Goal: Transaction & Acquisition: Purchase product/service

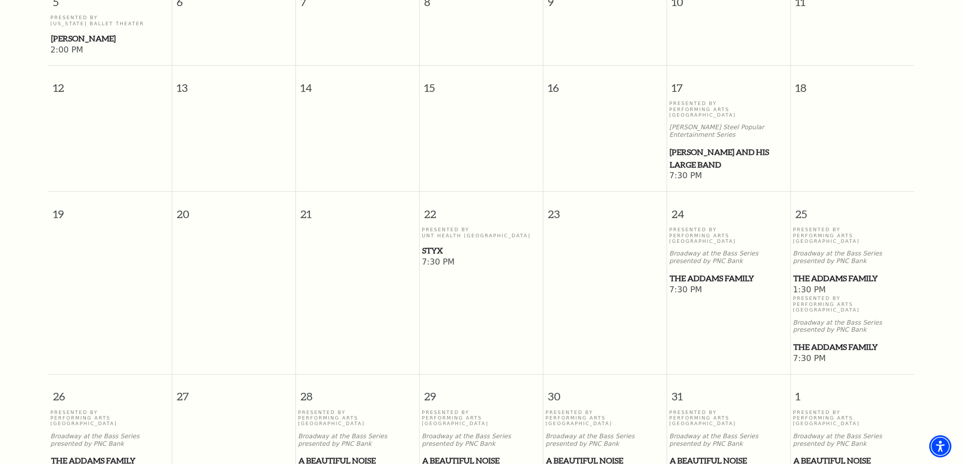
scroll to position [544, 0]
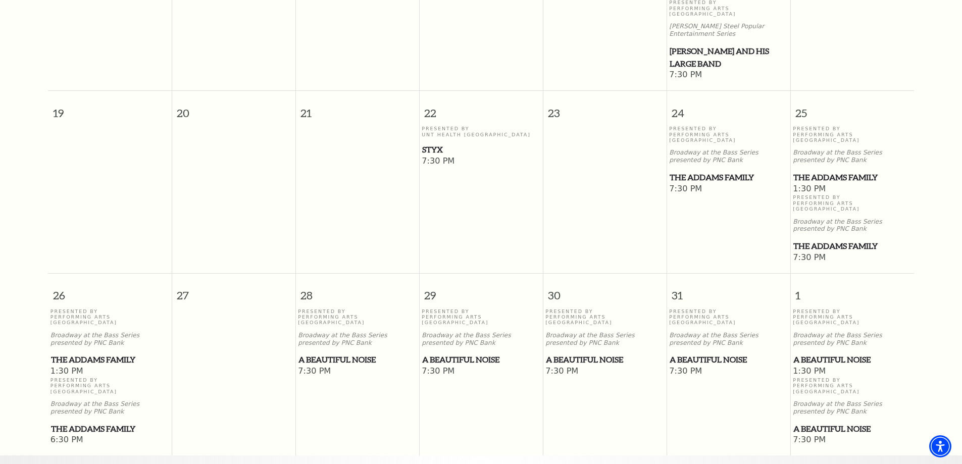
click at [811, 332] on p "Broadway at the Bass Series presented by PNC Bank" at bounding box center [852, 339] width 119 height 15
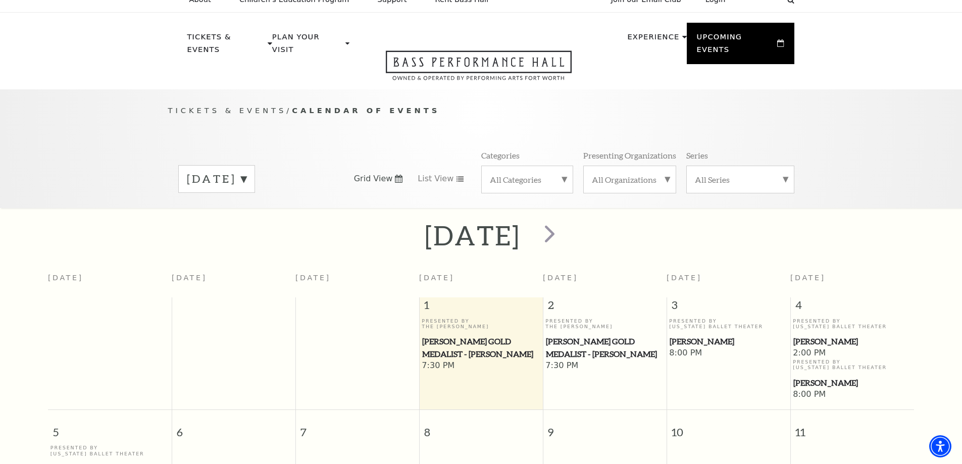
scroll to position [0, 0]
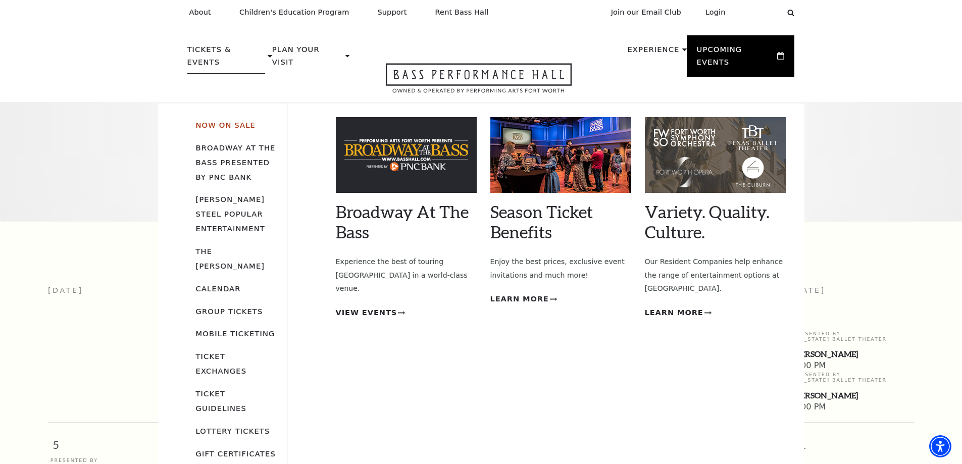
click at [227, 121] on link "Now On Sale" at bounding box center [226, 125] width 60 height 9
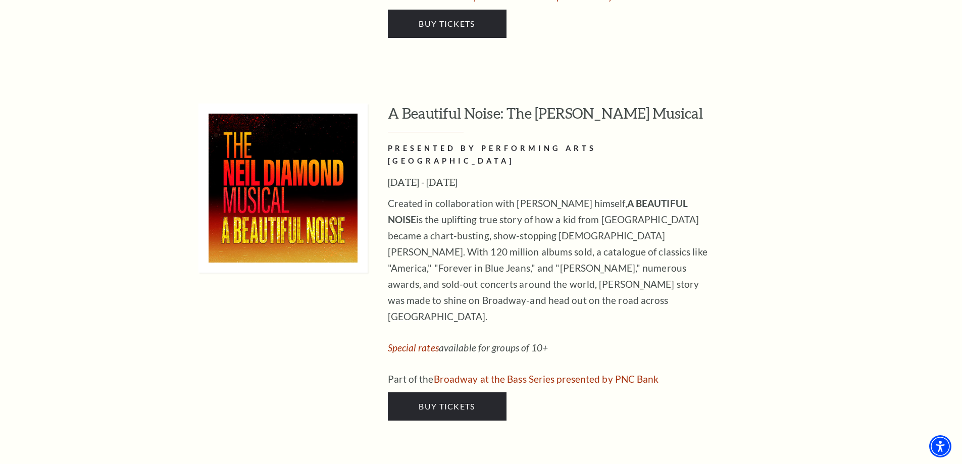
scroll to position [1969, 0]
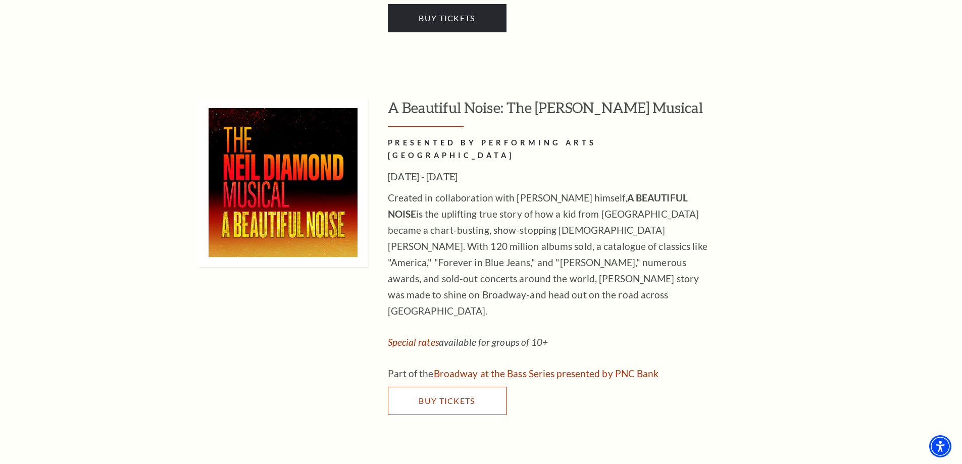
click at [436, 396] on span "Buy Tickets" at bounding box center [447, 401] width 56 height 10
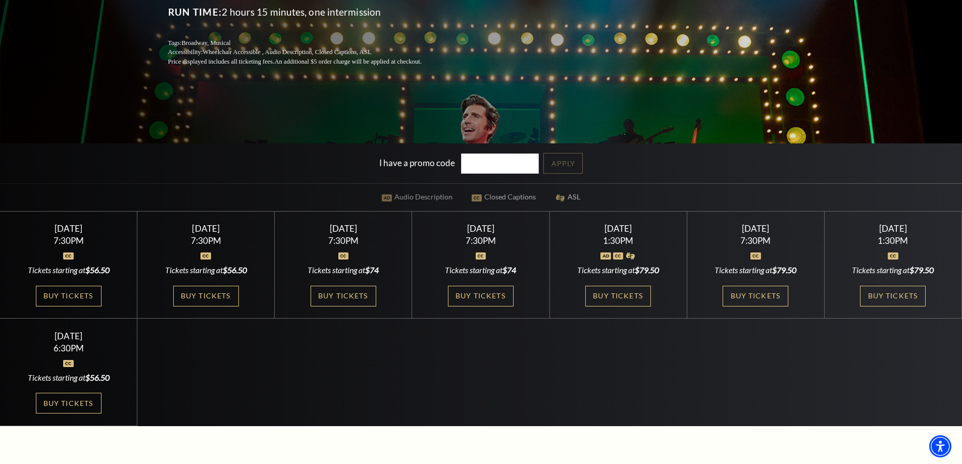
scroll to position [252, 0]
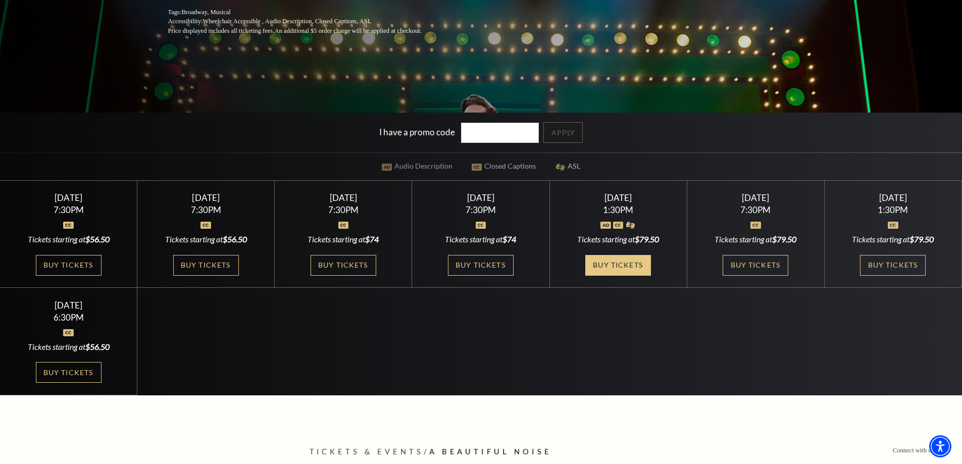
click at [616, 262] on link "Buy Tickets" at bounding box center [618, 265] width 66 height 21
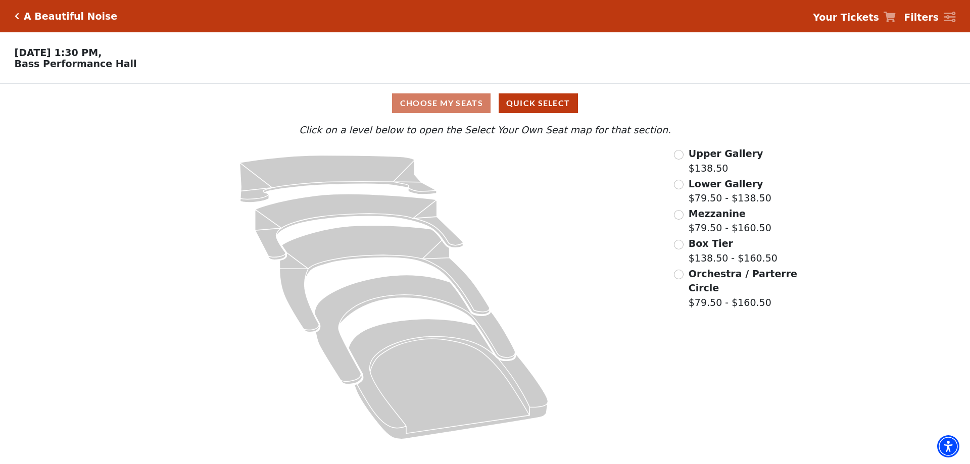
click at [451, 109] on div "Choose My Seats Quick Select" at bounding box center [484, 103] width 727 height 20
click at [527, 110] on button "Quick Select" at bounding box center [537, 103] width 79 height 20
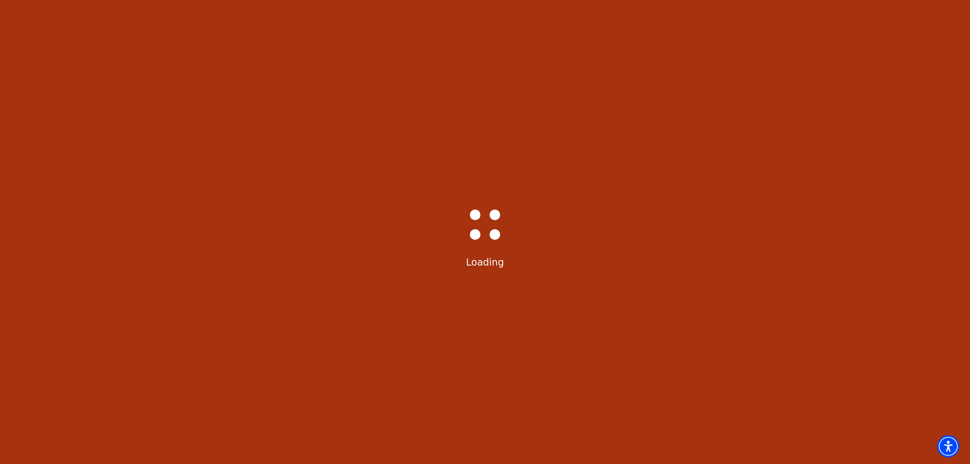
select select "6224"
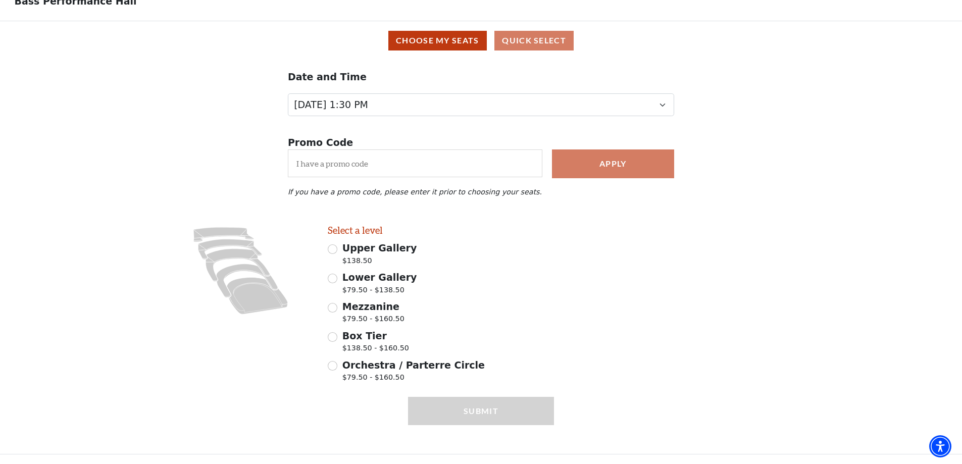
scroll to position [68, 0]
click at [333, 364] on input "Orchestra / Parterre Circle $79.50 - $160.50" at bounding box center [333, 366] width 10 height 10
radio input "true"
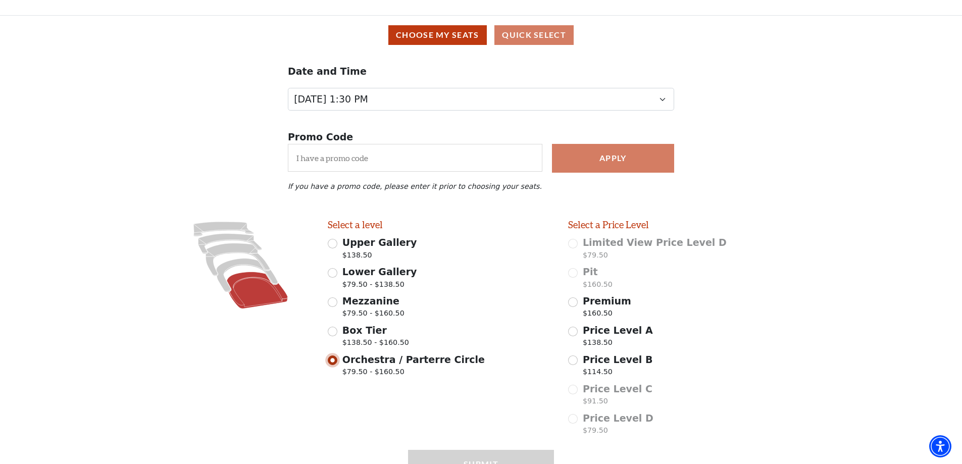
scroll to position [127, 0]
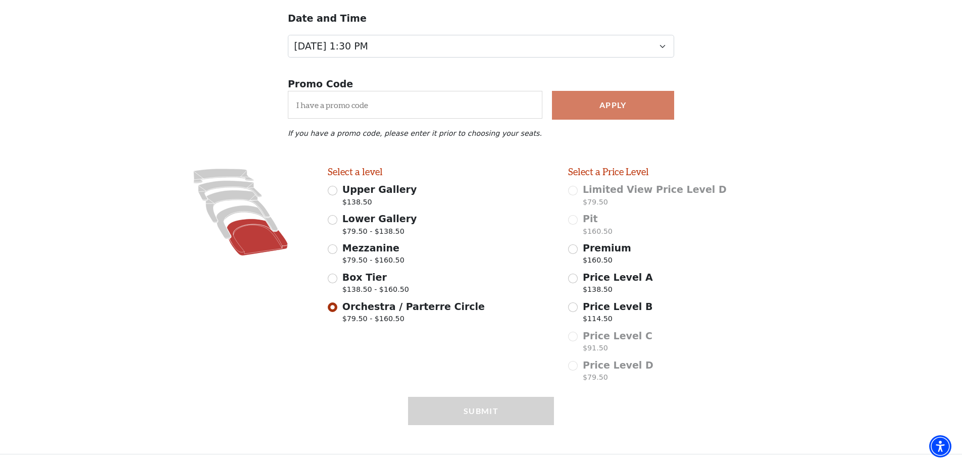
click at [262, 236] on icon at bounding box center [257, 237] width 61 height 37
click at [573, 249] on input "Premium $160.50" at bounding box center [573, 249] width 10 height 10
radio input "true"
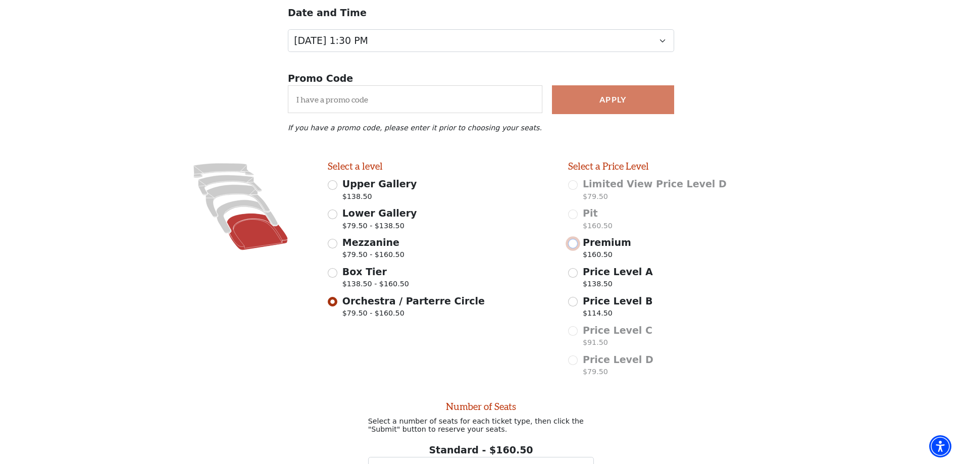
scroll to position [228, 0]
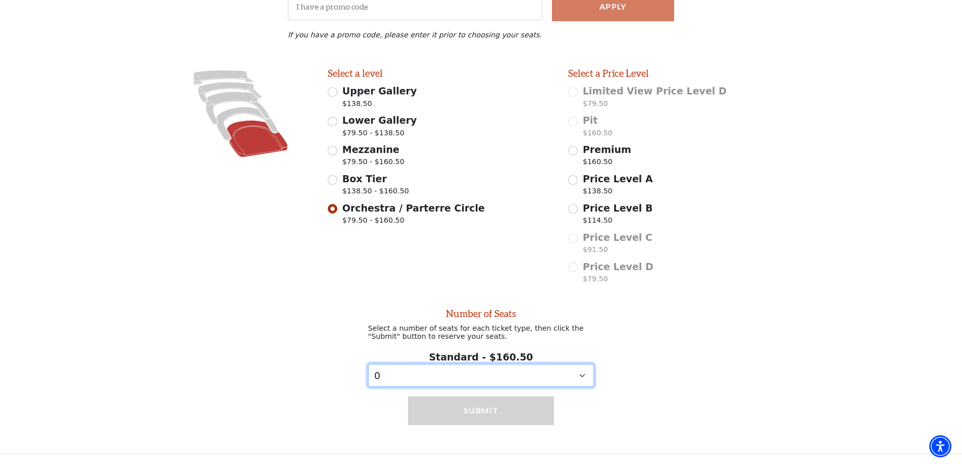
click at [581, 377] on select "0 1 2 3 4 5 6" at bounding box center [481, 375] width 226 height 23
click at [368, 364] on select "0 1 2 3 4 5 6" at bounding box center [481, 375] width 226 height 23
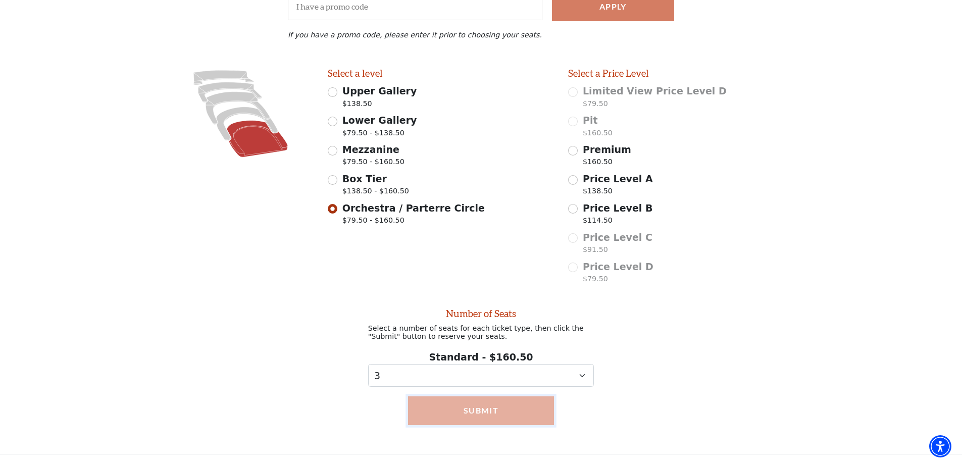
click at [462, 405] on button "Submit" at bounding box center [481, 410] width 146 height 28
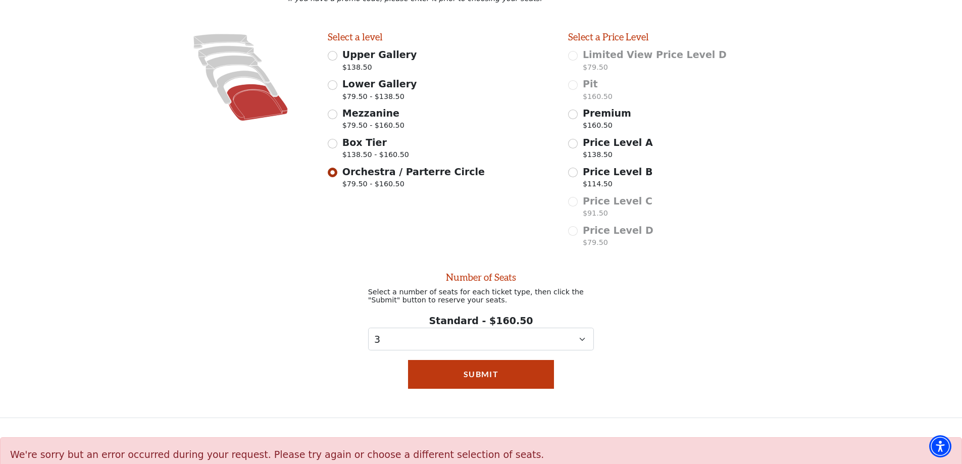
scroll to position [231, 0]
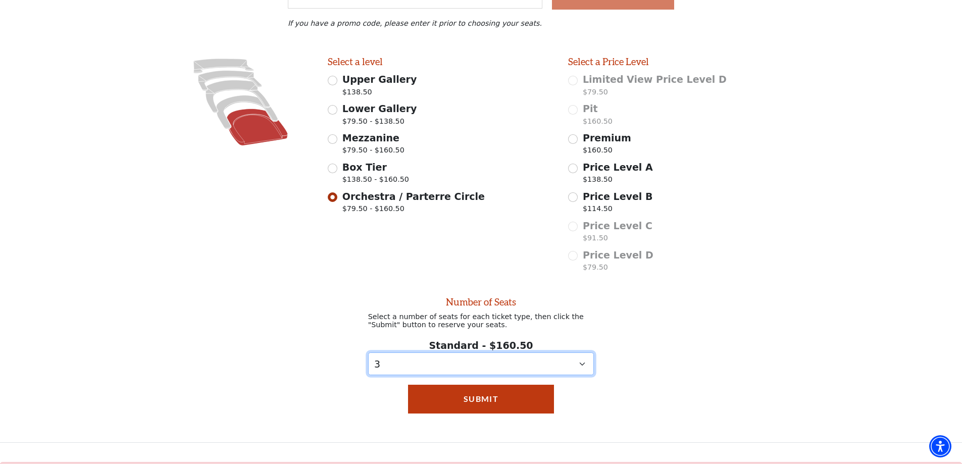
click at [580, 372] on select "0 1 2 3 4 5 6" at bounding box center [481, 363] width 226 height 23
select select "2"
click at [368, 361] on select "0 1 2 3 4 5 6" at bounding box center [481, 363] width 226 height 23
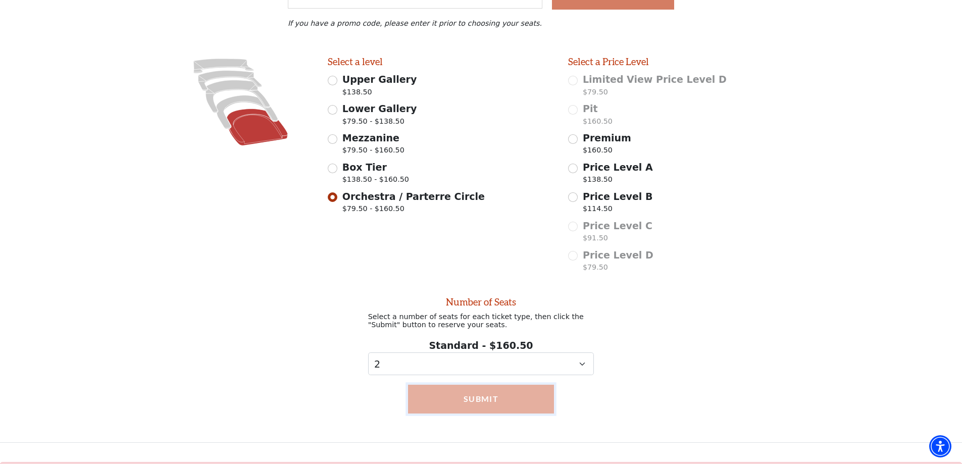
click at [485, 409] on button "Submit" at bounding box center [481, 399] width 146 height 28
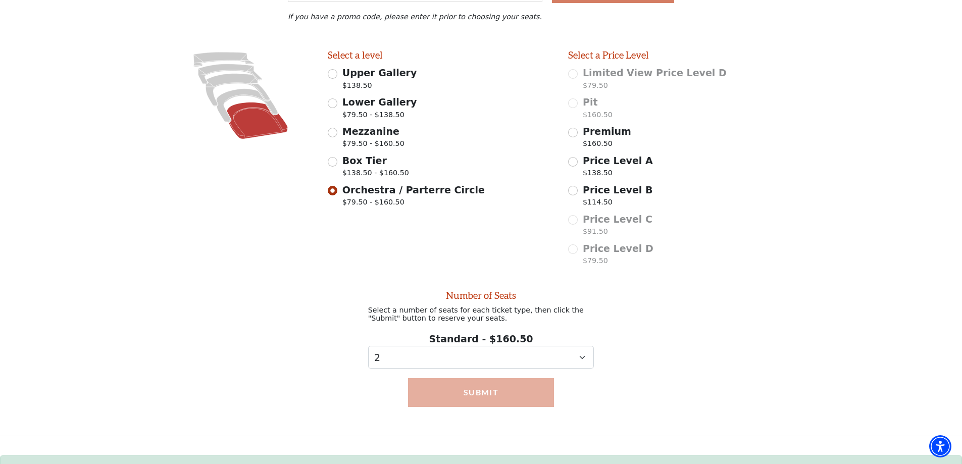
scroll to position [282, 0]
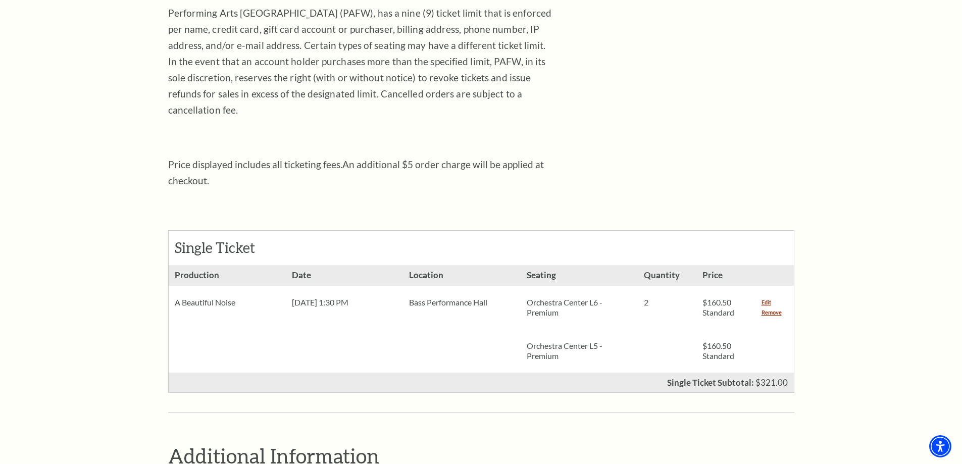
scroll to position [252, 0]
click at [768, 306] on link "Remove" at bounding box center [772, 311] width 20 height 10
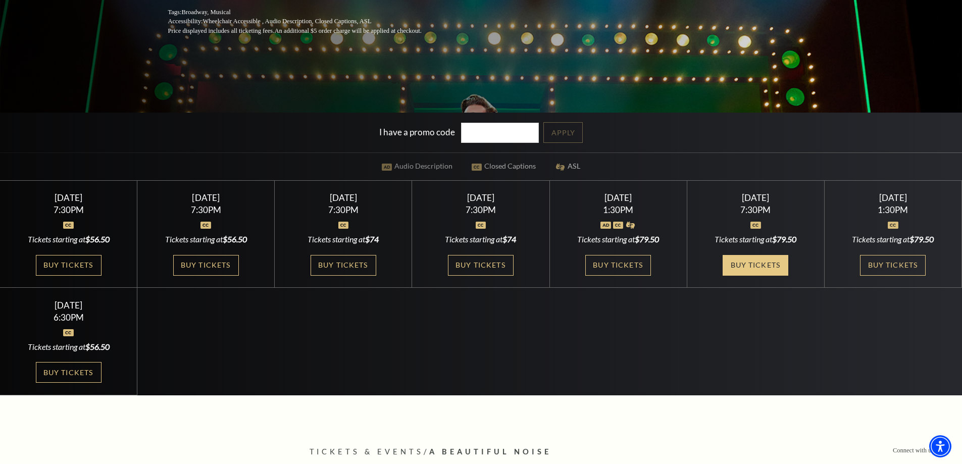
click at [754, 262] on link "Buy Tickets" at bounding box center [756, 265] width 66 height 21
click at [70, 372] on link "Buy Tickets" at bounding box center [69, 372] width 66 height 21
click at [886, 264] on link "Buy Tickets" at bounding box center [893, 265] width 66 height 21
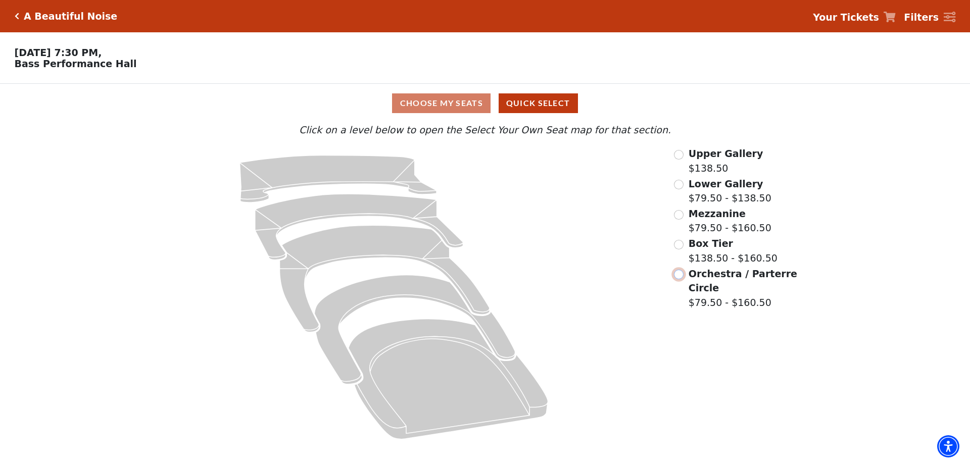
click at [679, 279] on input "Orchestra / Parterre Circle$79.50 - $160.50\a" at bounding box center [679, 275] width 10 height 10
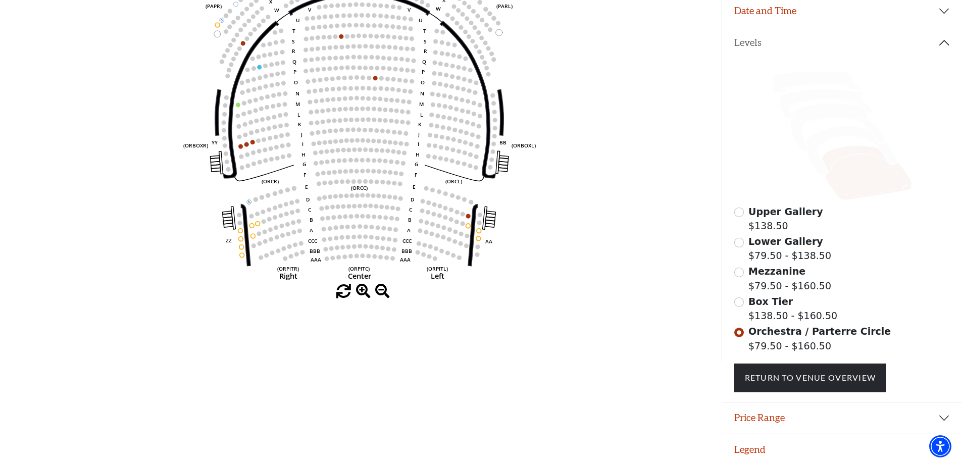
scroll to position [194, 0]
click at [739, 302] on input "Box Tier$138.50 - $160.50\a" at bounding box center [739, 301] width 10 height 10
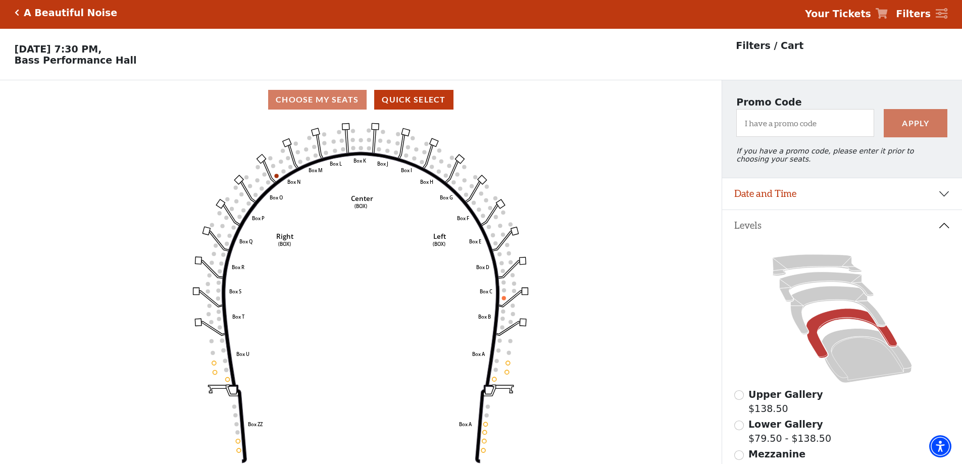
scroll to position [0, 0]
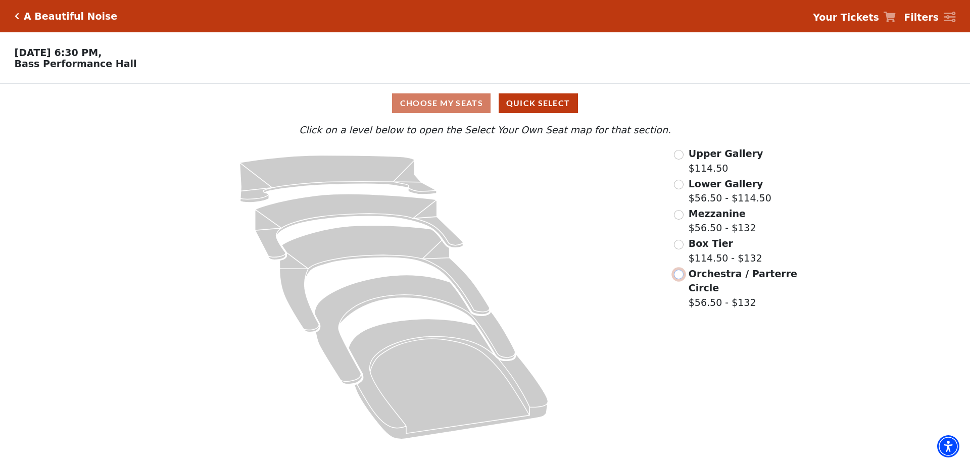
click at [681, 279] on input "Orchestra / Parterre Circle$56.50 - $132\a" at bounding box center [679, 275] width 10 height 10
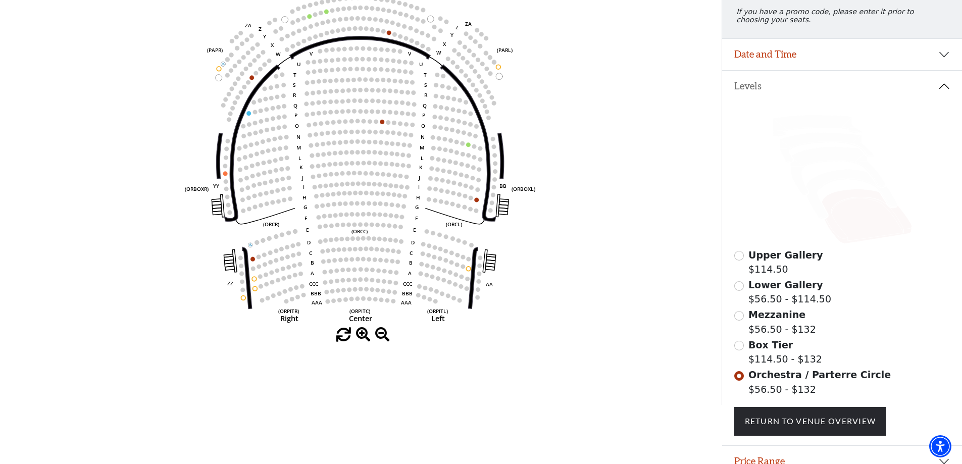
scroll to position [144, 0]
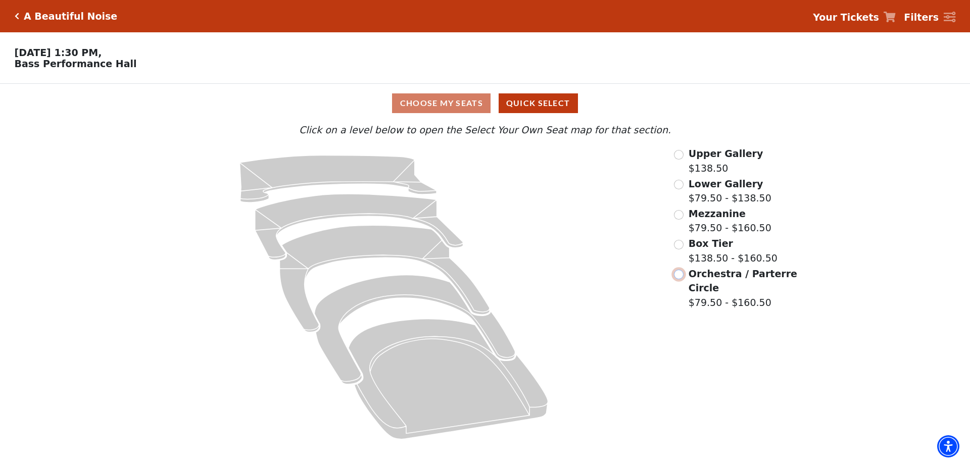
click at [677, 278] on input "Orchestra / Parterre Circle$79.50 - $160.50\a" at bounding box center [679, 275] width 10 height 10
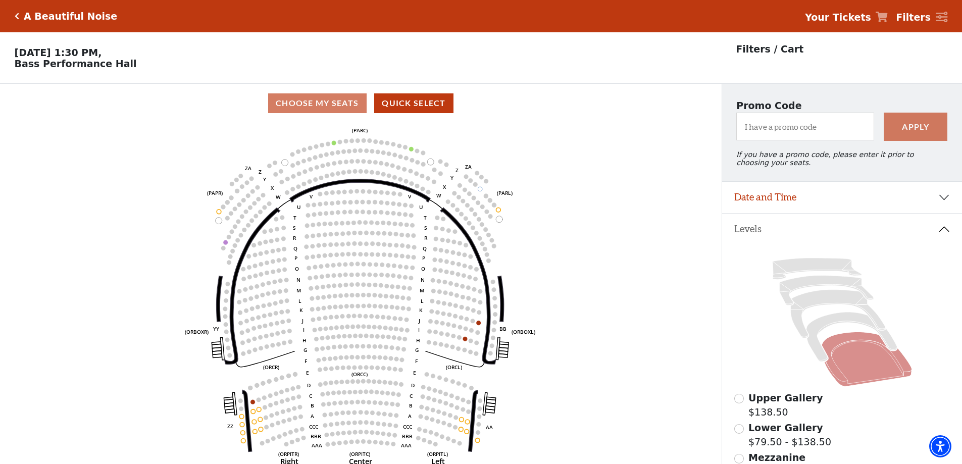
click at [15, 16] on icon "Click here to go back to filters" at bounding box center [17, 16] width 5 height 7
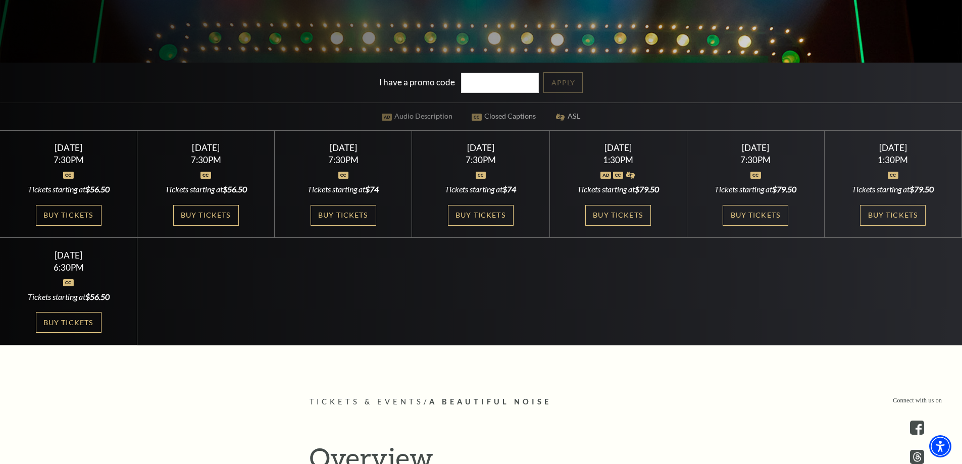
scroll to position [303, 0]
click at [81, 216] on link "Buy Tickets" at bounding box center [69, 215] width 66 height 21
click at [227, 217] on link "Buy Tickets" at bounding box center [206, 215] width 66 height 21
click at [344, 208] on link "Buy Tickets" at bounding box center [344, 215] width 66 height 21
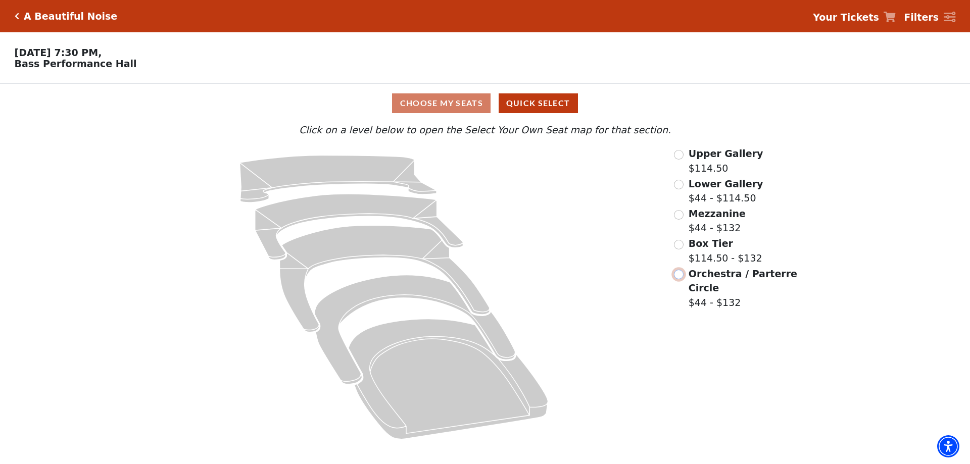
click at [679, 278] on input "Orchestra / Parterre Circle$44 - $132\a" at bounding box center [679, 275] width 10 height 10
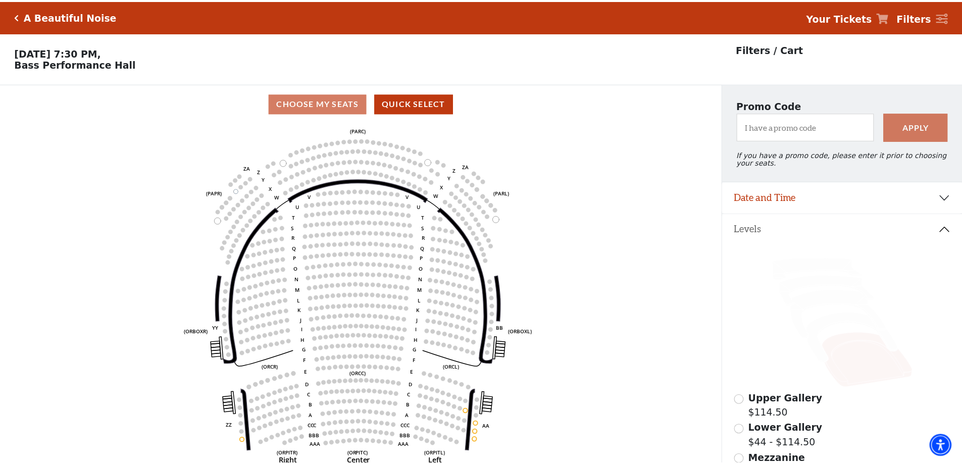
scroll to position [47, 0]
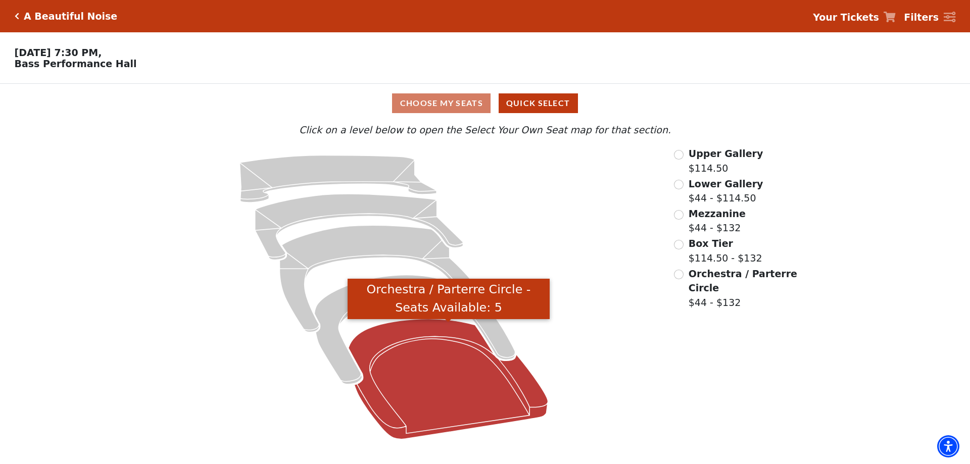
click at [419, 357] on icon "Orchestra / Parterre Circle - Seats Available: 5" at bounding box center [447, 379] width 199 height 120
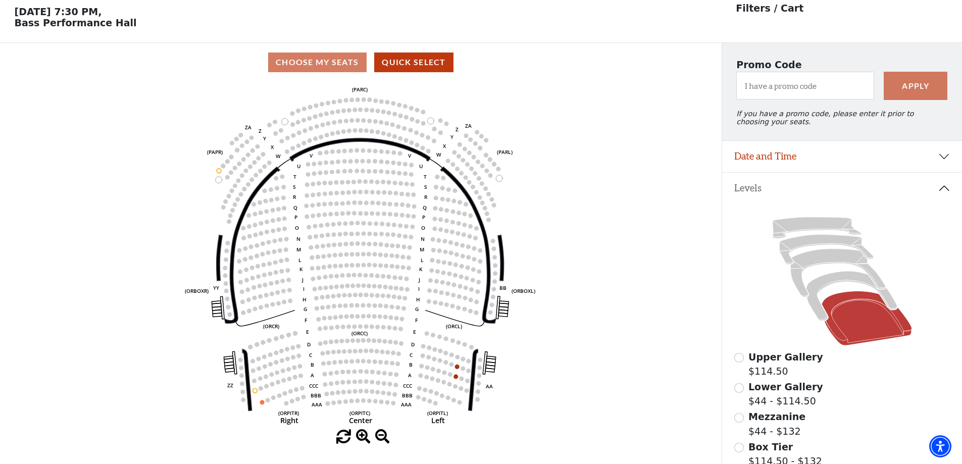
scroll to position [47, 0]
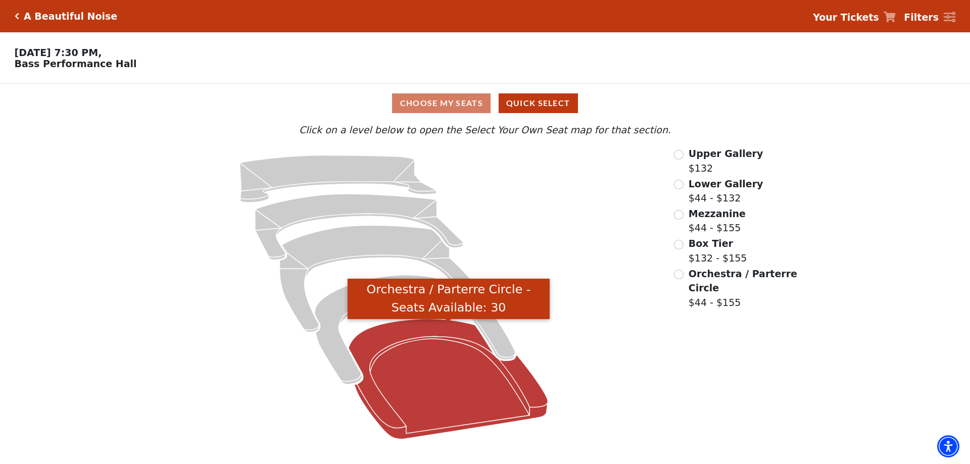
click at [450, 351] on icon "Orchestra / Parterre Circle - Seats Available: 30" at bounding box center [447, 379] width 199 height 120
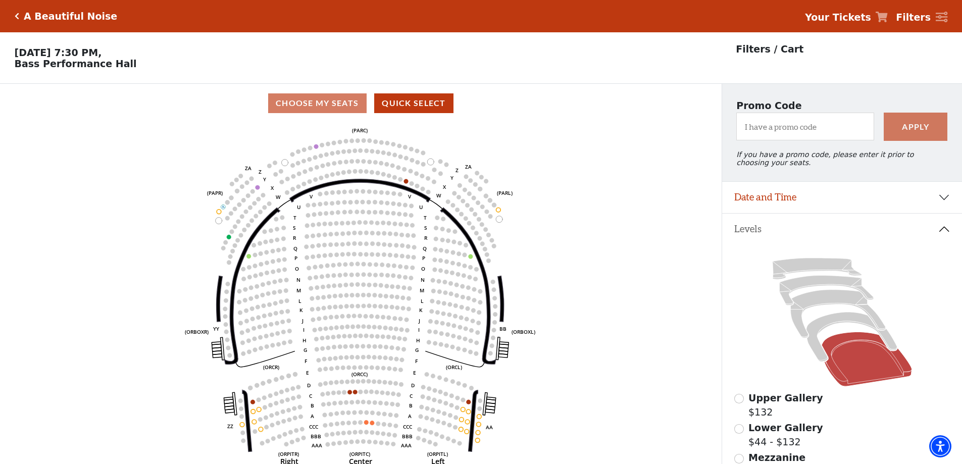
click at [19, 14] on div "A Beautiful Noise" at bounding box center [68, 17] width 98 height 12
click at [16, 13] on icon "Click here to go back to filters" at bounding box center [17, 16] width 5 height 7
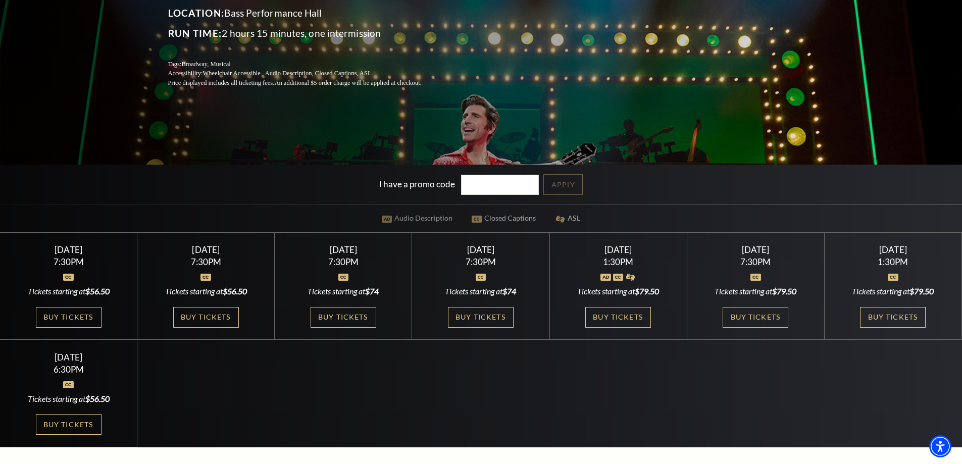
scroll to position [202, 0]
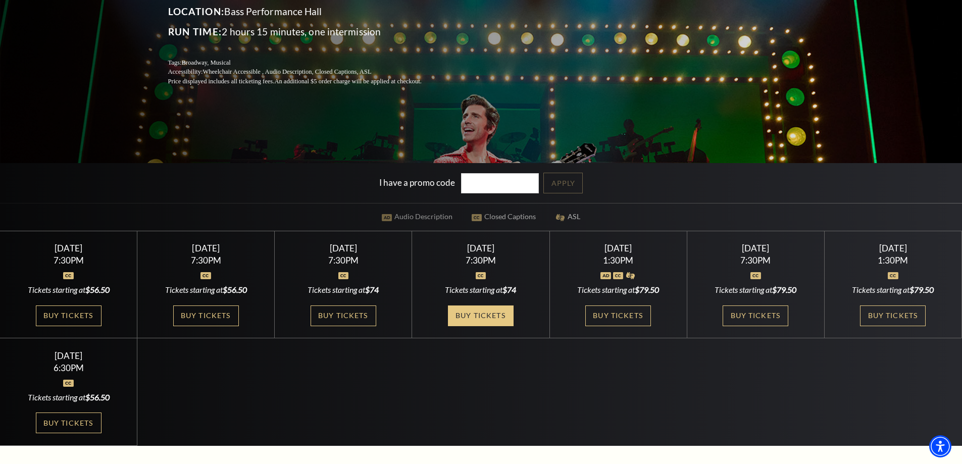
click at [492, 310] on link "Buy Tickets" at bounding box center [481, 316] width 66 height 21
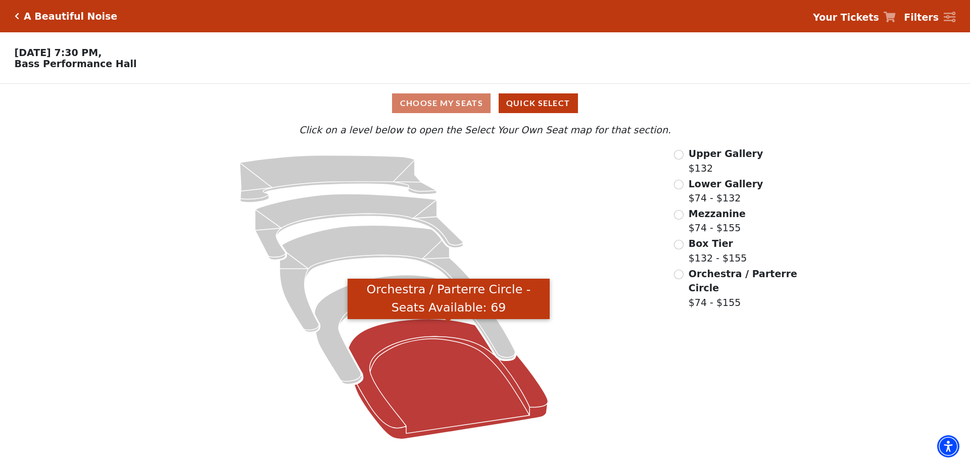
click at [432, 396] on icon "Orchestra / Parterre Circle - Seats Available: 69" at bounding box center [447, 379] width 199 height 120
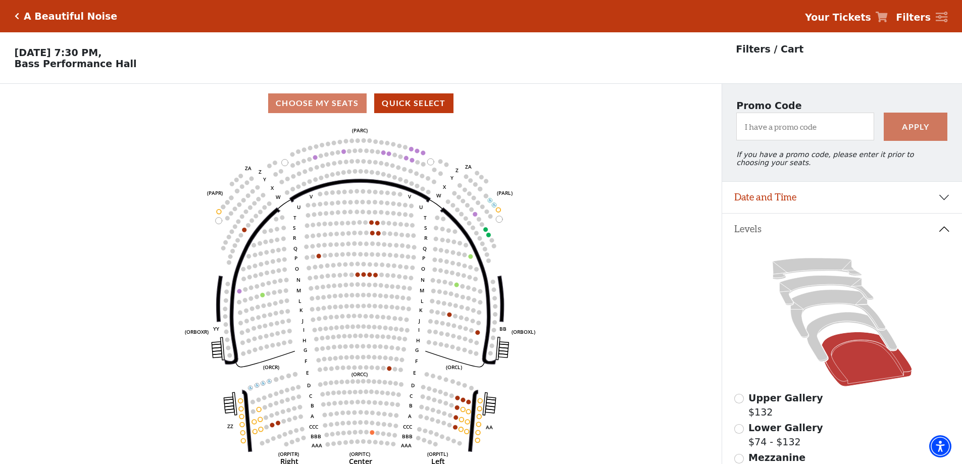
scroll to position [47, 0]
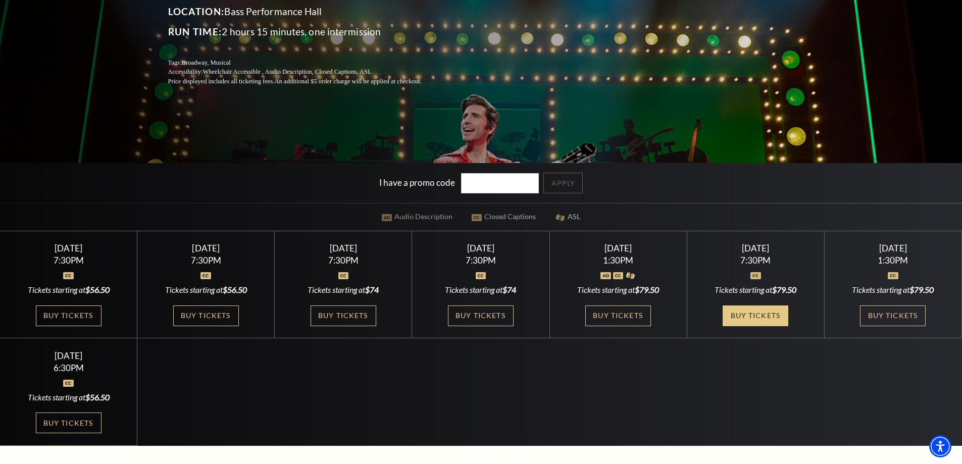
click at [762, 313] on link "Buy Tickets" at bounding box center [756, 316] width 66 height 21
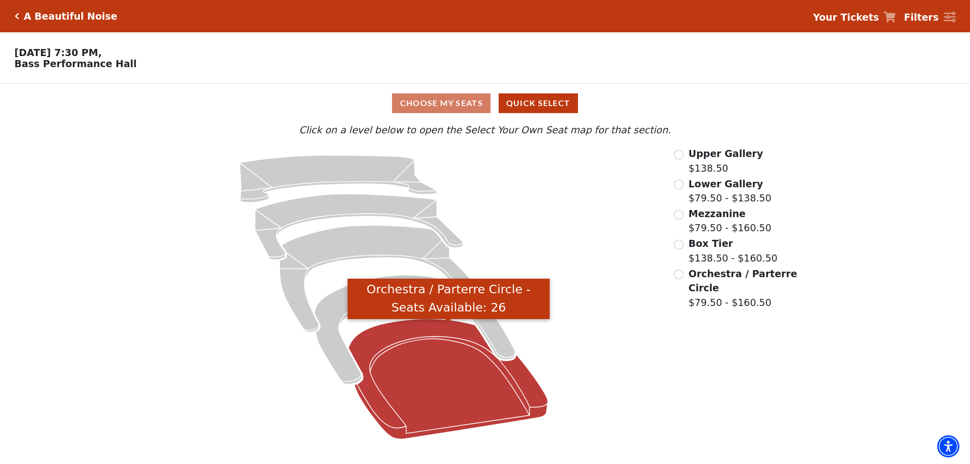
click at [437, 374] on icon "Orchestra / Parterre Circle - Seats Available: 26" at bounding box center [447, 379] width 199 height 120
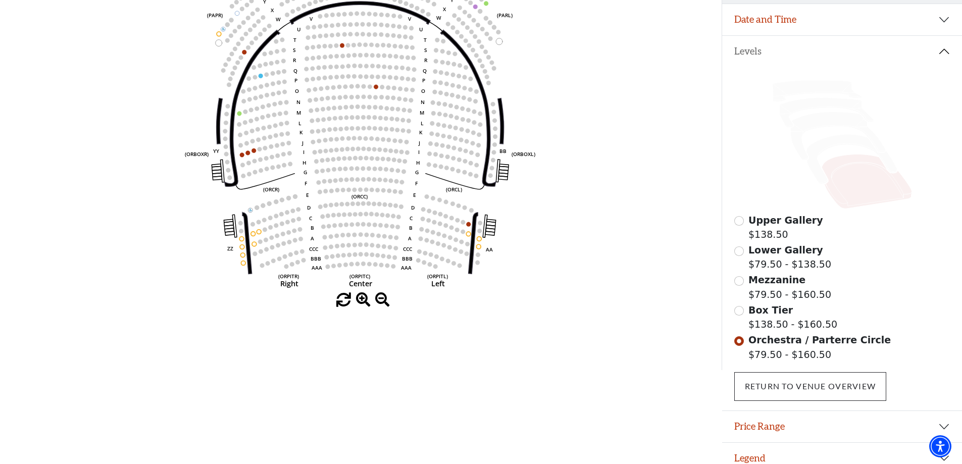
scroll to position [194, 0]
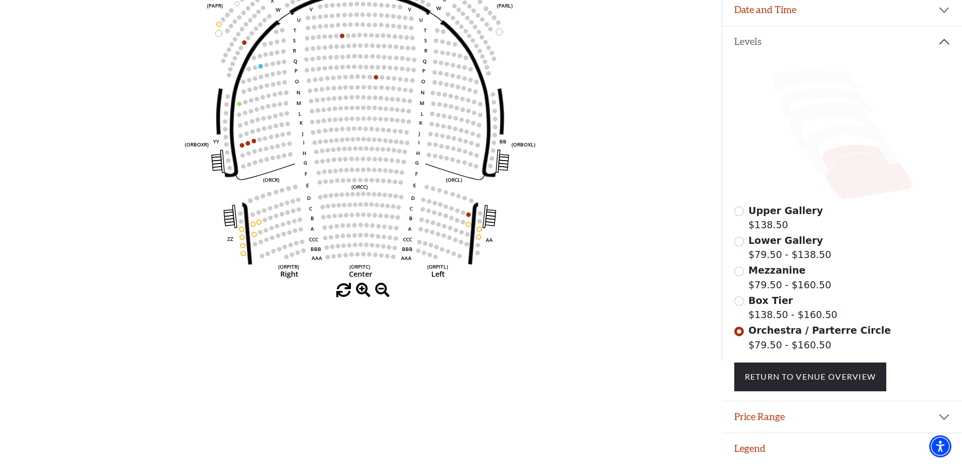
click at [244, 144] on use "Seat Selected" at bounding box center [242, 145] width 5 height 5
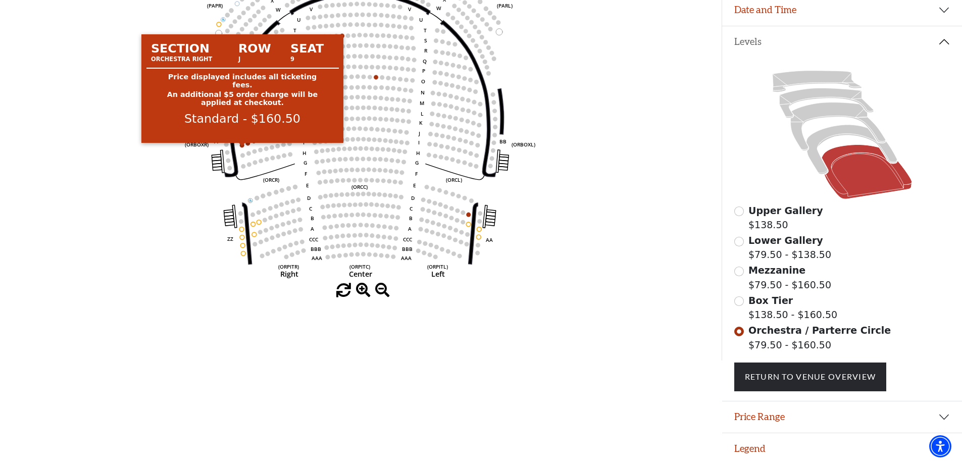
click at [244, 143] on circle at bounding box center [242, 145] width 5 height 5
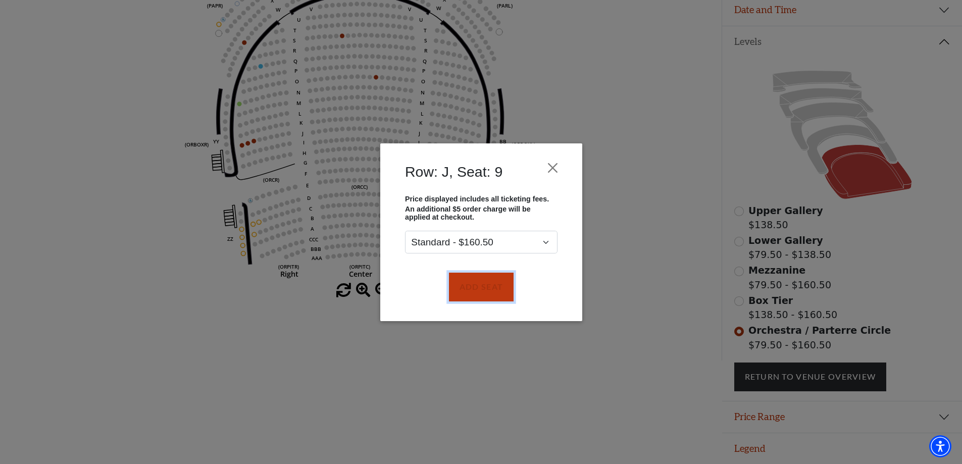
drag, startPoint x: 482, startPoint y: 284, endPoint x: 409, endPoint y: 255, distance: 79.1
click at [482, 283] on button "Add Seat" at bounding box center [480, 287] width 65 height 28
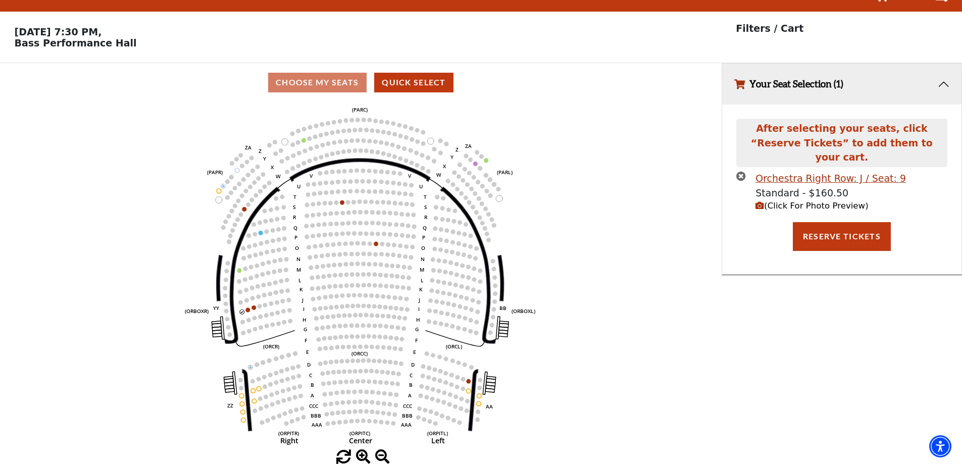
scroll to position [0, 0]
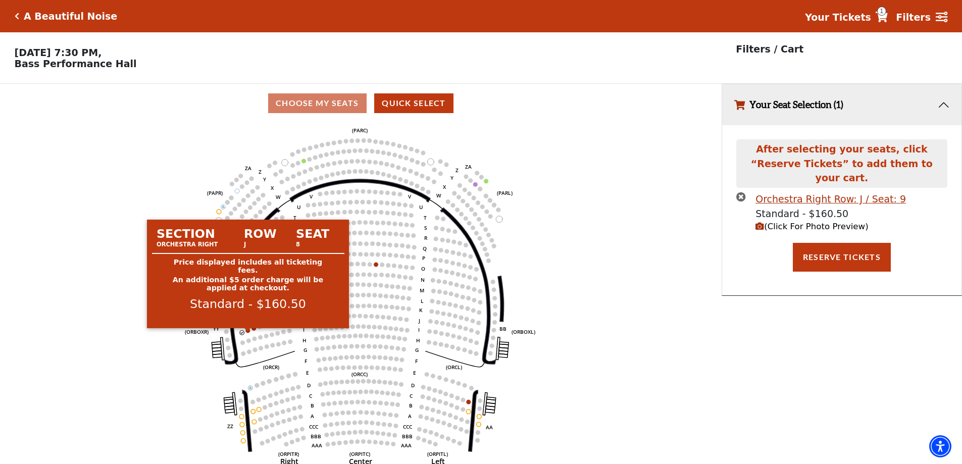
click at [248, 333] on circle at bounding box center [248, 330] width 5 height 5
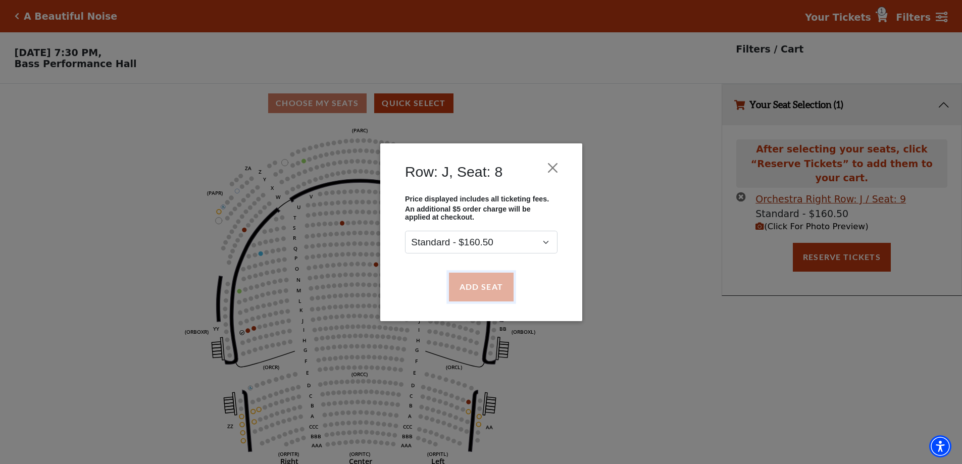
click at [478, 283] on button "Add Seat" at bounding box center [480, 287] width 65 height 28
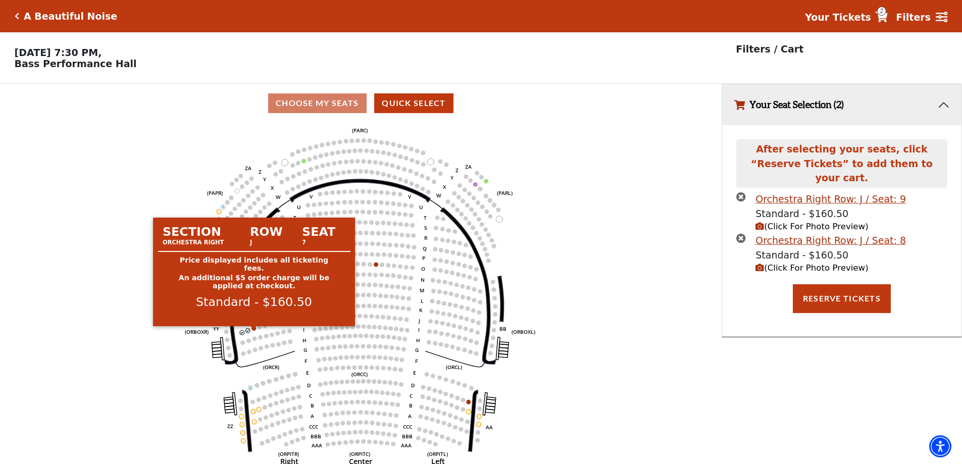
click at [253, 331] on circle at bounding box center [254, 328] width 5 height 5
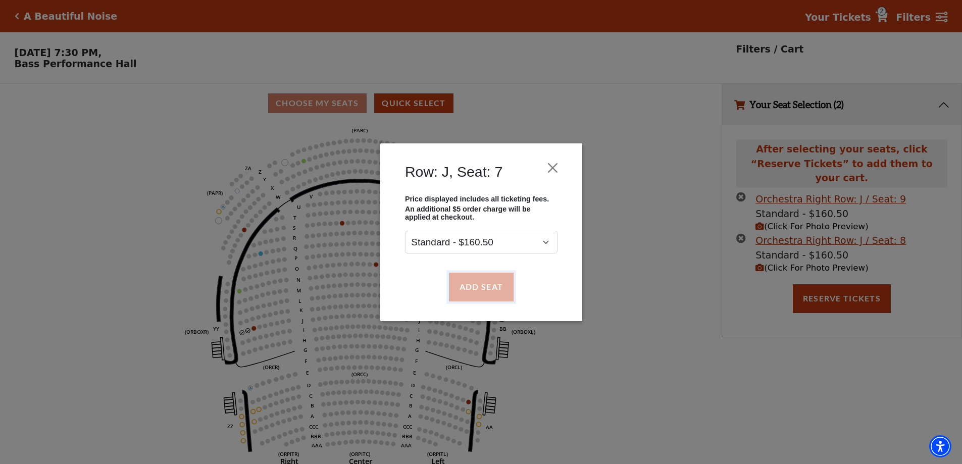
click at [480, 280] on button "Add Seat" at bounding box center [480, 287] width 65 height 28
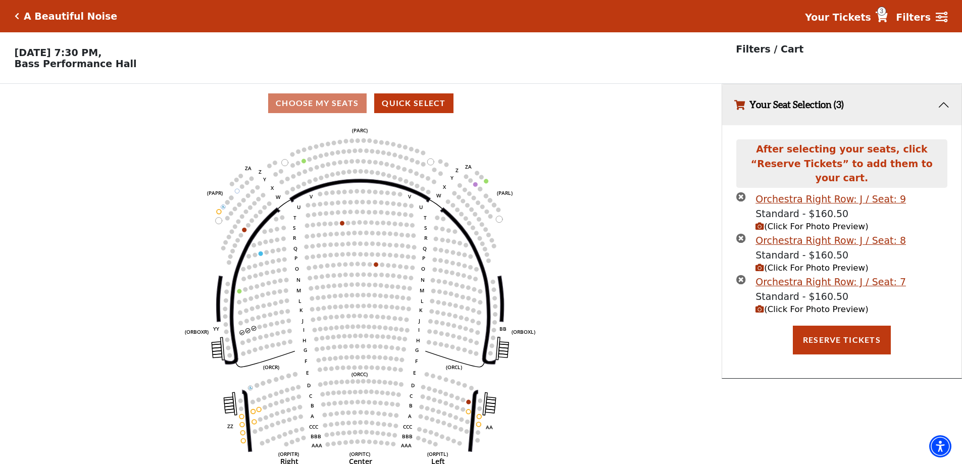
click at [808, 222] on span "(Click For Photo Preview)" at bounding box center [811, 227] width 113 height 10
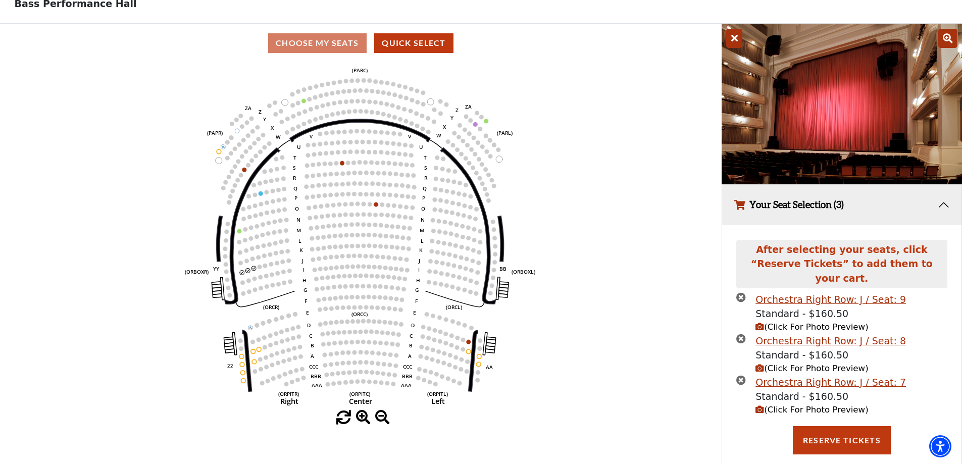
scroll to position [65, 0]
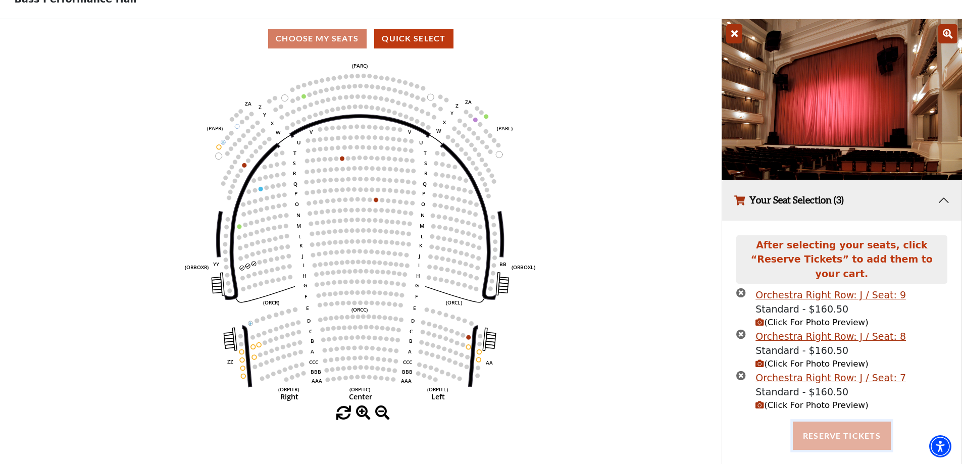
click at [846, 425] on button "Reserve Tickets" at bounding box center [842, 436] width 98 height 28
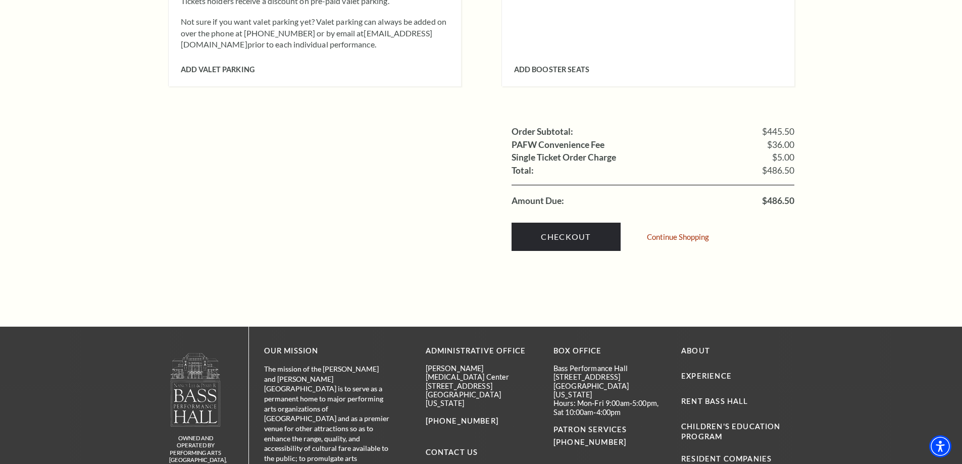
scroll to position [1010, 0]
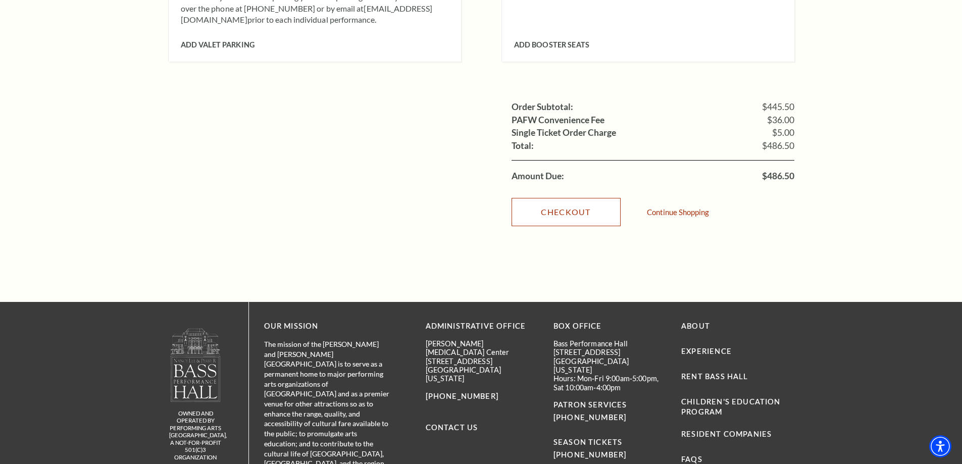
click at [583, 198] on link "Checkout" at bounding box center [566, 212] width 109 height 28
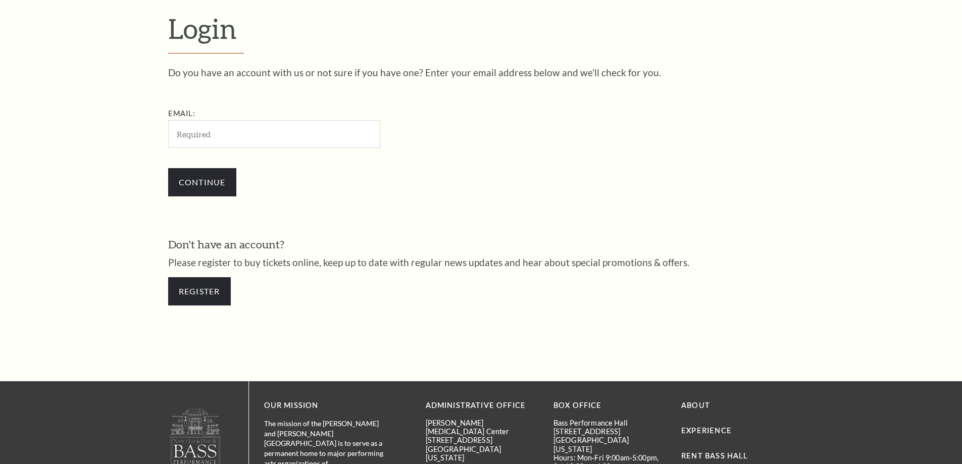
scroll to position [338, 0]
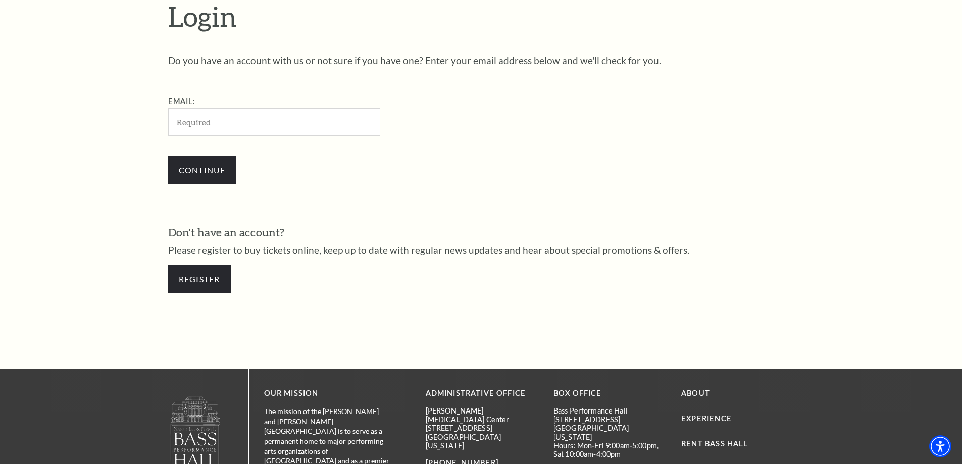
click at [308, 122] on input "Email:" at bounding box center [274, 122] width 212 height 28
type input "[EMAIL_ADDRESS][DOMAIN_NAME]"
click at [215, 171] on input "Continue" at bounding box center [202, 170] width 68 height 28
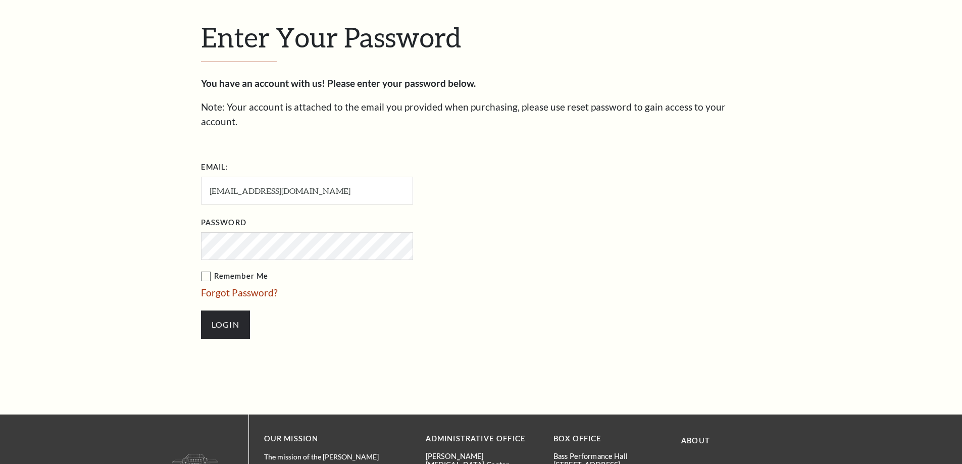
scroll to position [347, 0]
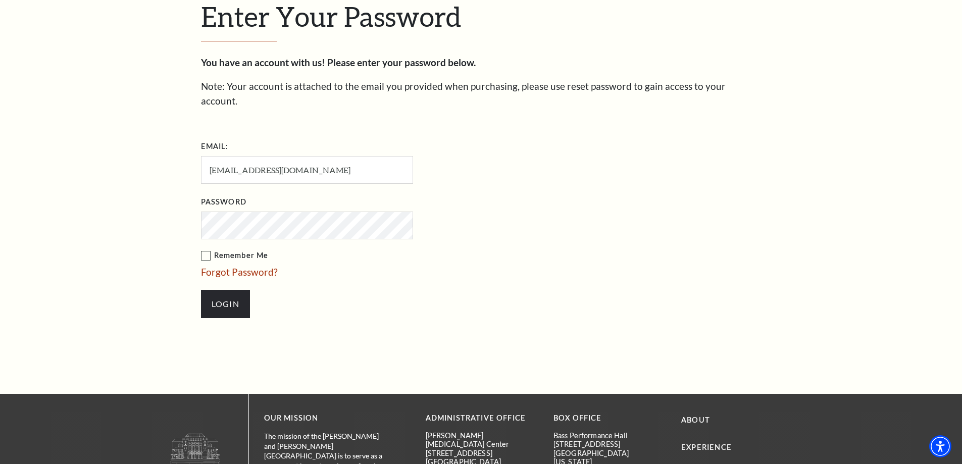
click at [177, 216] on div "Enter Your Password You have an account with us! Please enter your password bel…" at bounding box center [481, 164] width 962 height 460
click at [224, 294] on input "Login" at bounding box center [225, 304] width 49 height 28
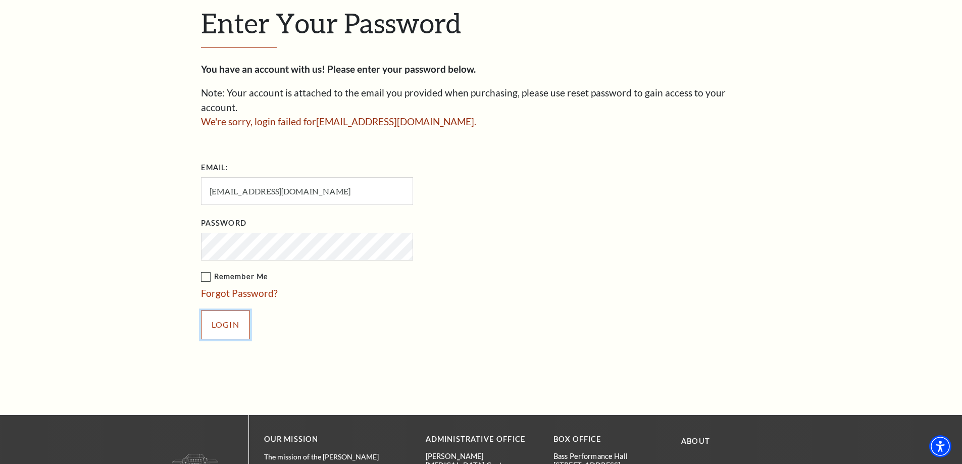
click at [234, 314] on input "Login" at bounding box center [225, 325] width 49 height 28
click at [238, 287] on link "Forgot Password?" at bounding box center [239, 293] width 77 height 12
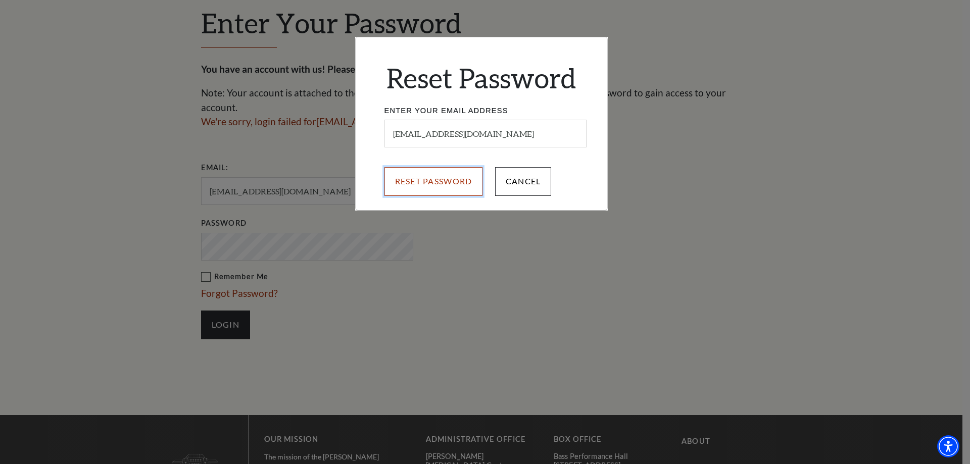
click at [438, 184] on input "Reset Password" at bounding box center [433, 181] width 98 height 28
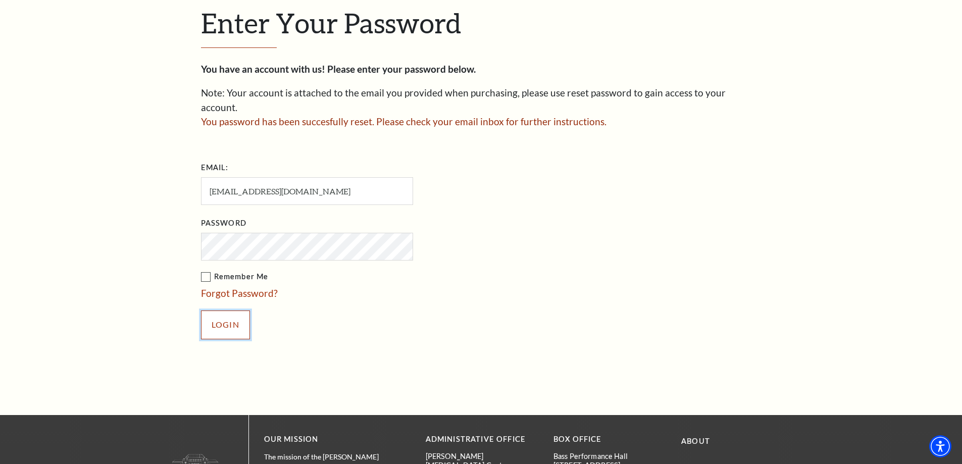
click at [233, 314] on input "Login" at bounding box center [225, 325] width 49 height 28
click at [201, 311] on input "Login" at bounding box center [225, 325] width 49 height 28
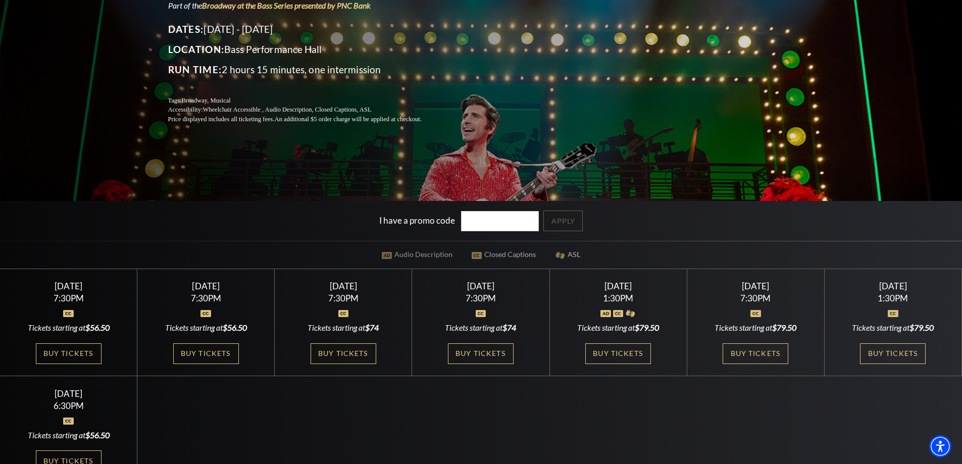
scroll to position [252, 0]
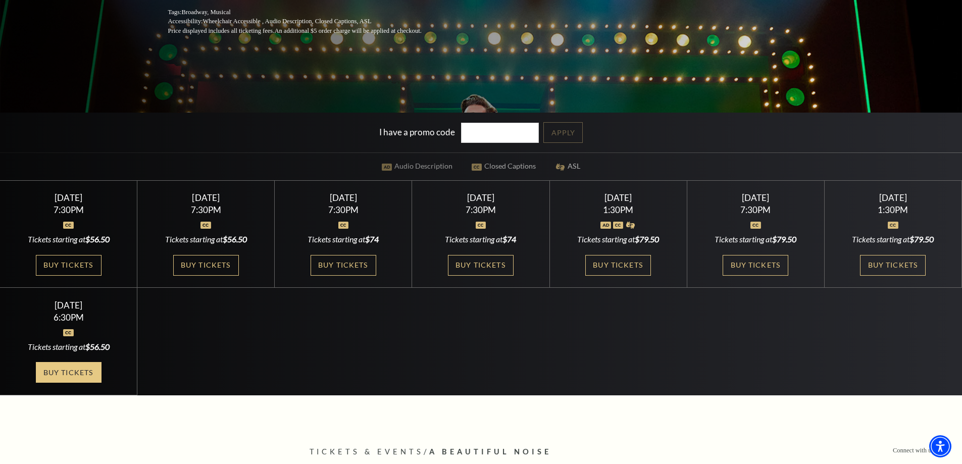
click at [84, 366] on link "Buy Tickets" at bounding box center [69, 372] width 66 height 21
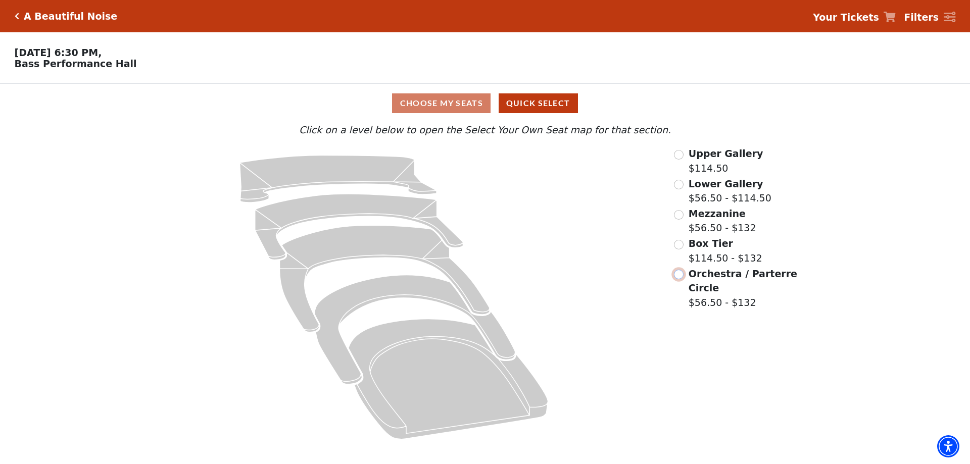
click at [680, 278] on input "Orchestra / Parterre Circle$56.50 - $132\a" at bounding box center [679, 275] width 10 height 10
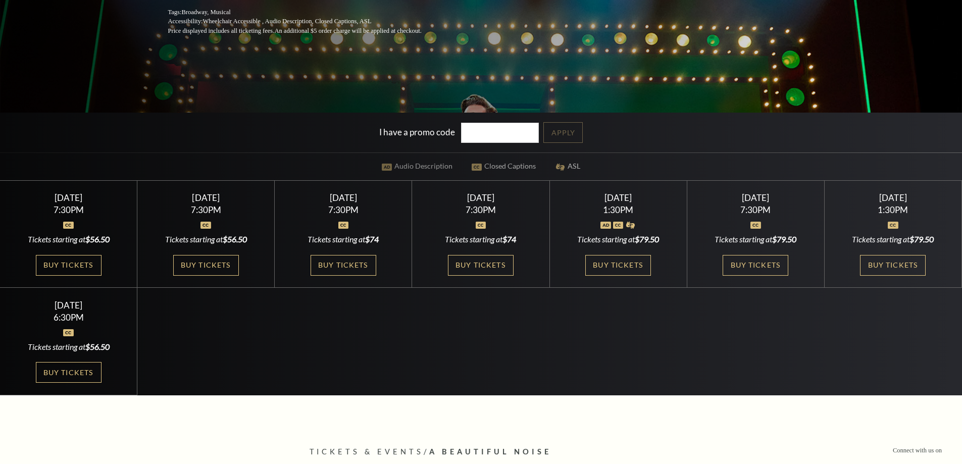
scroll to position [252, 0]
click at [765, 261] on link "Buy Tickets" at bounding box center [756, 265] width 66 height 21
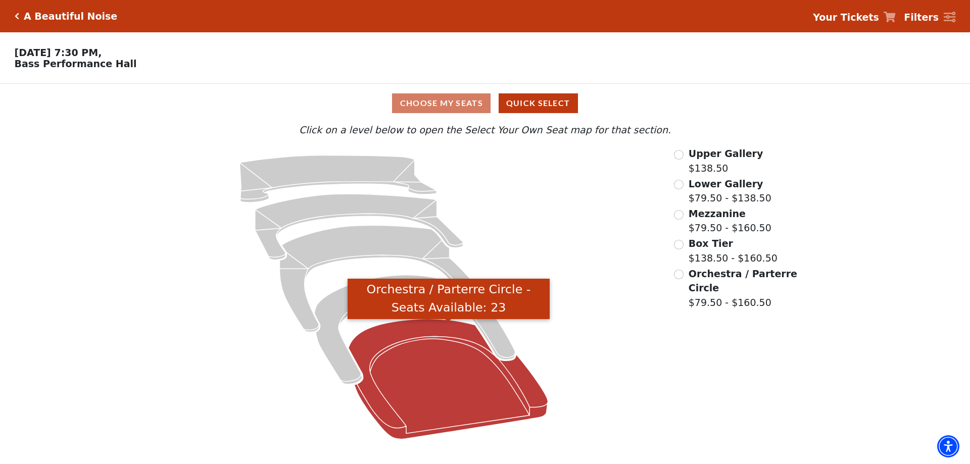
click at [474, 374] on icon "Orchestra / Parterre Circle - Seats Available: 23" at bounding box center [447, 379] width 199 height 120
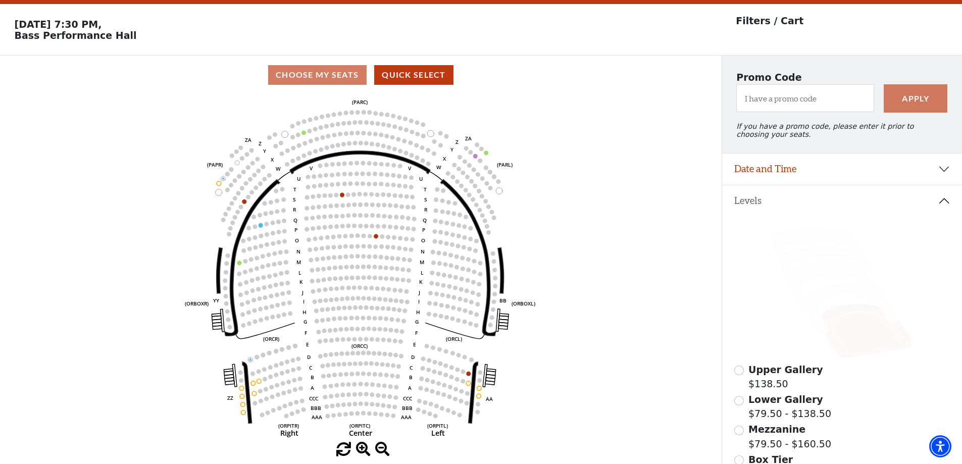
scroll to position [47, 0]
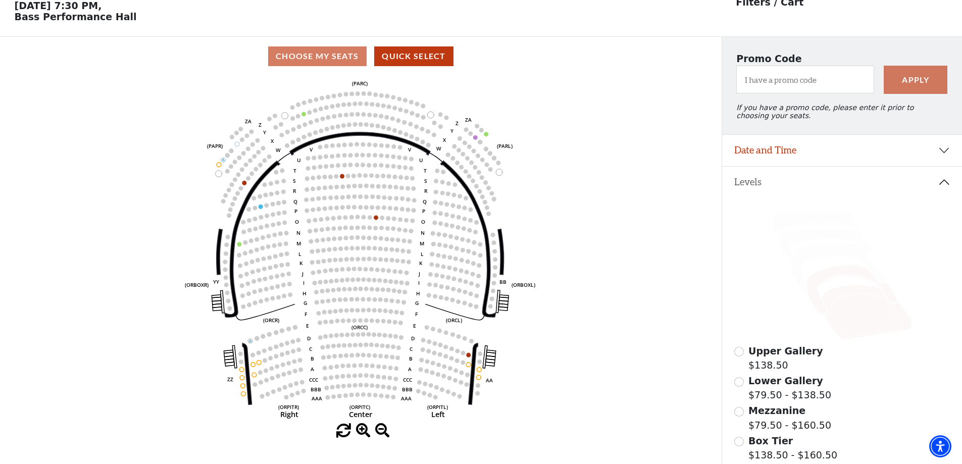
click at [821, 281] on icon at bounding box center [851, 290] width 91 height 49
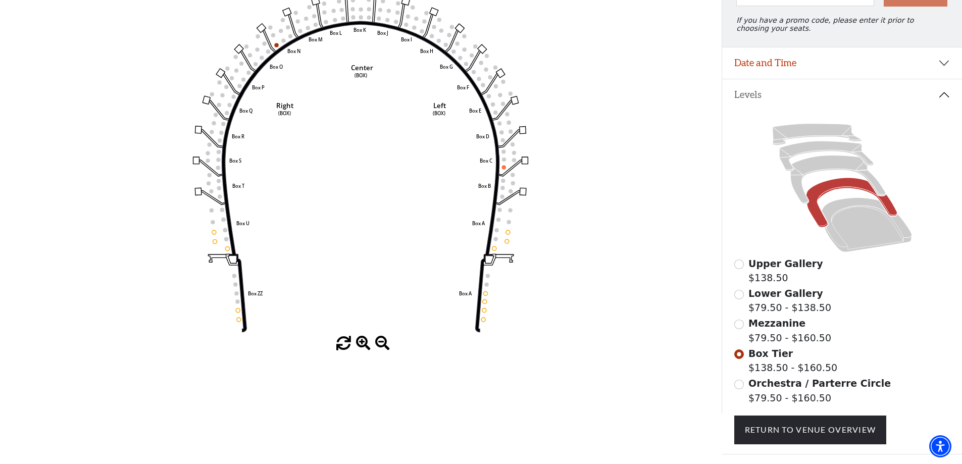
scroll to position [148, 0]
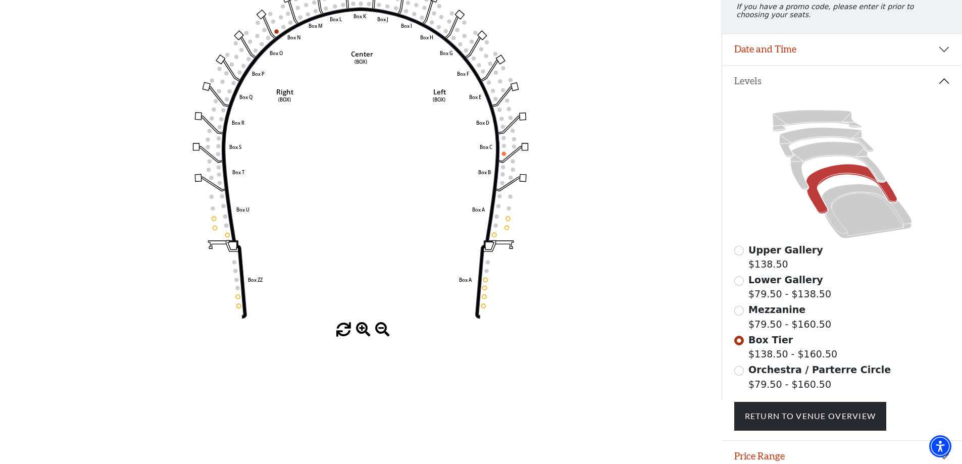
click at [745, 379] on div "Orchestra / Parterre Circle $79.50 - $160.50" at bounding box center [842, 377] width 216 height 29
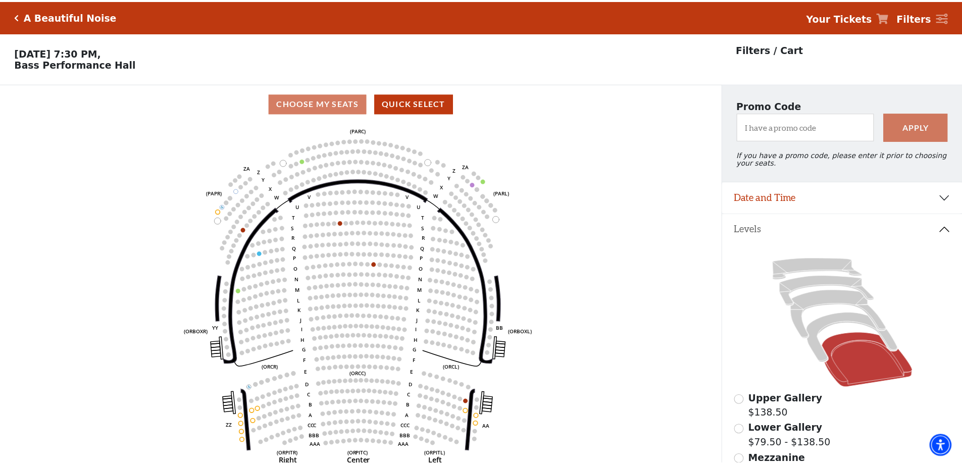
scroll to position [47, 0]
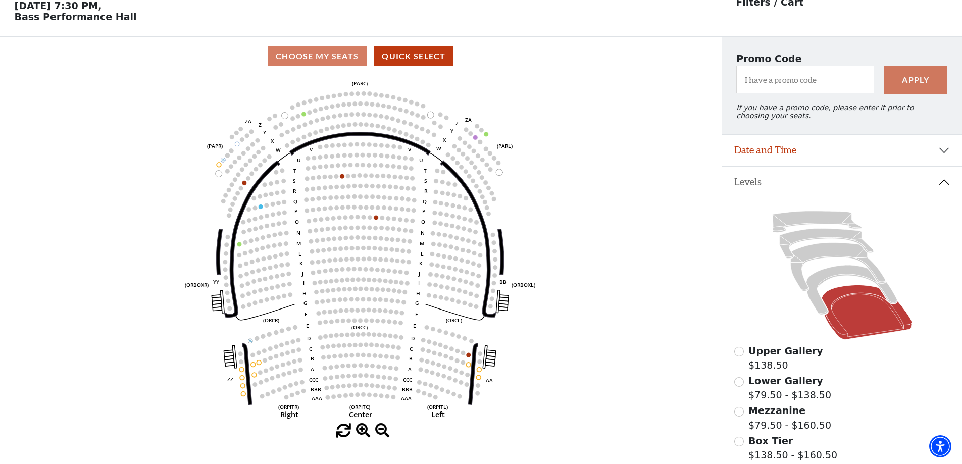
click at [244, 298] on circle at bounding box center [243, 295] width 5 height 5
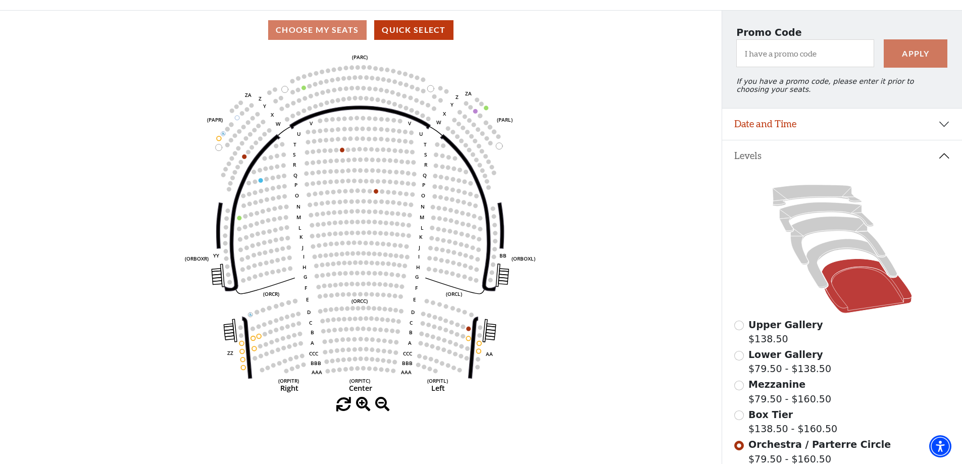
scroll to position [97, 0]
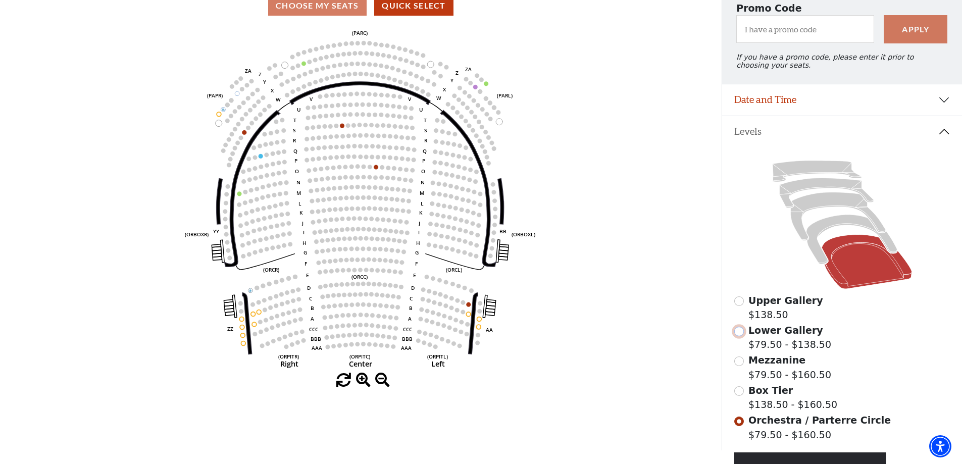
click at [737, 336] on input "Lower Gallery$79.50 - $138.50\a" at bounding box center [739, 332] width 10 height 10
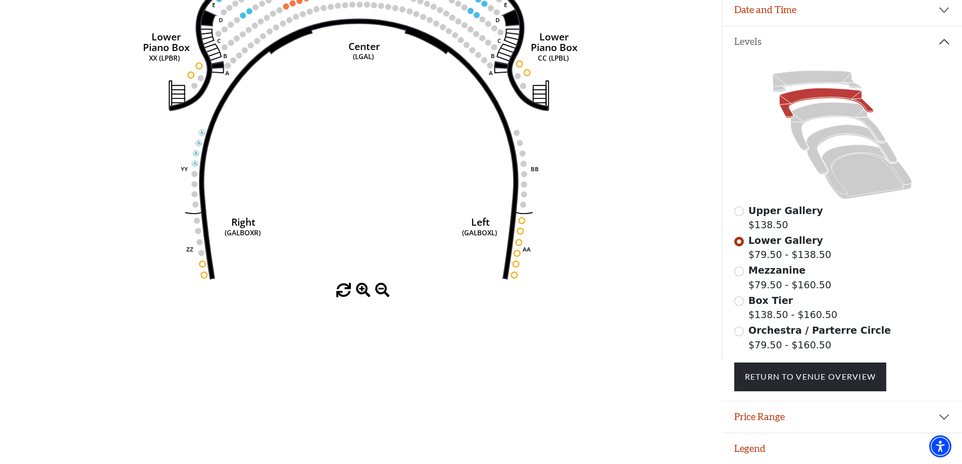
scroll to position [194, 0]
click at [735, 331] on input "Orchestra / Parterre Circle$79.50 - $160.50\a" at bounding box center [739, 332] width 10 height 10
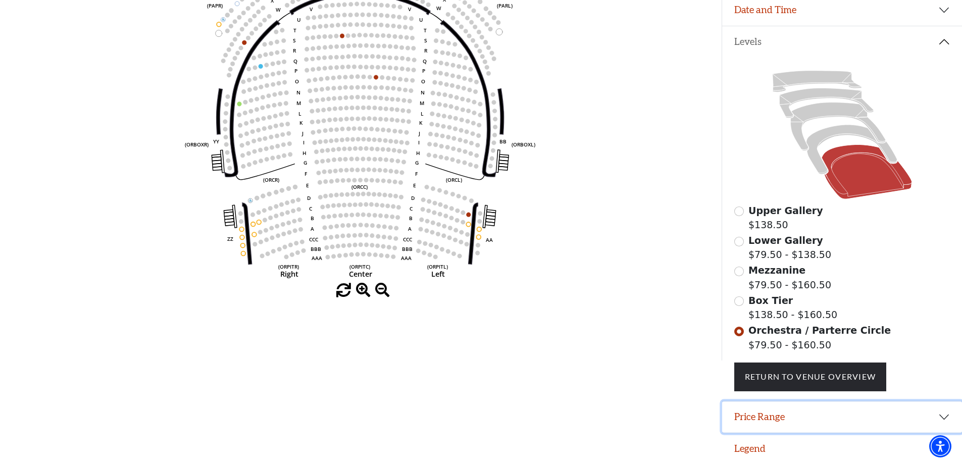
drag, startPoint x: 941, startPoint y: 414, endPoint x: 927, endPoint y: 418, distance: 15.1
click at [941, 414] on button "Price Range" at bounding box center [842, 416] width 240 height 31
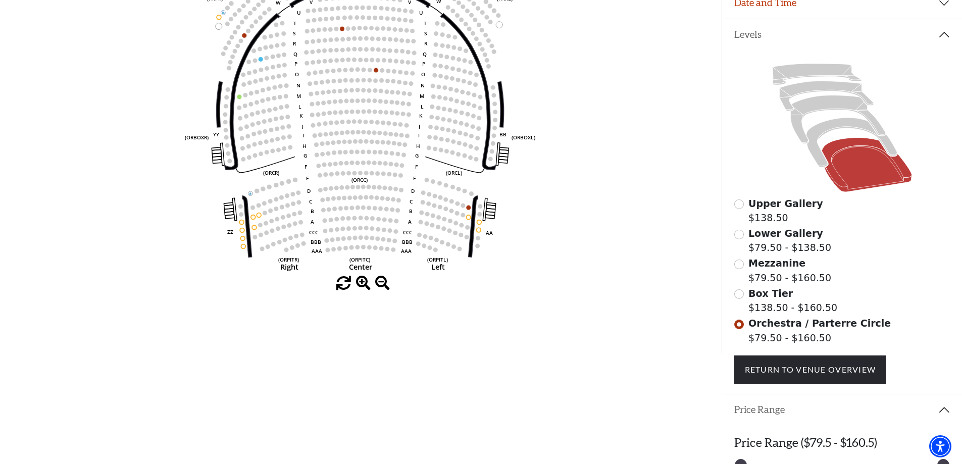
scroll to position [245, 0]
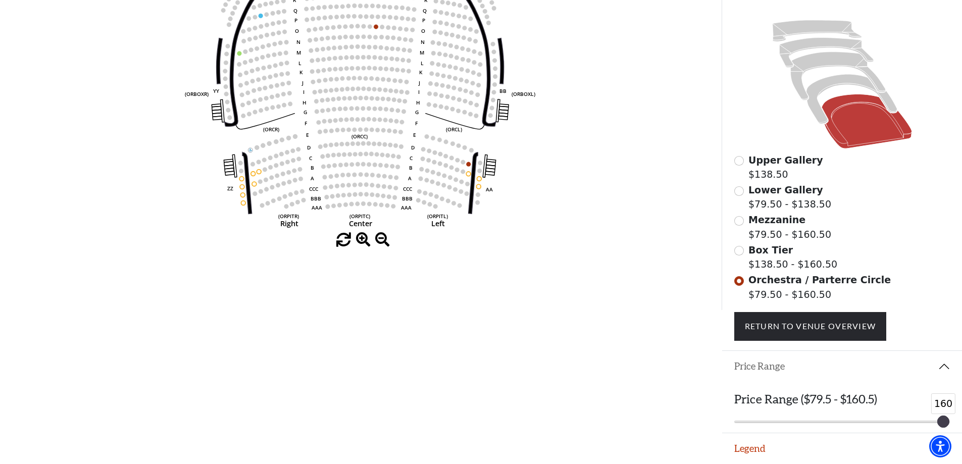
drag, startPoint x: 762, startPoint y: 421, endPoint x: 941, endPoint y: 421, distance: 179.3
click at [941, 421] on div at bounding box center [943, 421] width 11 height 11
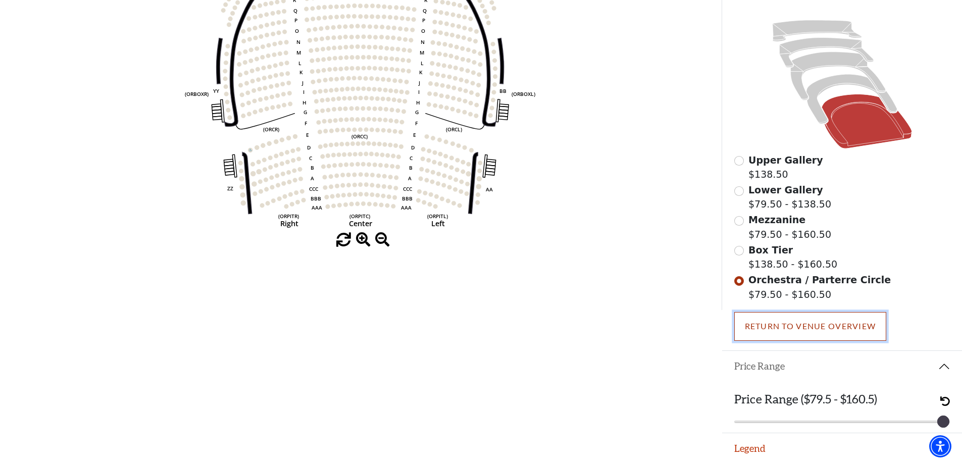
click at [827, 324] on link "Return To Venue Overview" at bounding box center [810, 326] width 153 height 28
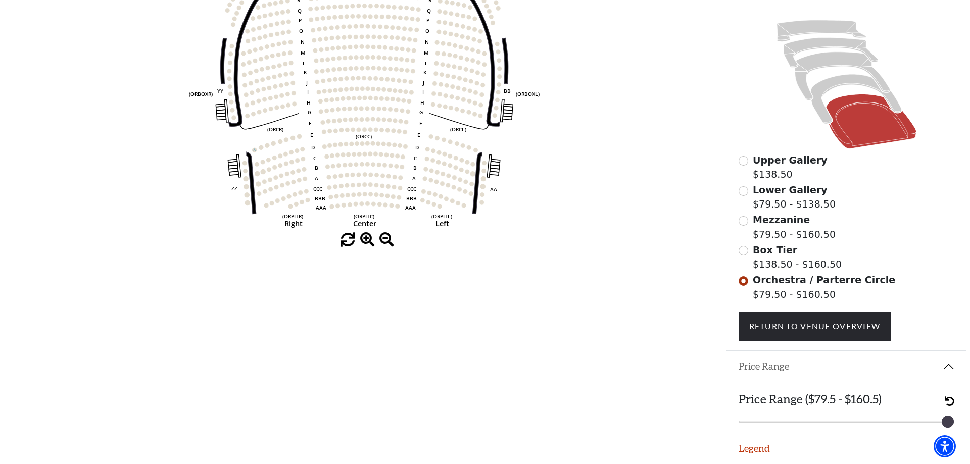
scroll to position [0, 0]
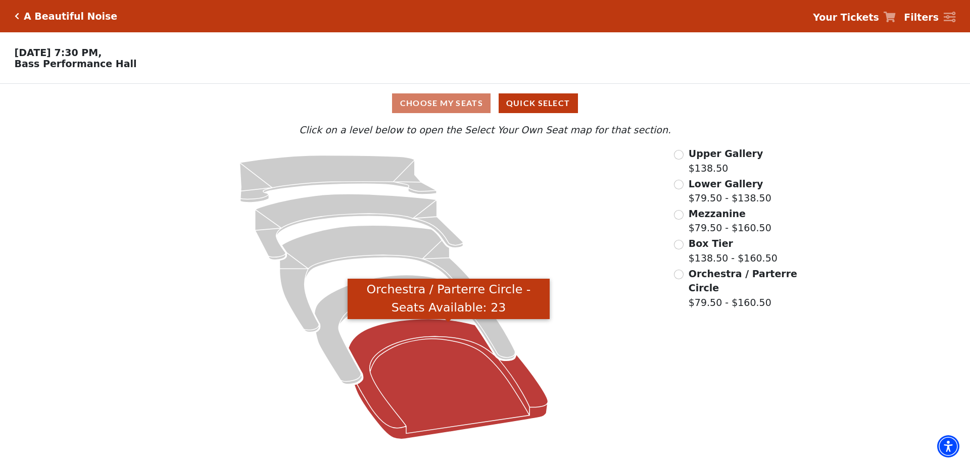
click at [426, 397] on icon "Orchestra / Parterre Circle - Seats Available: 23" at bounding box center [447, 379] width 199 height 120
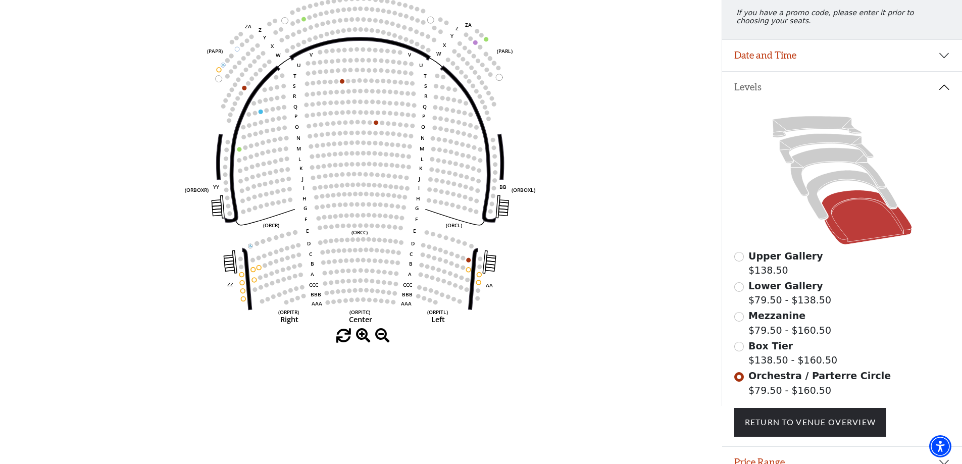
scroll to position [93, 0]
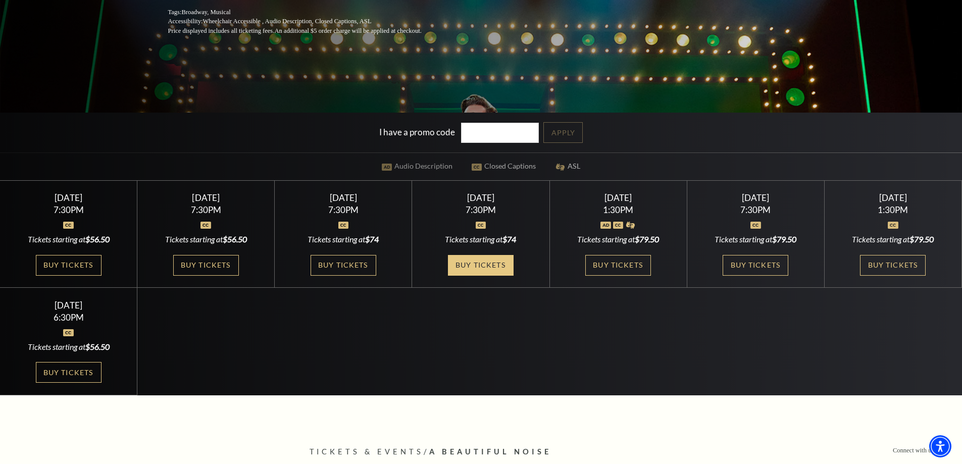
click at [466, 260] on link "Buy Tickets" at bounding box center [481, 265] width 66 height 21
click at [616, 266] on link "Buy Tickets" at bounding box center [618, 265] width 66 height 21
click at [756, 260] on link "Buy Tickets" at bounding box center [756, 265] width 66 height 21
click at [77, 368] on link "Buy Tickets" at bounding box center [69, 372] width 66 height 21
click at [741, 265] on link "Buy Tickets" at bounding box center [756, 265] width 66 height 21
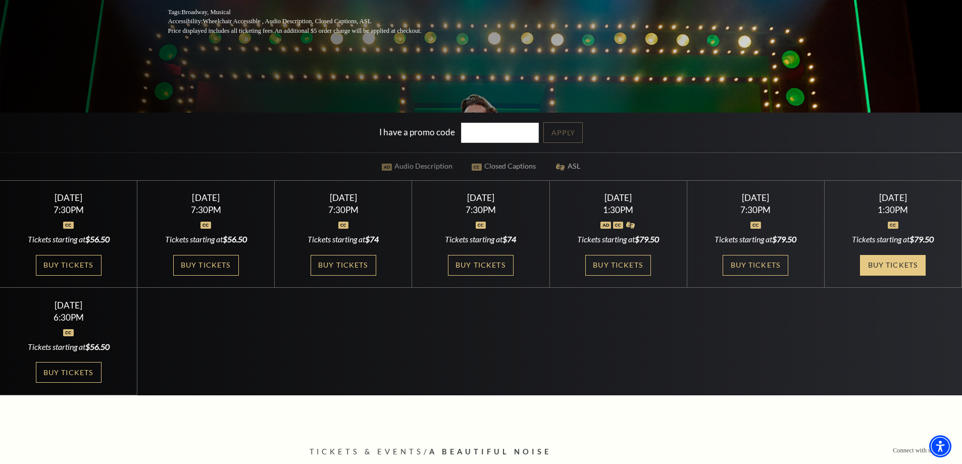
click at [882, 265] on link "Buy Tickets" at bounding box center [893, 265] width 66 height 21
click at [66, 261] on link "Buy Tickets" at bounding box center [69, 265] width 66 height 21
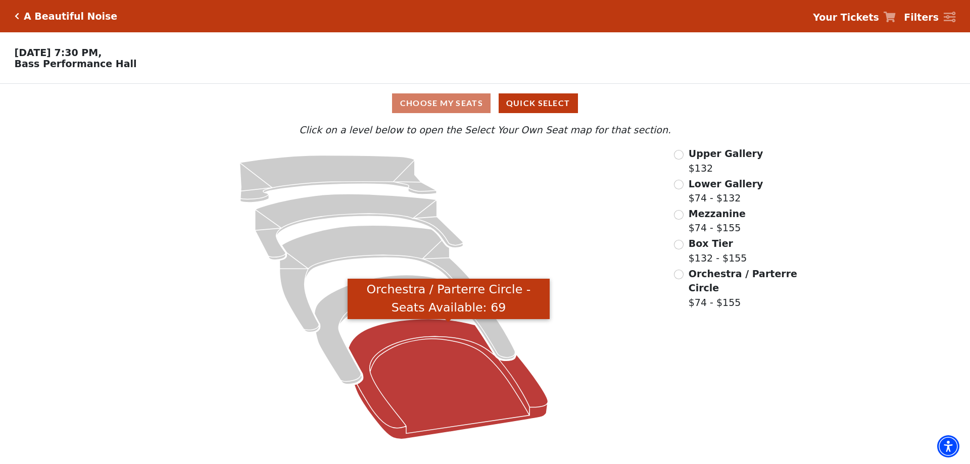
click at [493, 402] on icon "Orchestra / Parterre Circle - Seats Available: 69" at bounding box center [447, 379] width 199 height 120
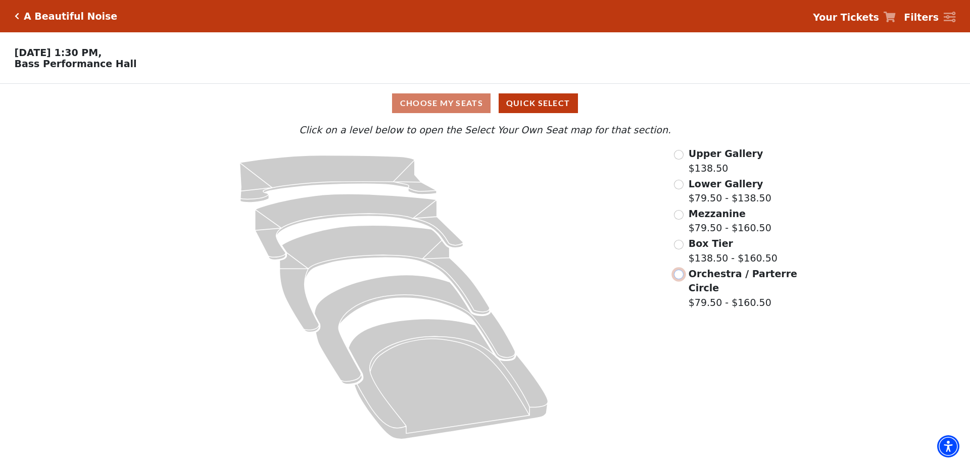
click at [680, 279] on input "Orchestra / Parterre Circle$79.50 - $160.50\a" at bounding box center [679, 275] width 10 height 10
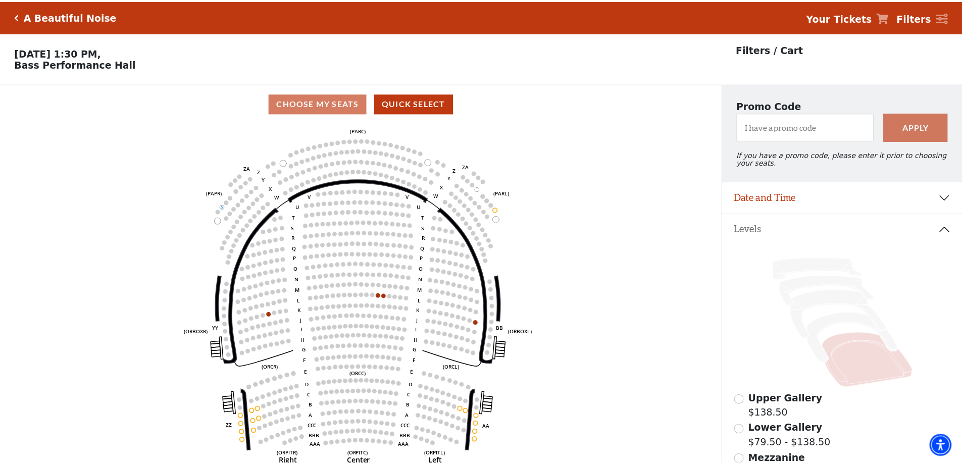
scroll to position [47, 0]
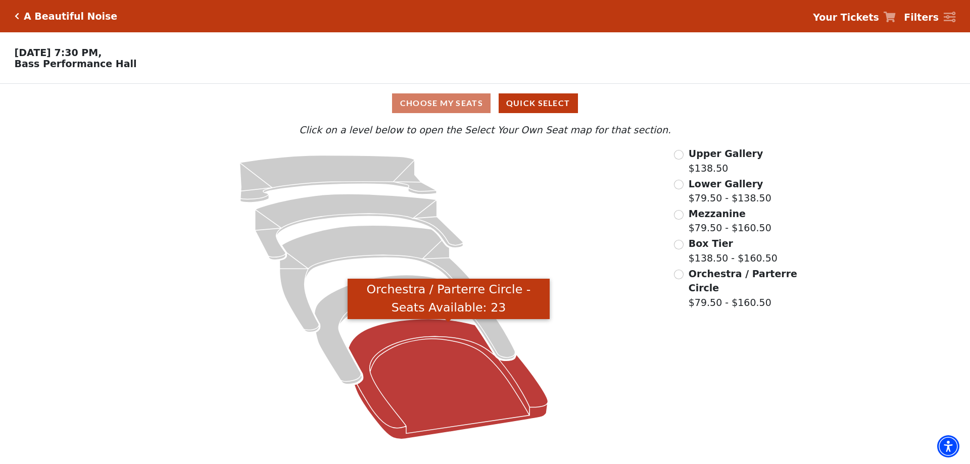
click at [435, 403] on icon "Orchestra / Parterre Circle - Seats Available: 23" at bounding box center [447, 379] width 199 height 120
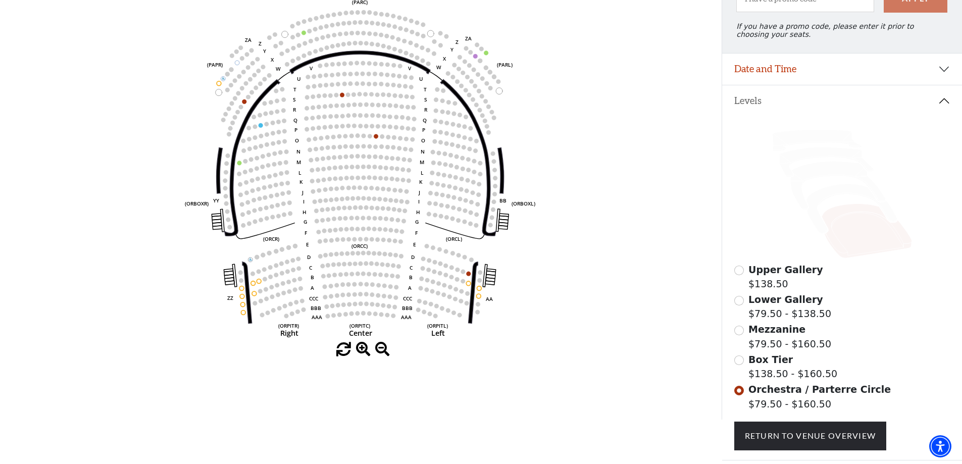
scroll to position [148, 0]
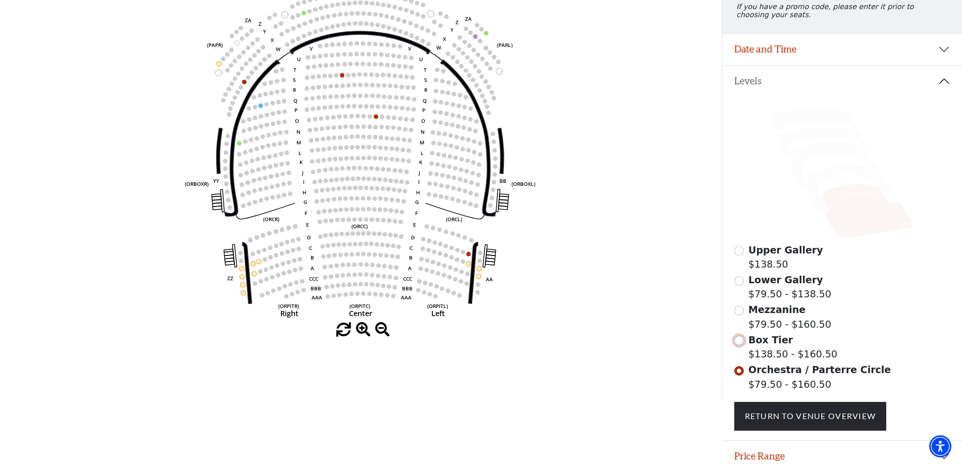
click at [740, 345] on input "Box Tier$138.50 - $160.50\a" at bounding box center [739, 341] width 10 height 10
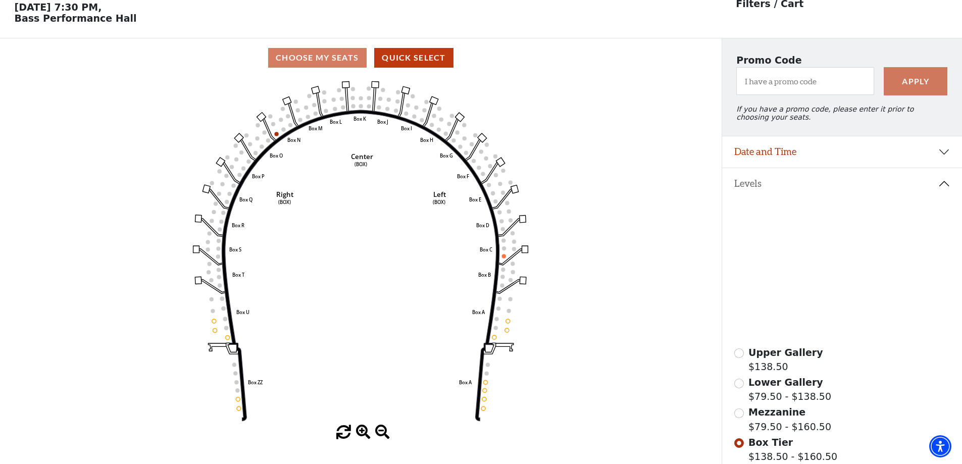
scroll to position [47, 0]
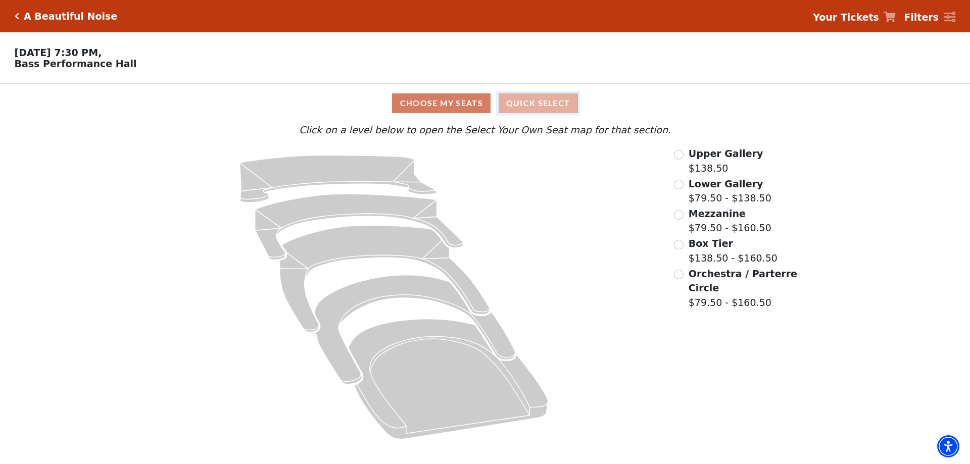
click at [547, 107] on button "Quick Select" at bounding box center [537, 103] width 79 height 20
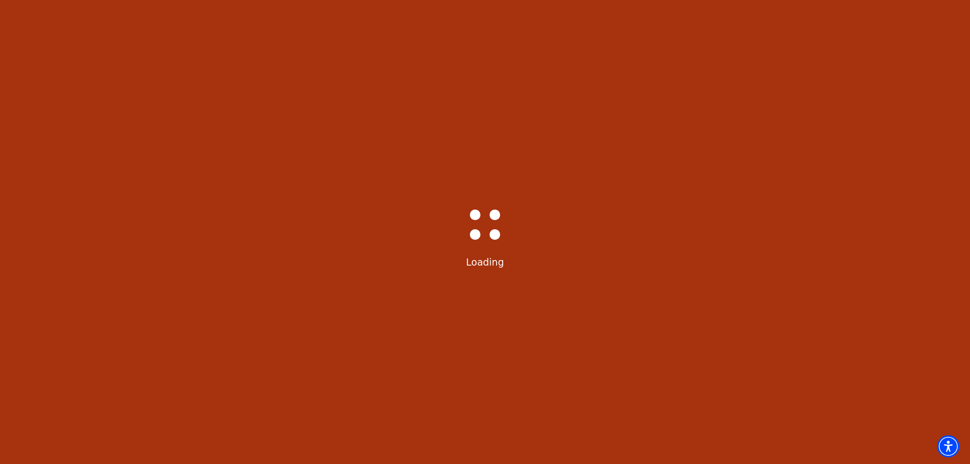
select select "6225"
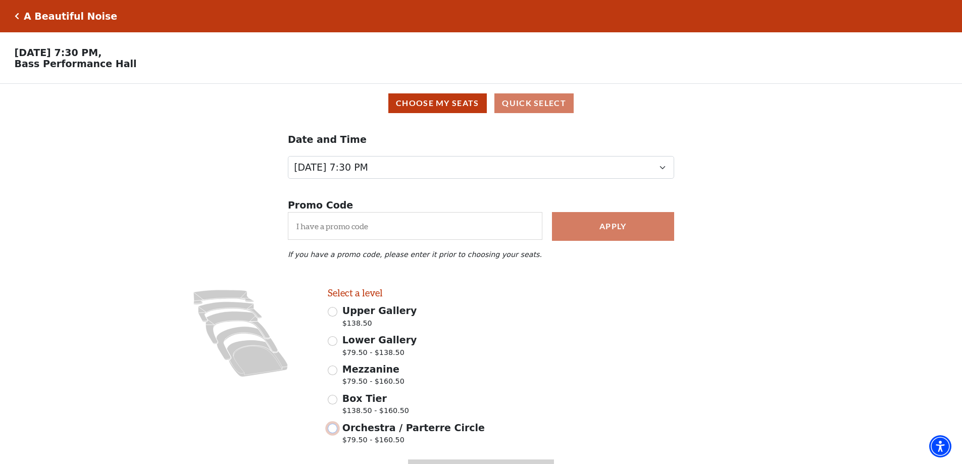
click at [334, 433] on input "Orchestra / Parterre Circle $79.50 - $160.50" at bounding box center [333, 429] width 10 height 10
radio input "true"
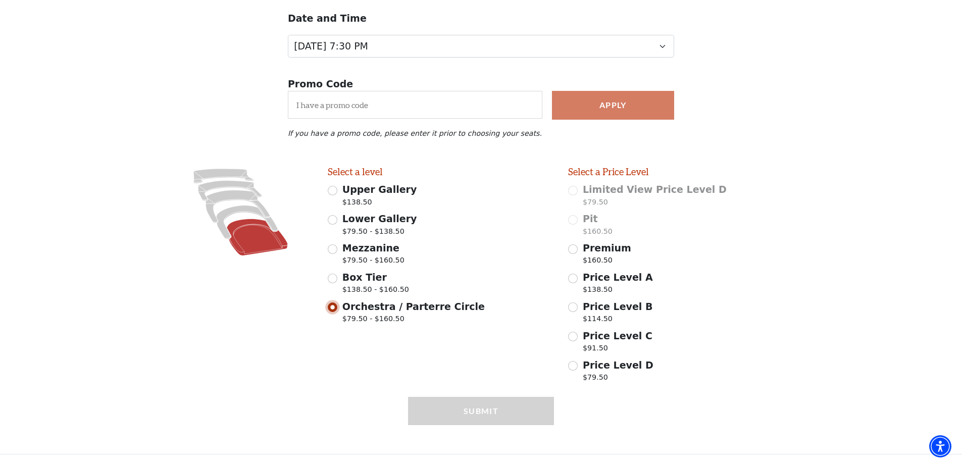
scroll to position [127, 0]
click at [573, 246] on input "Premium $160.50" at bounding box center [573, 249] width 10 height 10
radio input "true"
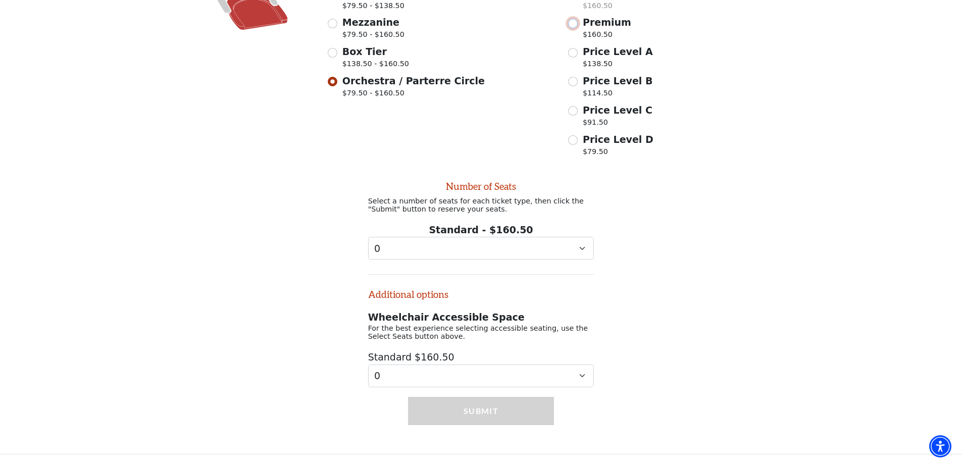
scroll to position [359, 0]
click at [581, 245] on select "0 1 2 3 4 5 6 7" at bounding box center [481, 248] width 226 height 23
select select "3"
click at [368, 237] on select "0 1 2 3 4 5 6 7" at bounding box center [481, 248] width 226 height 23
click at [477, 409] on button "Submit" at bounding box center [481, 411] width 146 height 28
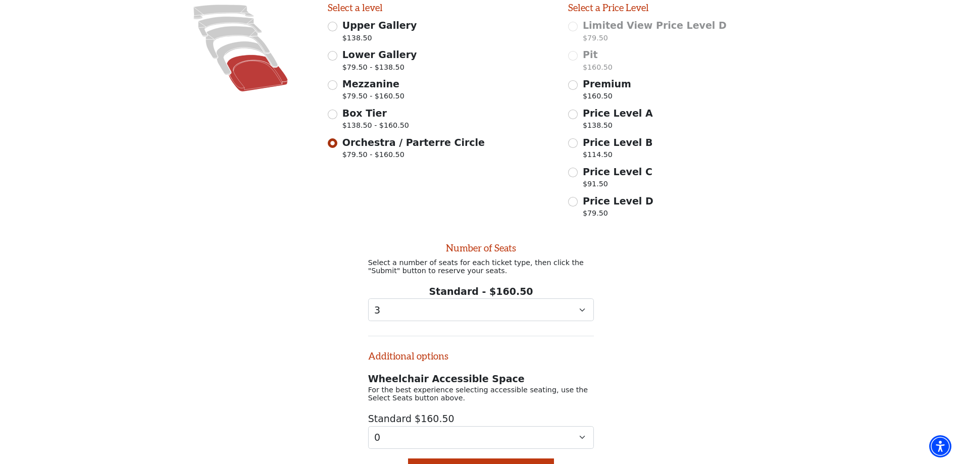
scroll to position [261, 0]
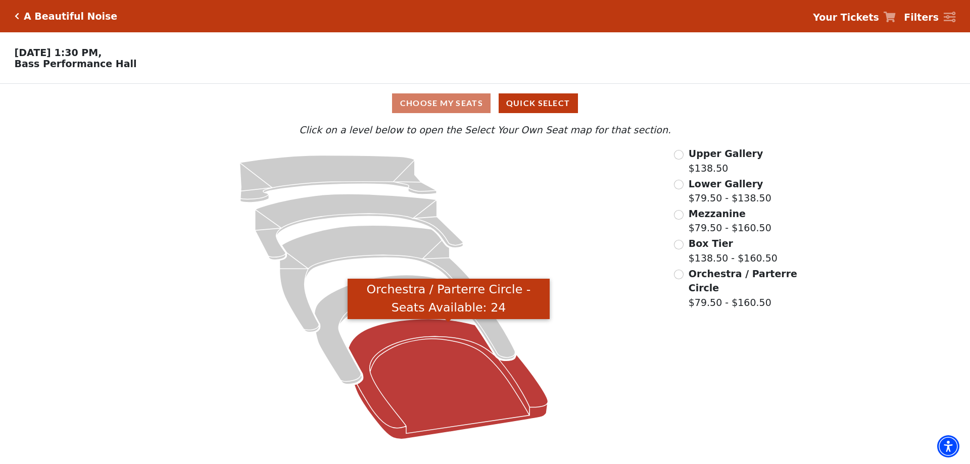
click at [427, 387] on icon "Orchestra / Parterre Circle - Seats Available: 24" at bounding box center [447, 379] width 199 height 120
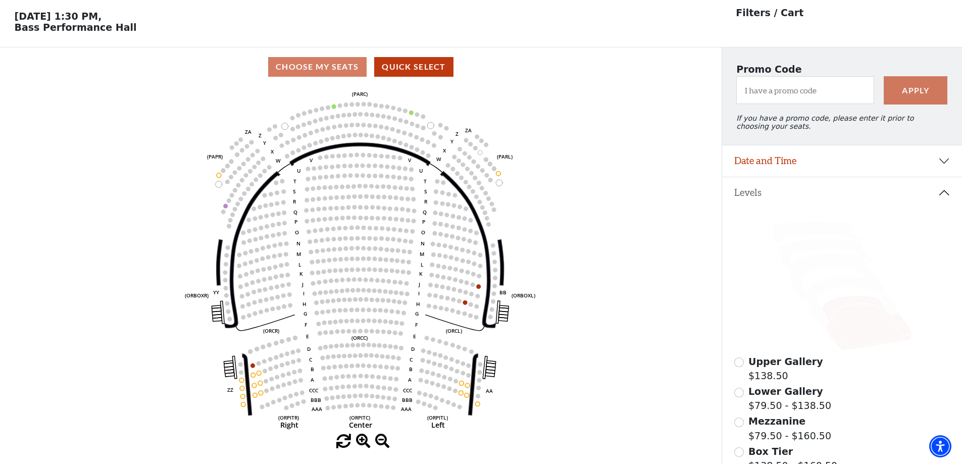
scroll to position [47, 0]
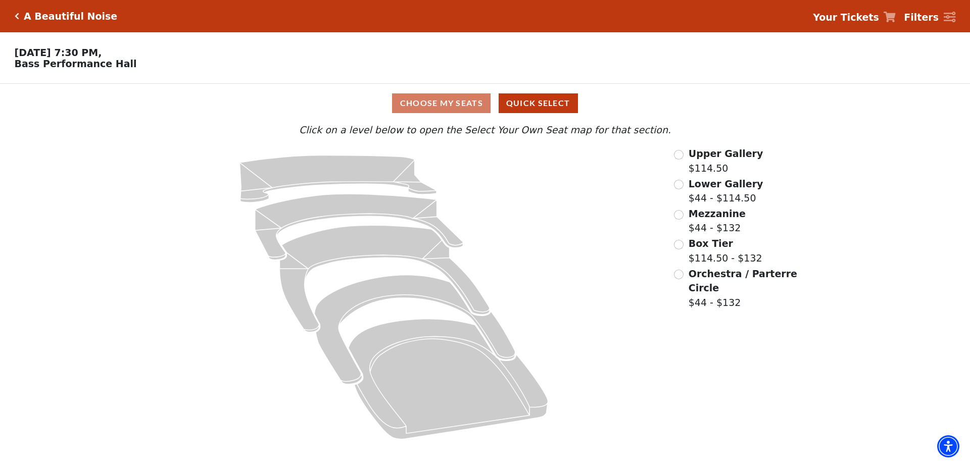
click at [15, 15] on icon "Click here to go back to filters" at bounding box center [17, 16] width 5 height 7
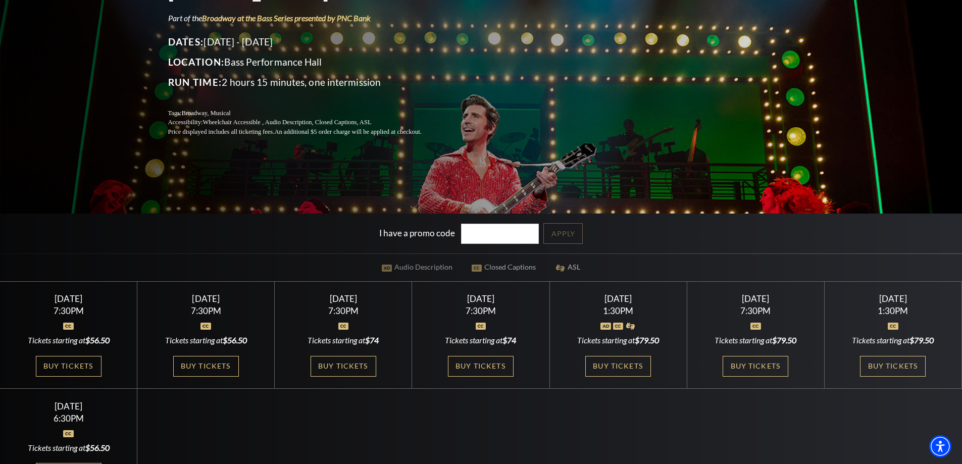
scroll to position [202, 0]
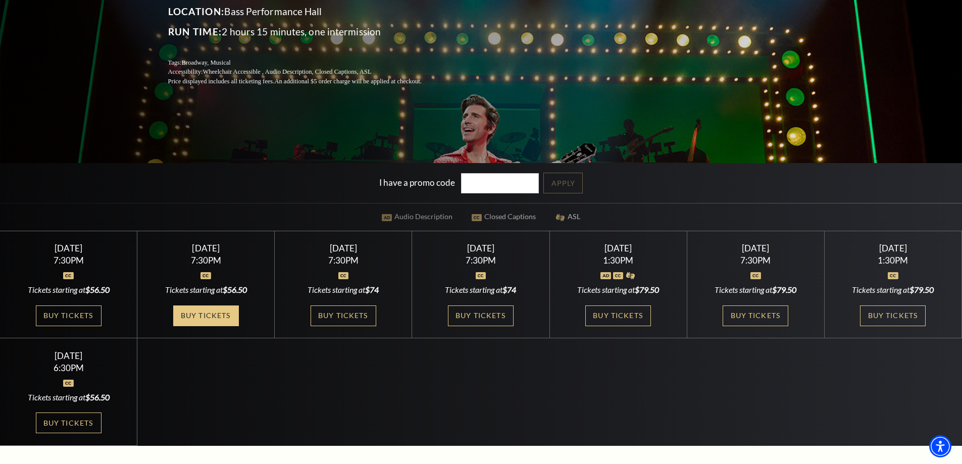
click at [219, 312] on link "Buy Tickets" at bounding box center [206, 316] width 66 height 21
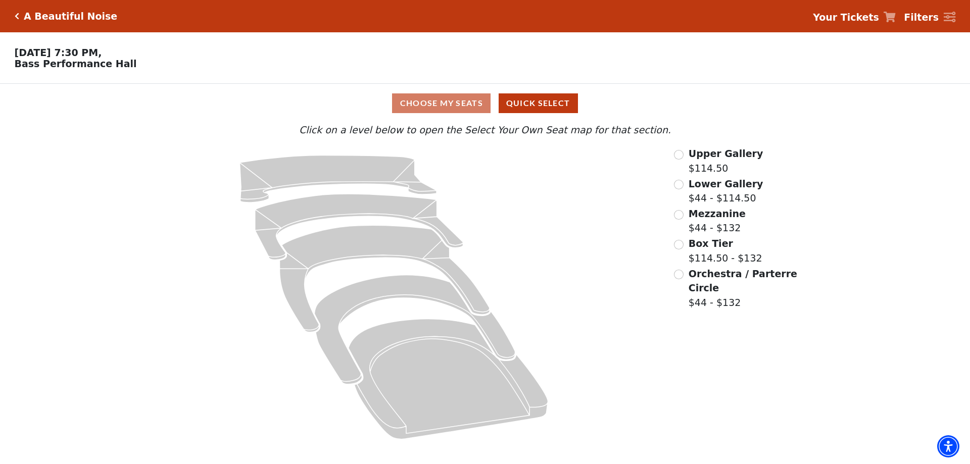
click at [15, 17] on icon "Click here to go back to filters" at bounding box center [17, 16] width 5 height 7
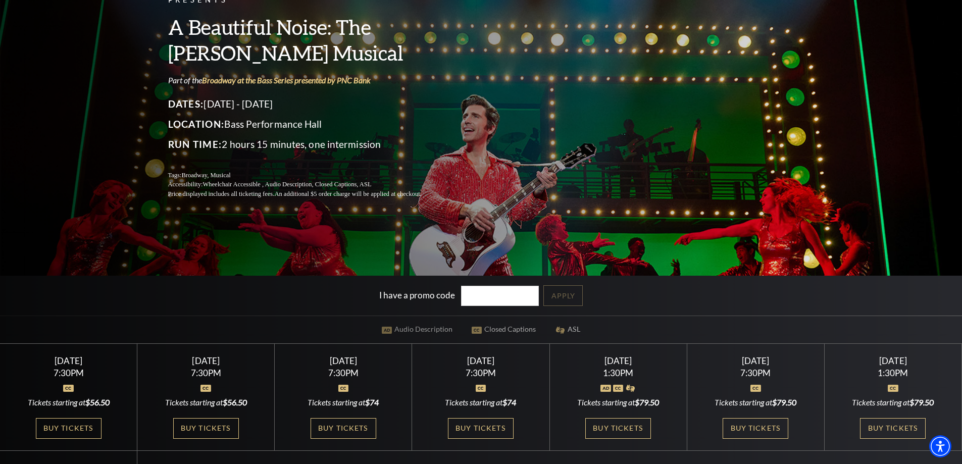
scroll to position [101, 0]
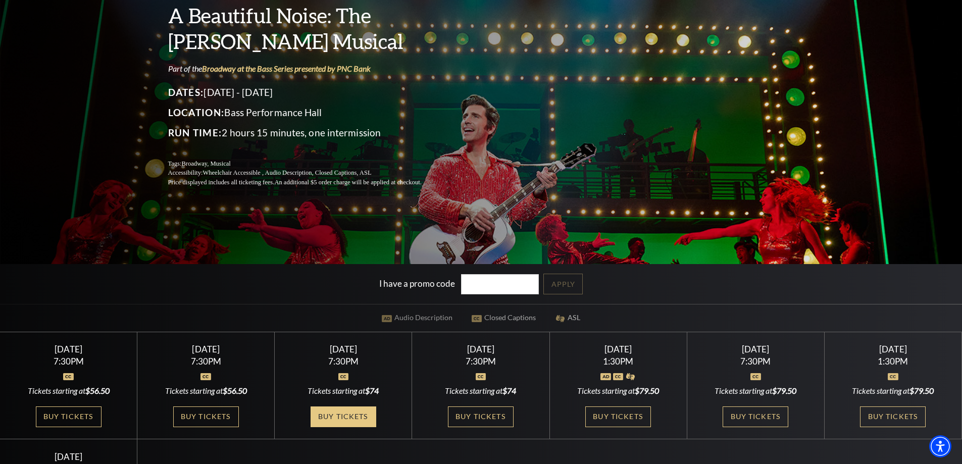
click at [358, 417] on link "Buy Tickets" at bounding box center [344, 417] width 66 height 21
click at [502, 416] on link "Buy Tickets" at bounding box center [481, 417] width 66 height 21
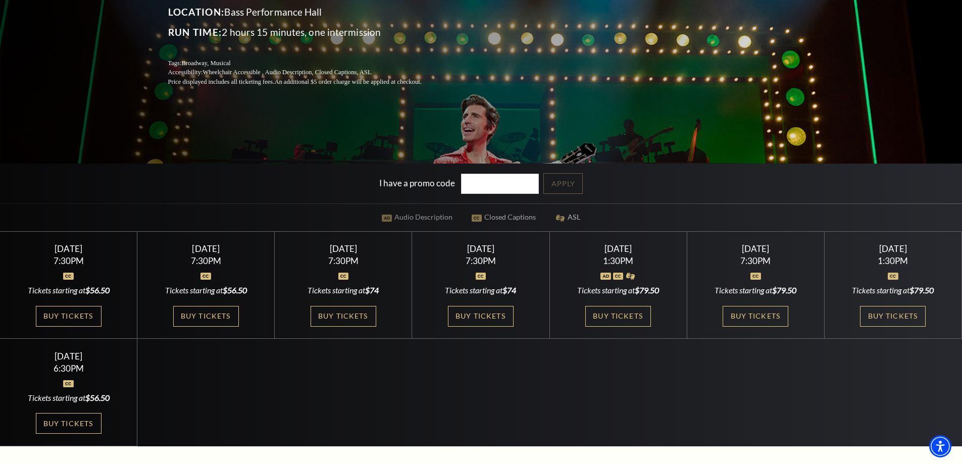
scroll to position [202, 0]
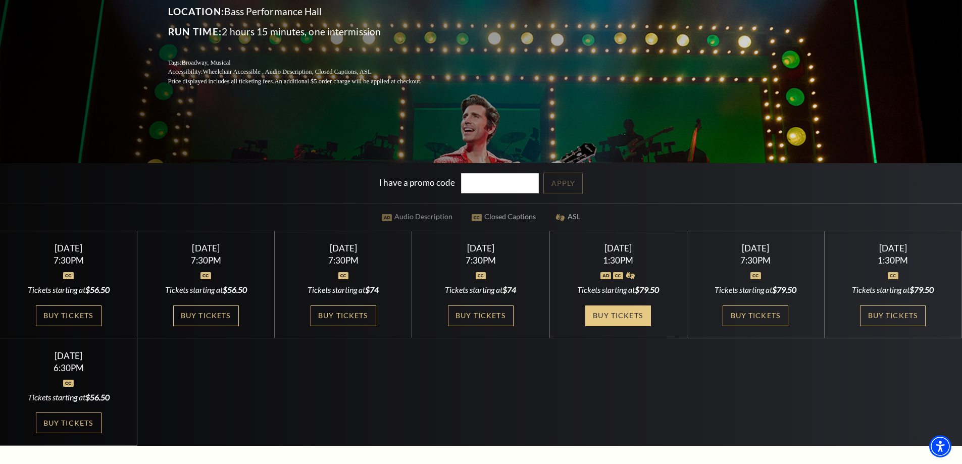
click at [606, 318] on link "Buy Tickets" at bounding box center [618, 316] width 66 height 21
click at [743, 316] on link "Buy Tickets" at bounding box center [756, 316] width 66 height 21
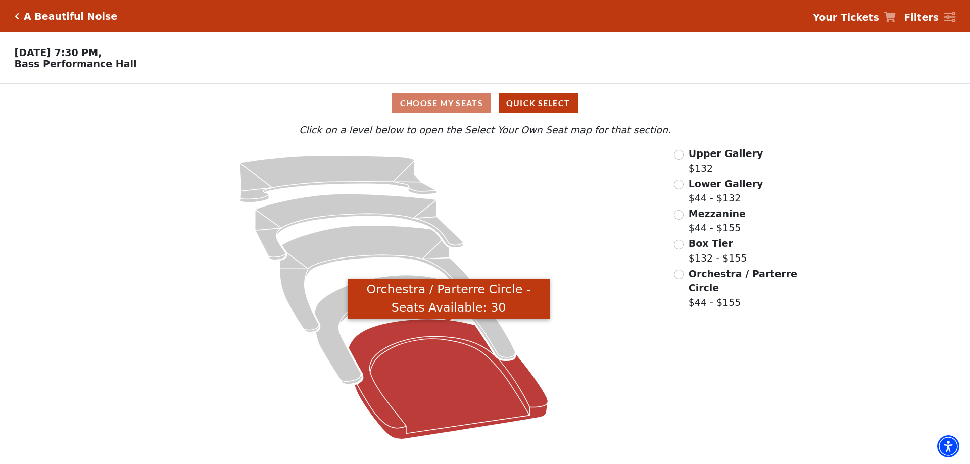
click at [446, 385] on icon "Orchestra / Parterre Circle - Seats Available: 30" at bounding box center [447, 379] width 199 height 120
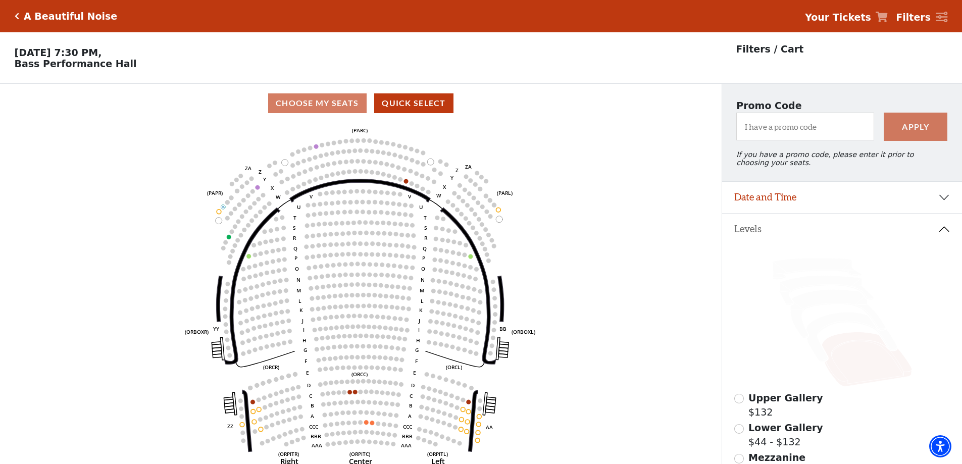
scroll to position [47, 0]
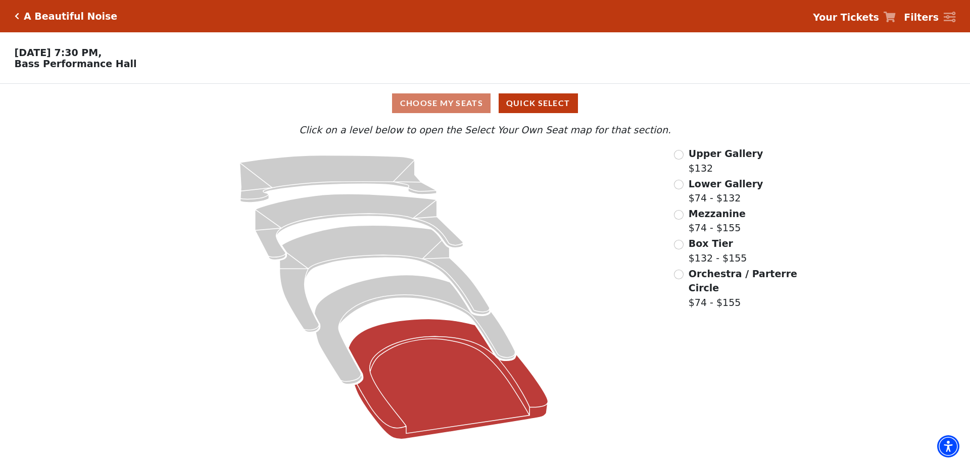
click at [434, 392] on icon "Orchestra / Parterre Circle - Seats Available: 69" at bounding box center [447, 379] width 199 height 120
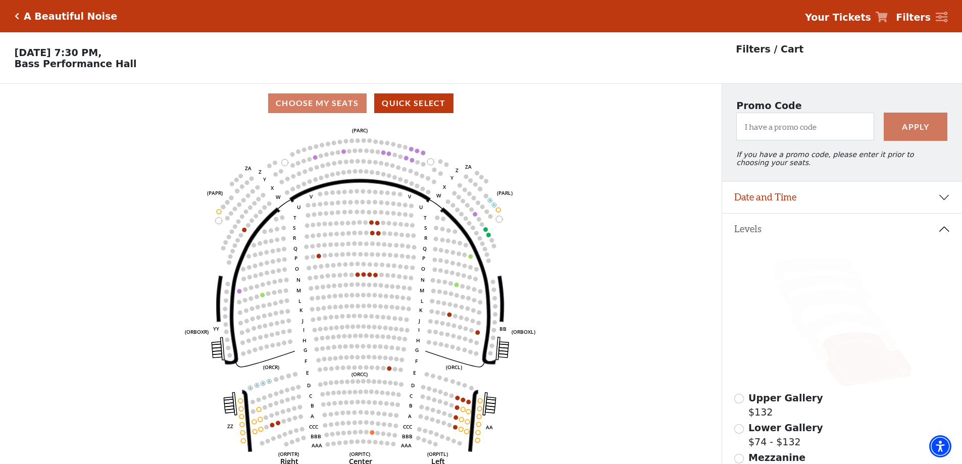
scroll to position [47, 0]
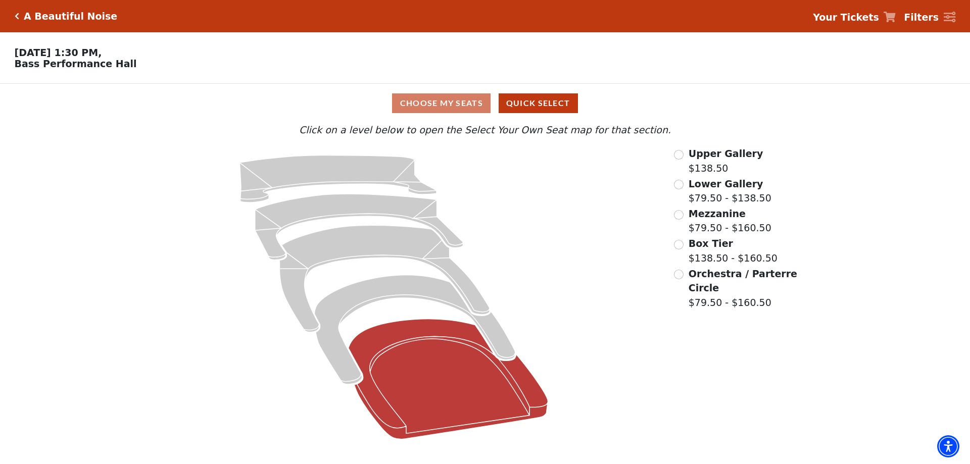
click at [474, 375] on icon at bounding box center [447, 379] width 199 height 120
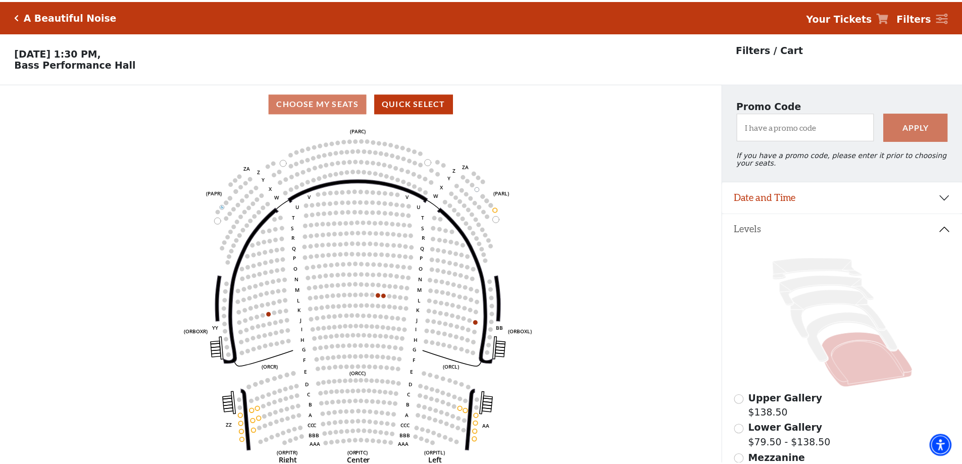
scroll to position [47, 0]
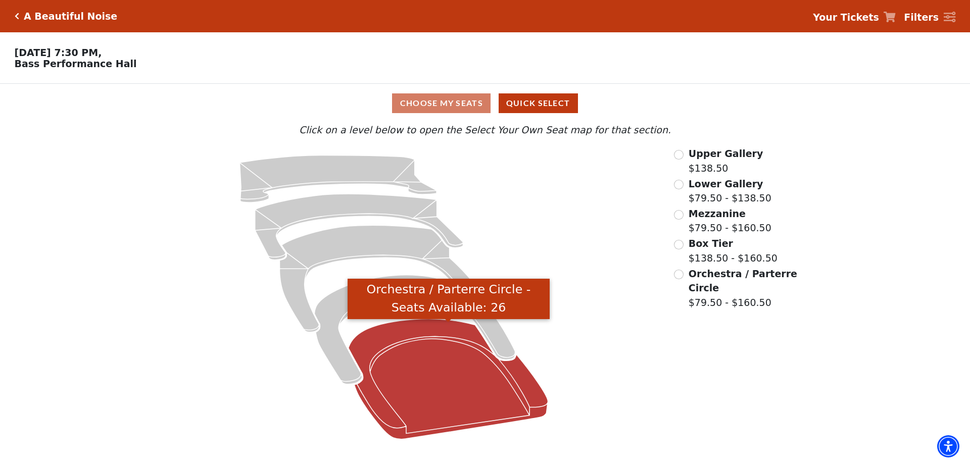
click at [469, 369] on icon "Orchestra / Parterre Circle - Seats Available: 26" at bounding box center [447, 379] width 199 height 120
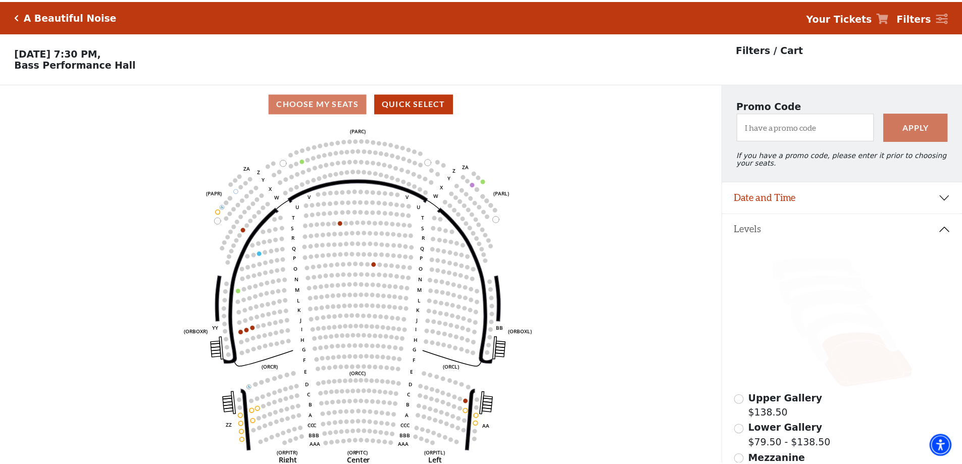
scroll to position [47, 0]
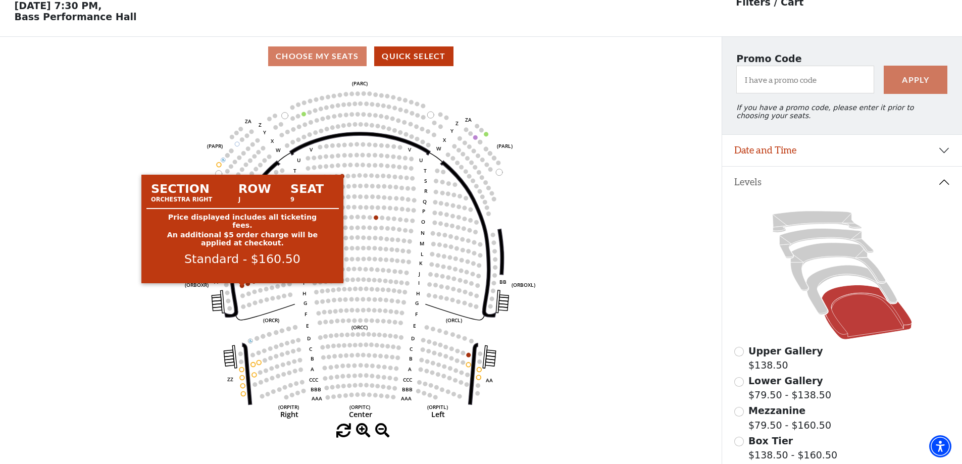
click at [241, 288] on circle at bounding box center [242, 285] width 5 height 5
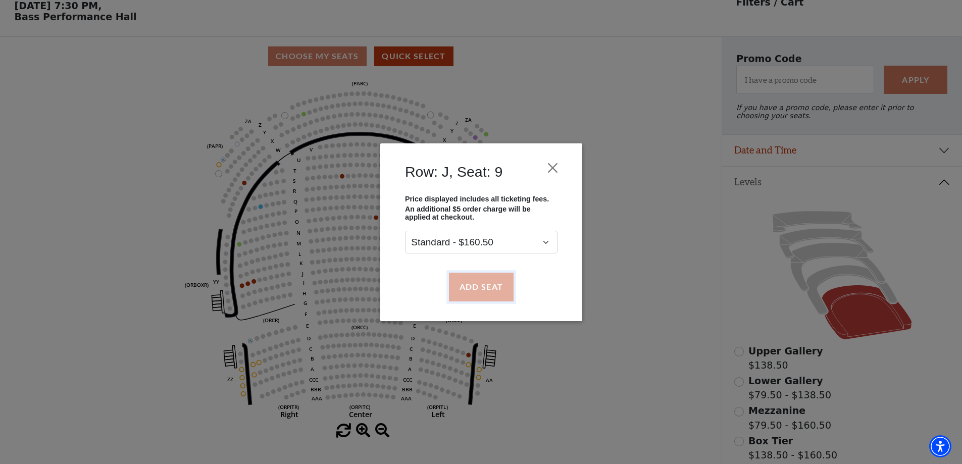
click at [461, 284] on button "Add Seat" at bounding box center [480, 287] width 65 height 28
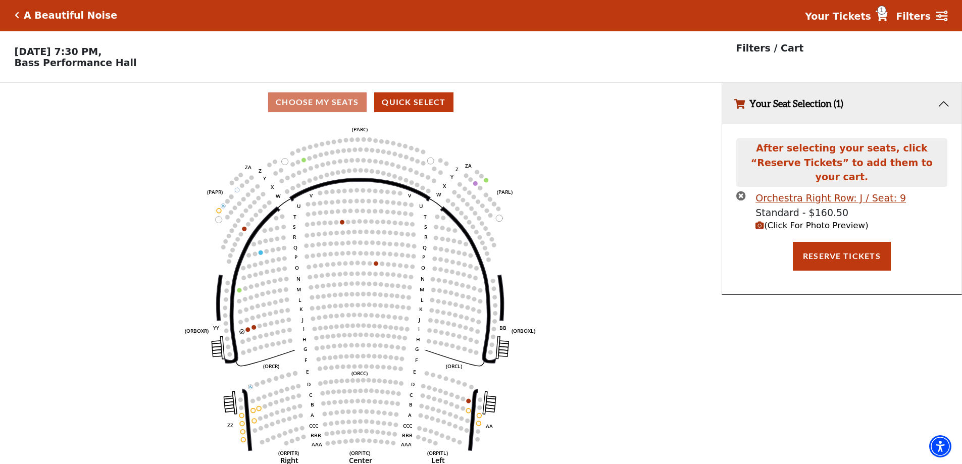
scroll to position [0, 0]
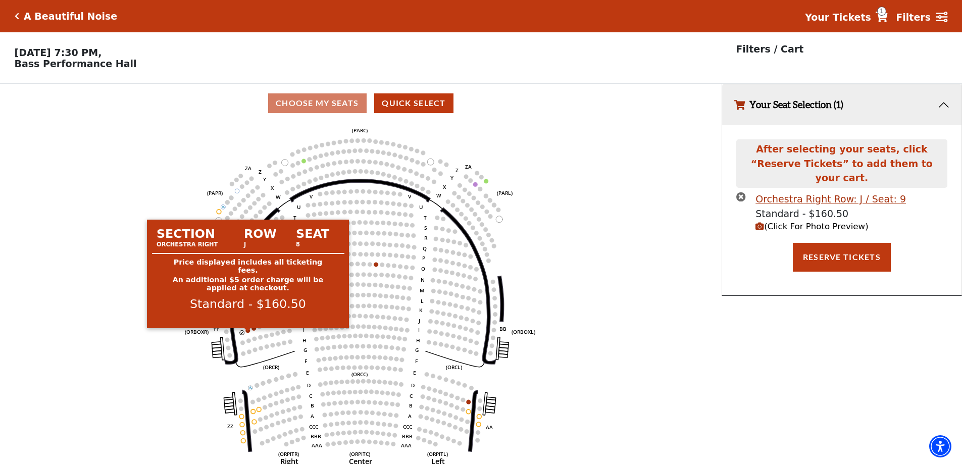
click at [248, 333] on circle at bounding box center [248, 330] width 5 height 5
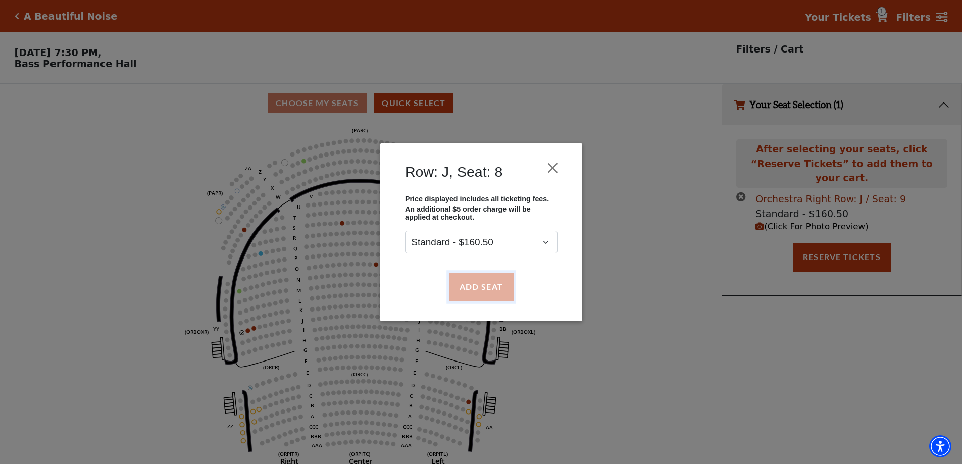
click at [468, 285] on button "Add Seat" at bounding box center [480, 287] width 65 height 28
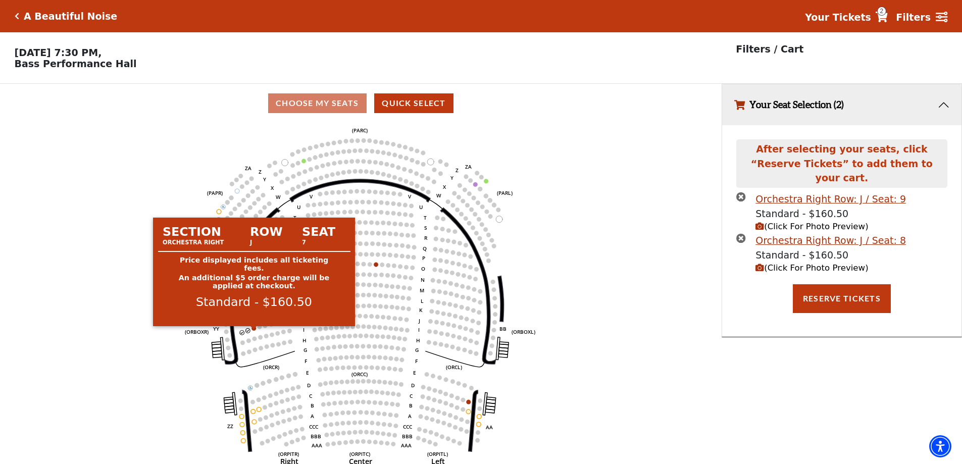
click at [256, 331] on circle at bounding box center [254, 328] width 5 height 5
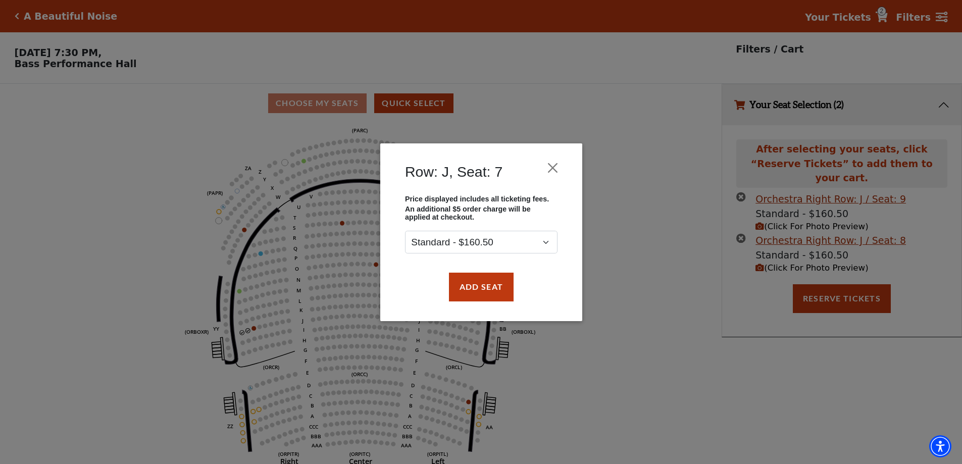
click at [253, 332] on div "Row: J, Seat: 7 Price displayed includes all ticketing fees. An additional $5 o…" at bounding box center [481, 232] width 962 height 464
click at [471, 290] on button "Add Seat" at bounding box center [480, 287] width 65 height 28
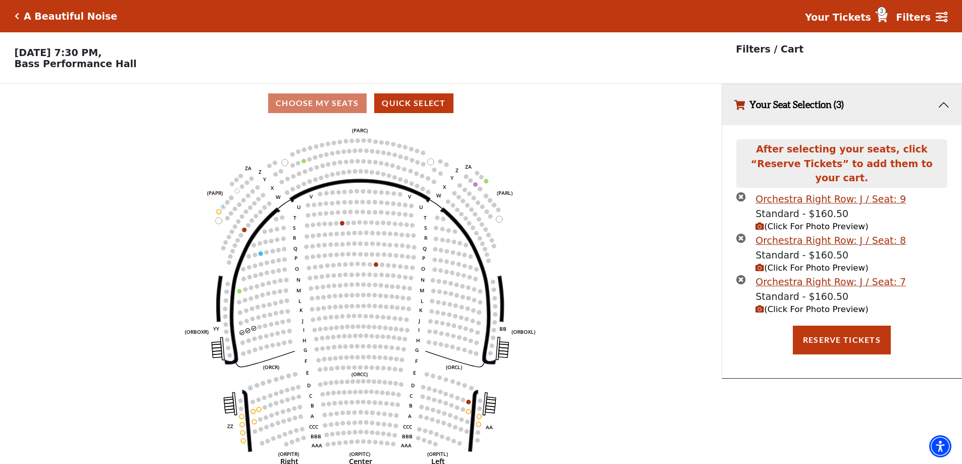
click at [812, 222] on span "(Click For Photo Preview)" at bounding box center [811, 227] width 113 height 10
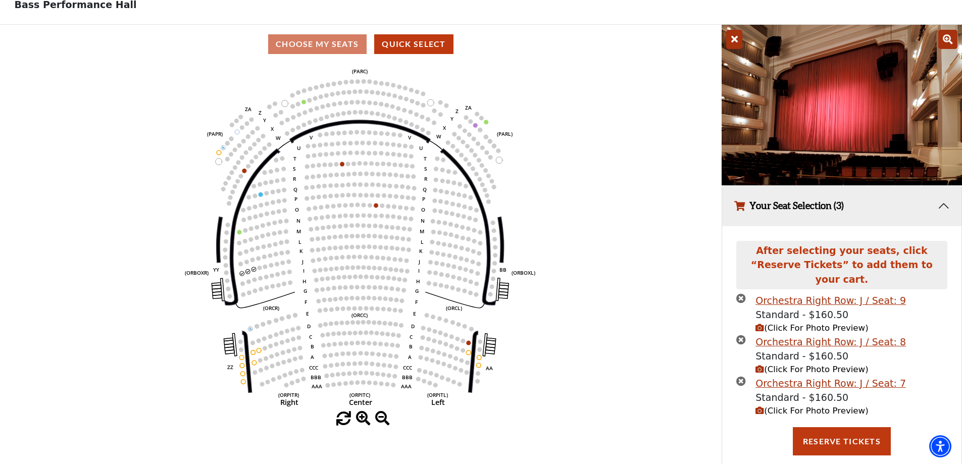
scroll to position [65, 0]
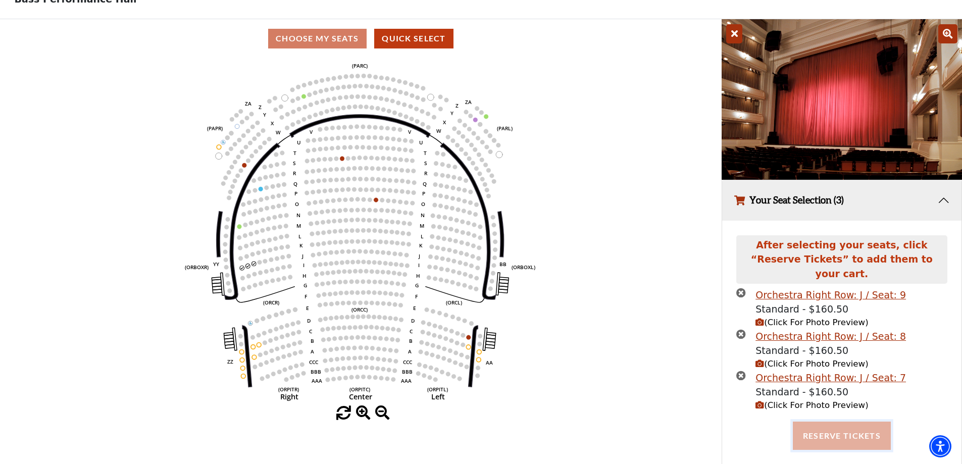
click at [822, 424] on button "Reserve Tickets" at bounding box center [842, 436] width 98 height 28
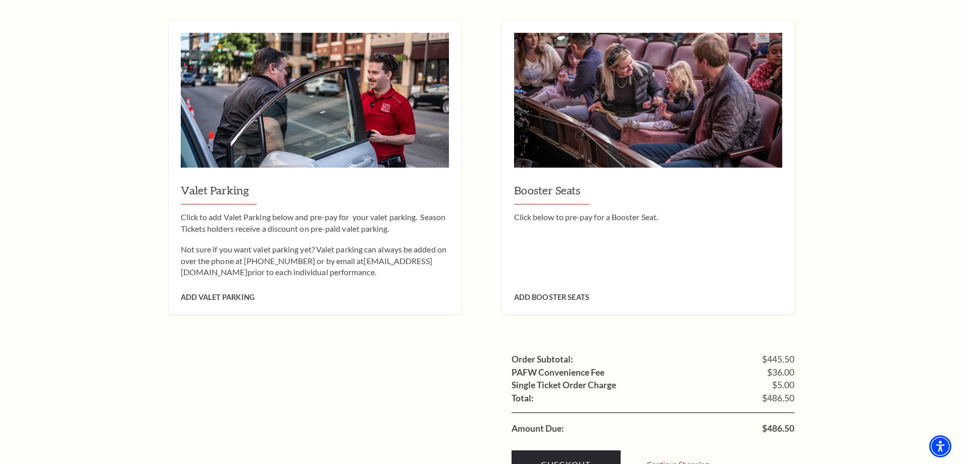
scroll to position [909, 0]
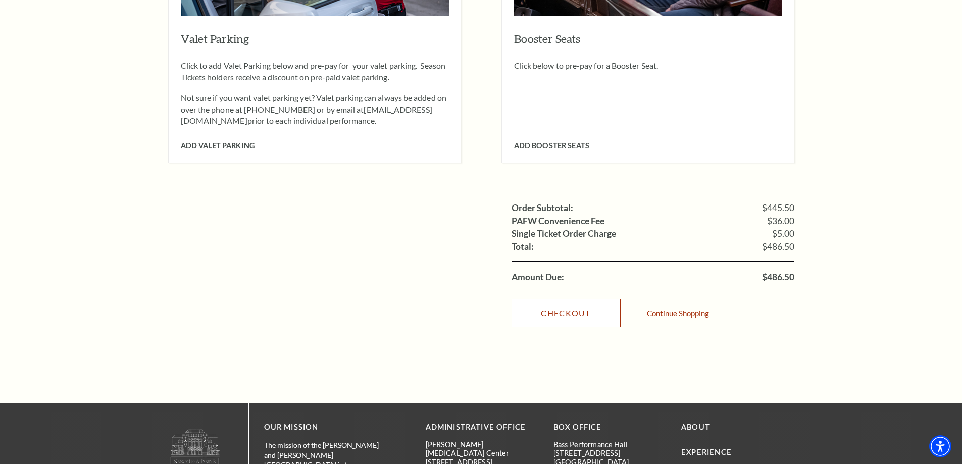
click at [585, 299] on link "Checkout" at bounding box center [566, 313] width 109 height 28
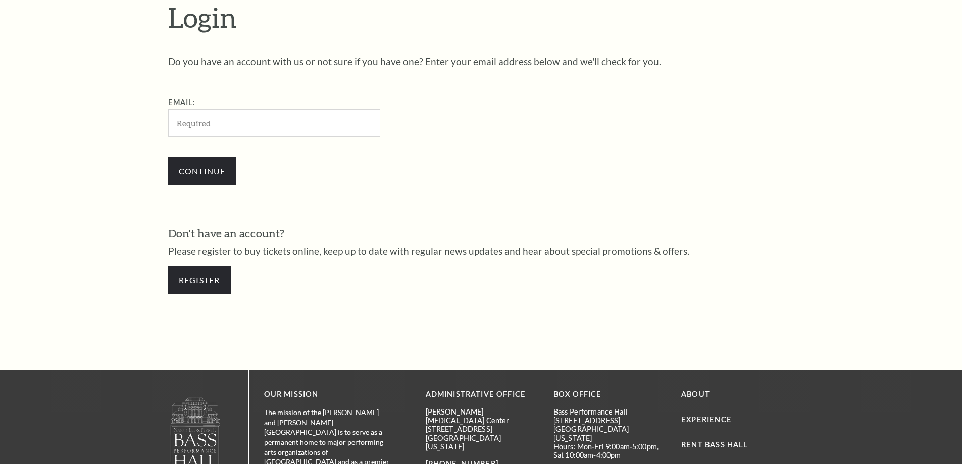
scroll to position [338, 0]
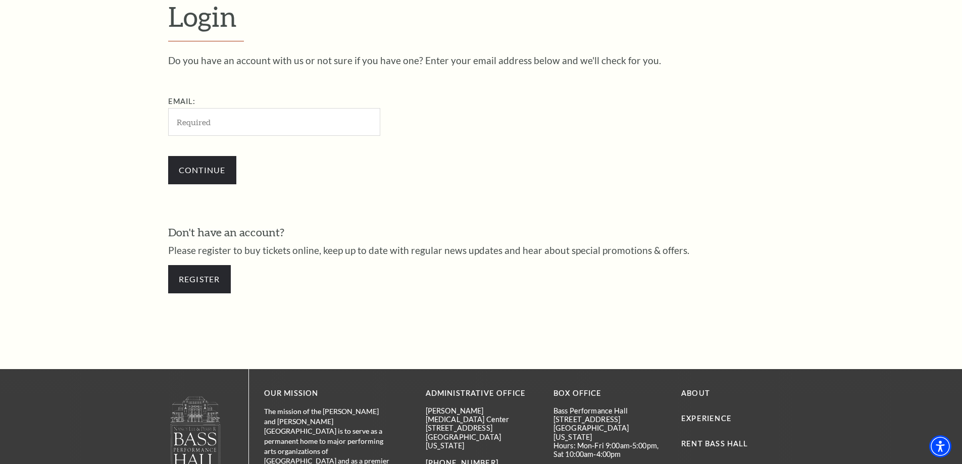
click at [262, 127] on input "Email:" at bounding box center [274, 122] width 212 height 28
type input "[EMAIL_ADDRESS][DOMAIN_NAME]"
click at [214, 166] on input "Continue" at bounding box center [202, 170] width 68 height 28
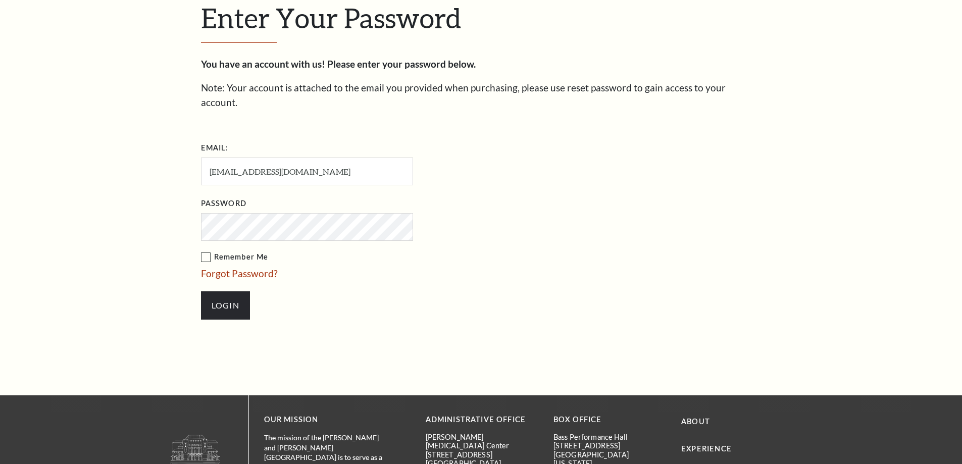
scroll to position [347, 0]
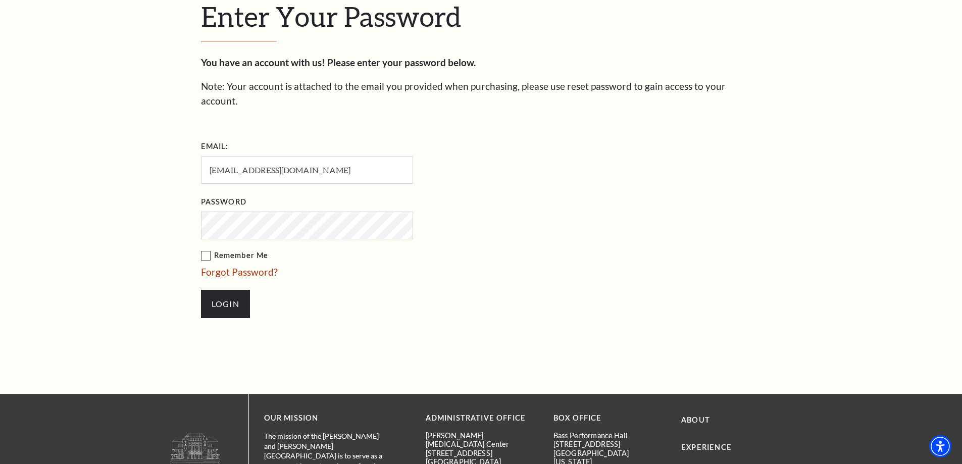
click at [193, 222] on div "Enter Your Password You have an account with us! Please enter your password bel…" at bounding box center [481, 164] width 576 height 460
click at [216, 290] on input "Login" at bounding box center [225, 304] width 49 height 28
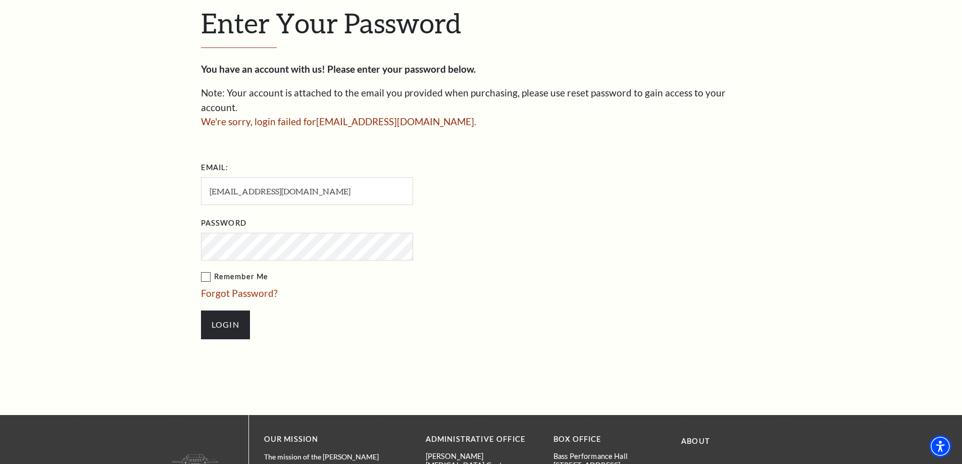
click at [187, 238] on div "Enter Your Password You have an account with us! Please enter your password bel…" at bounding box center [481, 178] width 962 height 474
click at [223, 311] on input "Login" at bounding box center [225, 325] width 49 height 28
click at [222, 311] on input "Login" at bounding box center [225, 325] width 49 height 28
click at [195, 237] on div "Enter Your Password You have an account with us! Please enter your password bel…" at bounding box center [481, 178] width 576 height 474
click at [193, 234] on div "Enter Your Password You have an account with us! Please enter your password bel…" at bounding box center [481, 178] width 576 height 474
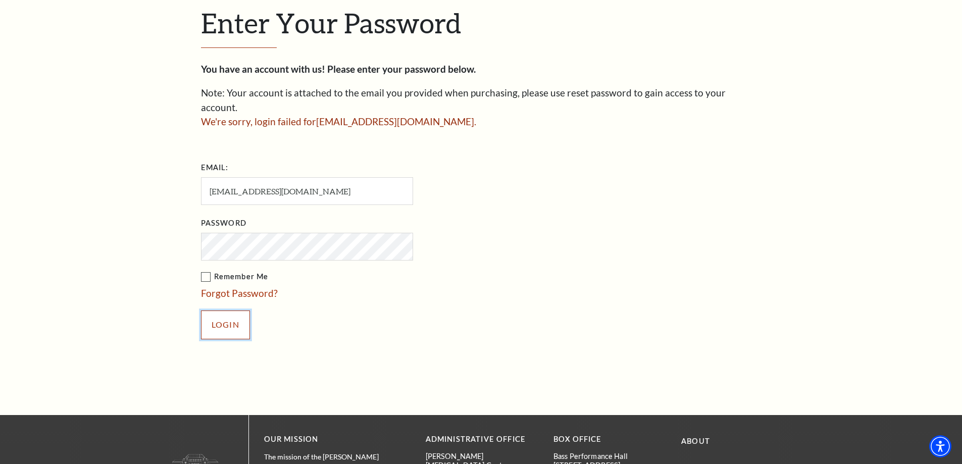
click at [228, 320] on input "Login" at bounding box center [225, 325] width 49 height 28
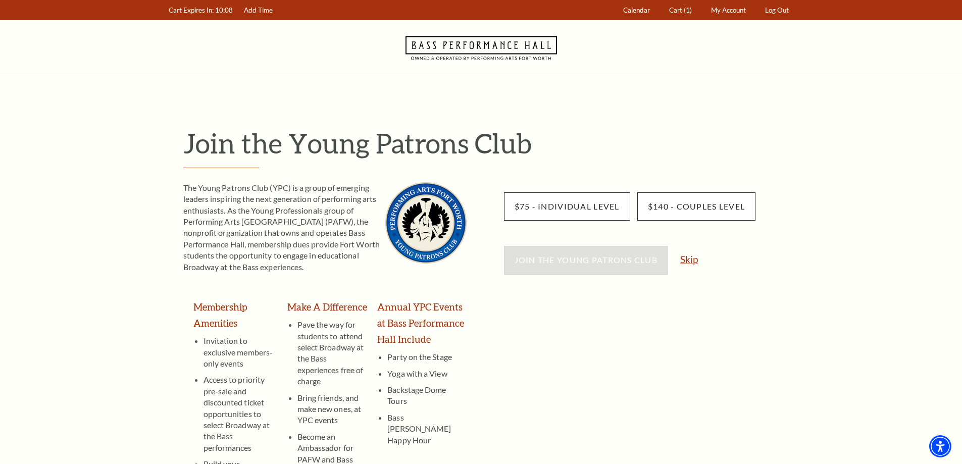
click at [690, 259] on link "Skip" at bounding box center [689, 260] width 18 height 10
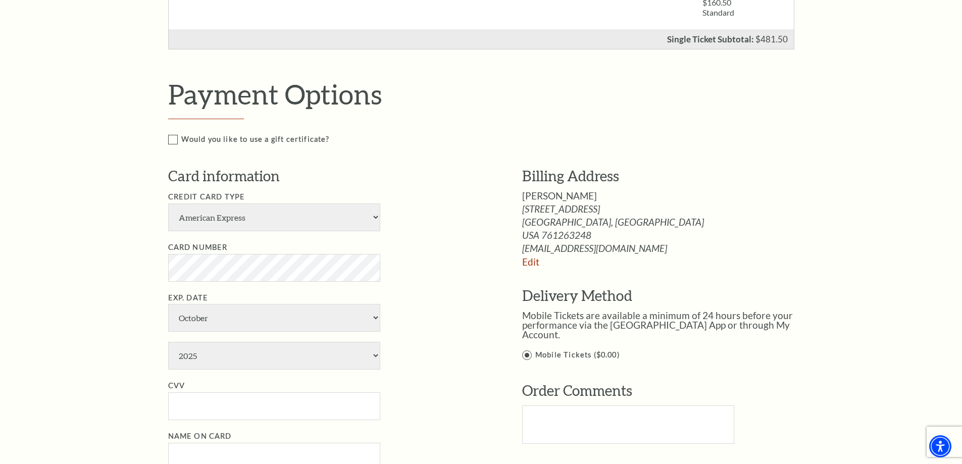
scroll to position [454, 0]
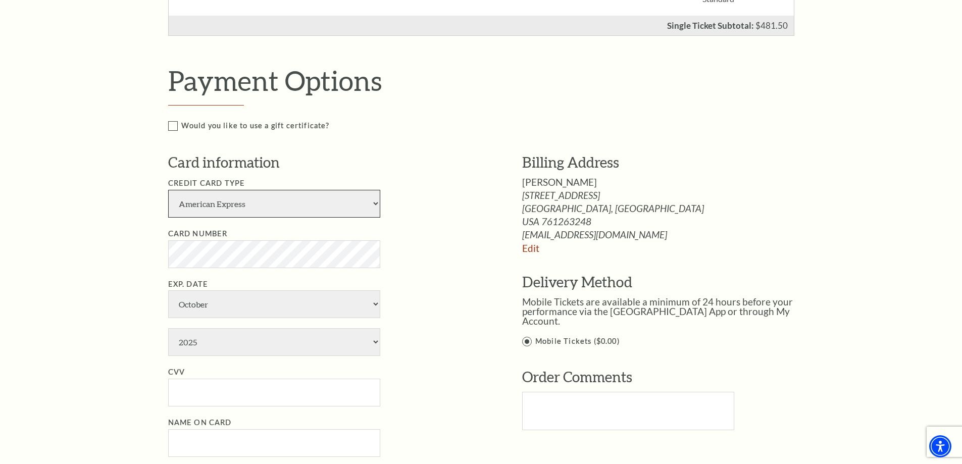
click at [371, 205] on select "American Express Visa Master Card Discover" at bounding box center [274, 204] width 212 height 28
select select "24"
click at [168, 190] on select "American Express Visa Master Card Discover" at bounding box center [274, 204] width 212 height 28
click at [373, 306] on select "January February March April May June July August September October November De…" at bounding box center [274, 304] width 212 height 28
select select "3"
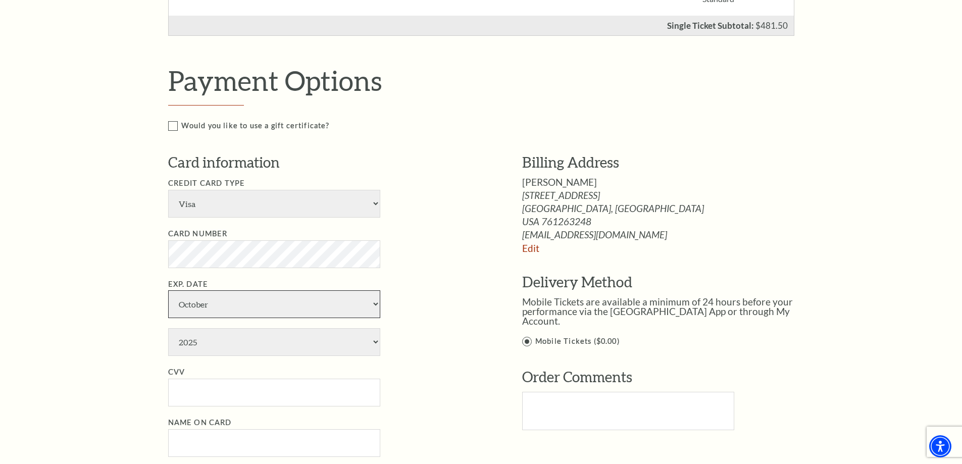
click at [168, 290] on select "January February March April May June July August September October November De…" at bounding box center [274, 304] width 212 height 28
click at [375, 343] on select "2025 2026 2027 2028 2029 2030 2031 2032 2033 2034" at bounding box center [274, 342] width 212 height 28
select select "2029"
click at [168, 328] on select "2025 2026 2027 2028 2029 2030 2031 2032 2033 2034" at bounding box center [274, 342] width 212 height 28
click at [218, 398] on input "CVV" at bounding box center [274, 393] width 212 height 28
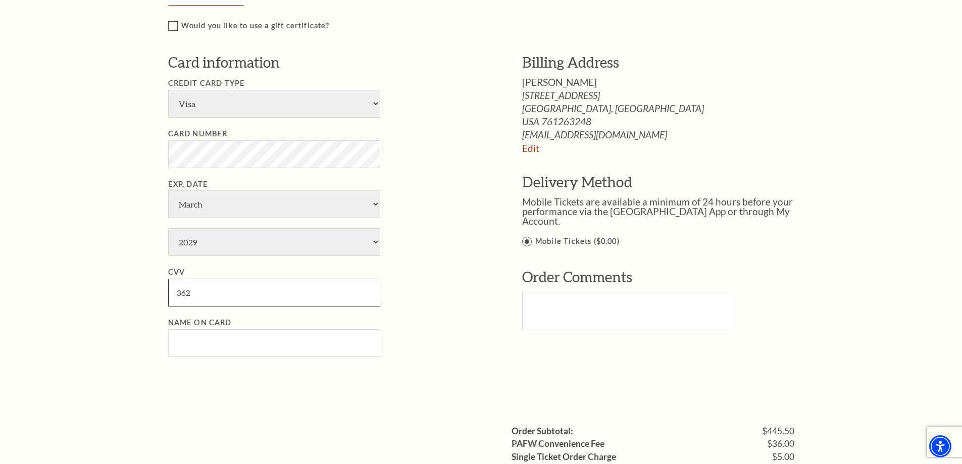
scroll to position [555, 0]
type input "362"
click at [266, 335] on input "Name on Card" at bounding box center [274, 342] width 212 height 28
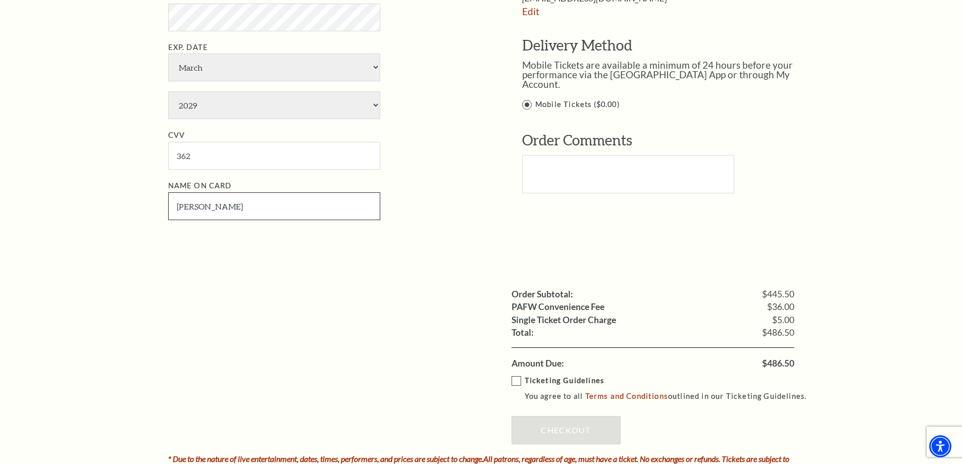
scroll to position [707, 0]
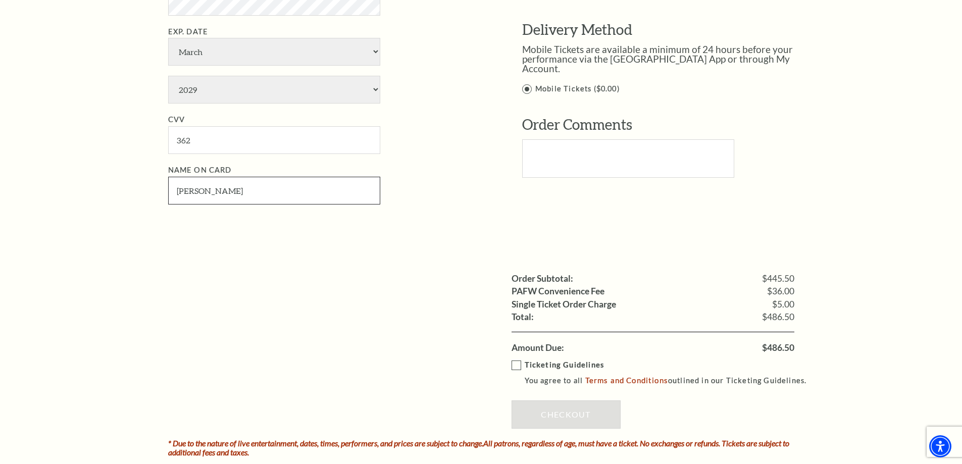
type input "Cindy Jo Eatman"
click at [516, 364] on label "Ticketing Guidelines You agree to all Terms and Conditions outlined in our Tick…" at bounding box center [664, 373] width 305 height 28
click at [0, 0] on input "Ticketing Guidelines You agree to all Terms and Conditions outlined in our Tick…" at bounding box center [0, 0] width 0 height 0
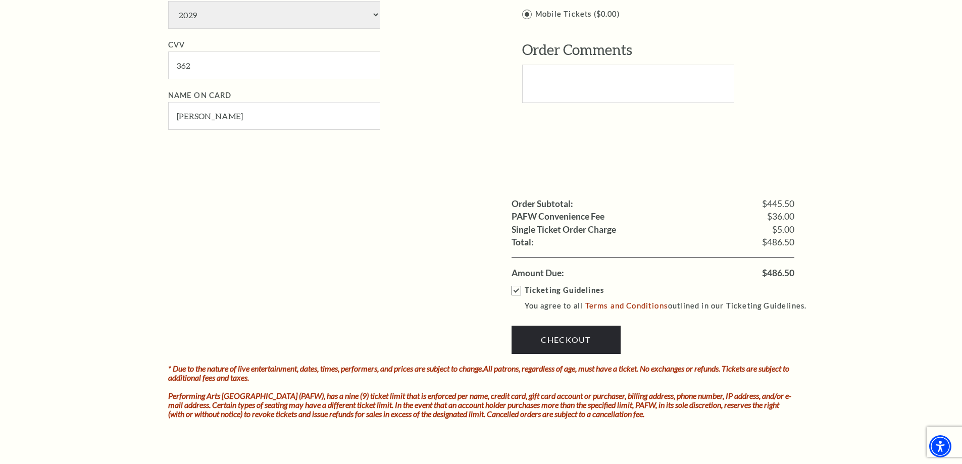
scroll to position [808, 0]
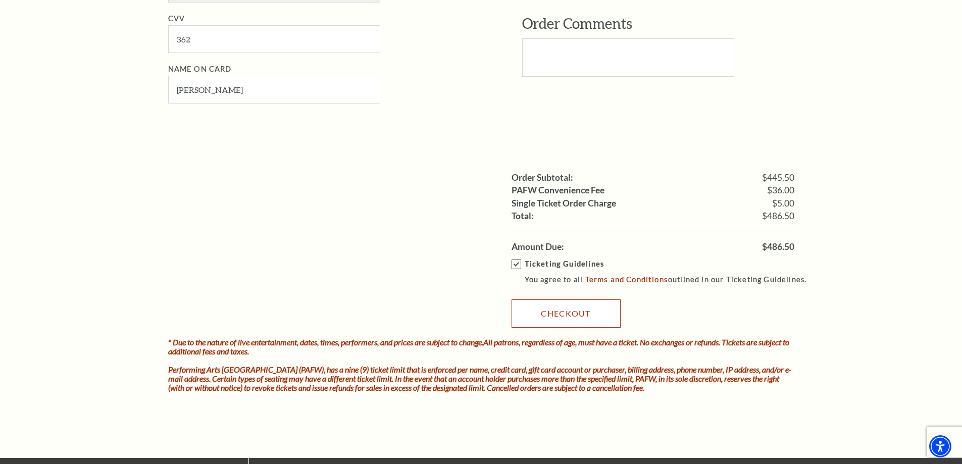
click at [542, 314] on link "Checkout" at bounding box center [566, 313] width 109 height 28
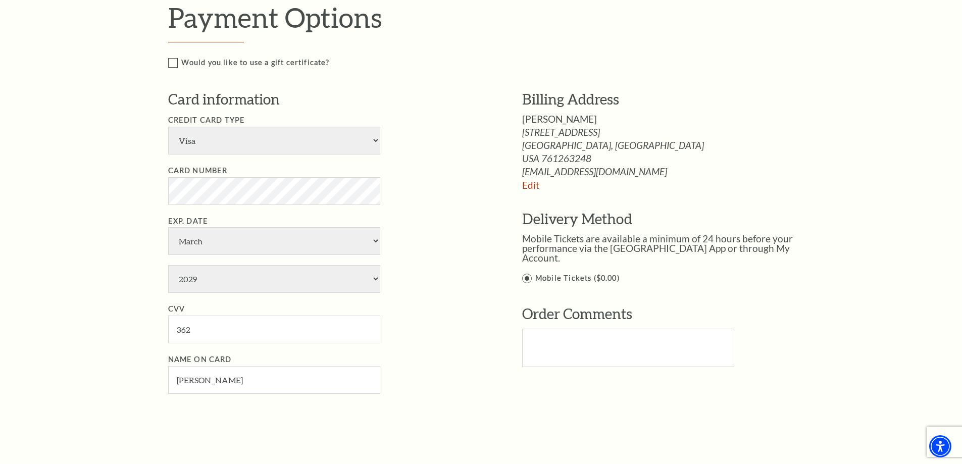
scroll to position [505, 0]
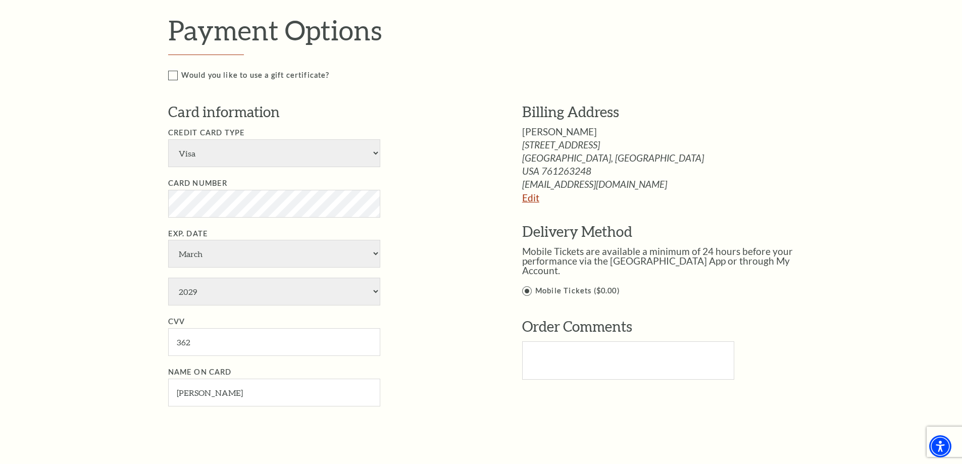
click at [533, 201] on link "Edit" at bounding box center [530, 198] width 17 height 12
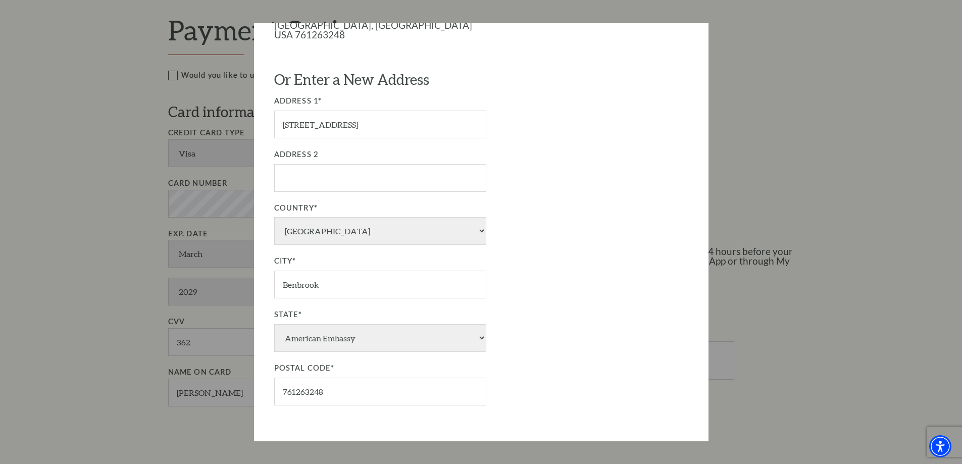
scroll to position [101, 0]
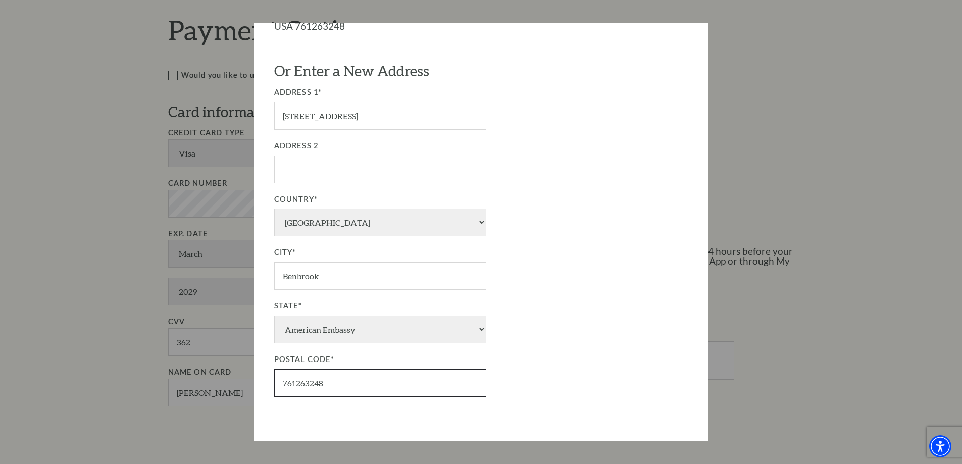
click at [345, 385] on input "761263248" at bounding box center [380, 384] width 212 height 28
click at [350, 386] on input "76126" at bounding box center [380, 384] width 212 height 28
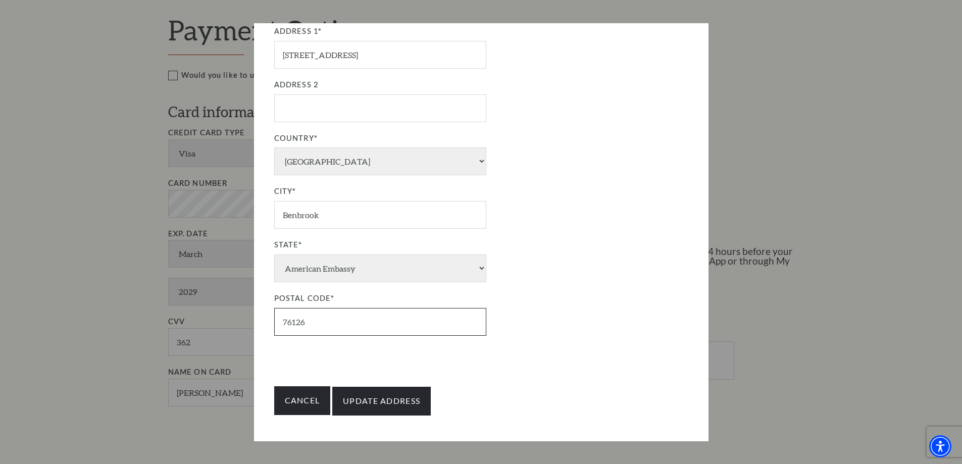
scroll to position [167, 0]
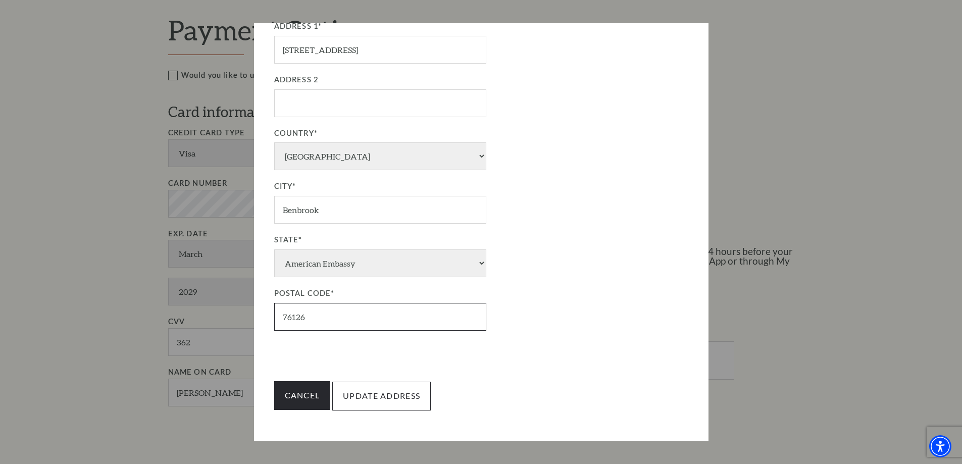
type input "76126"
click at [363, 396] on input "Update Address" at bounding box center [381, 396] width 98 height 28
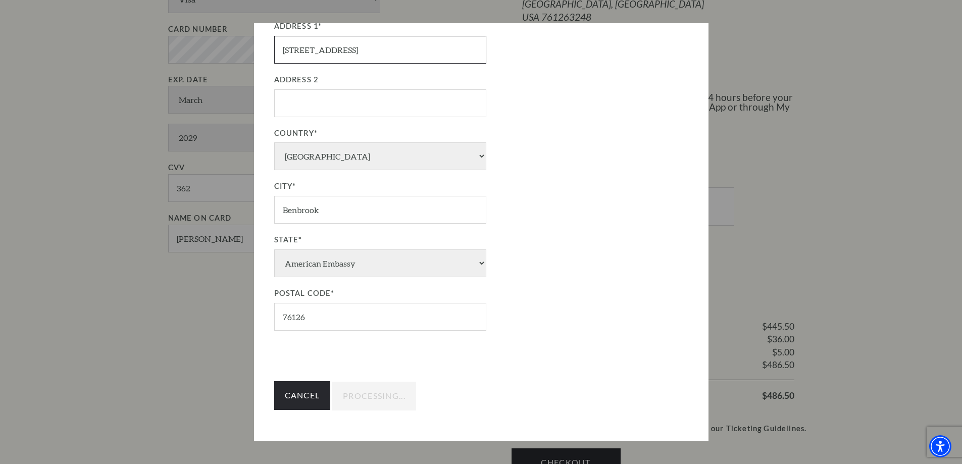
type input "Update Address"
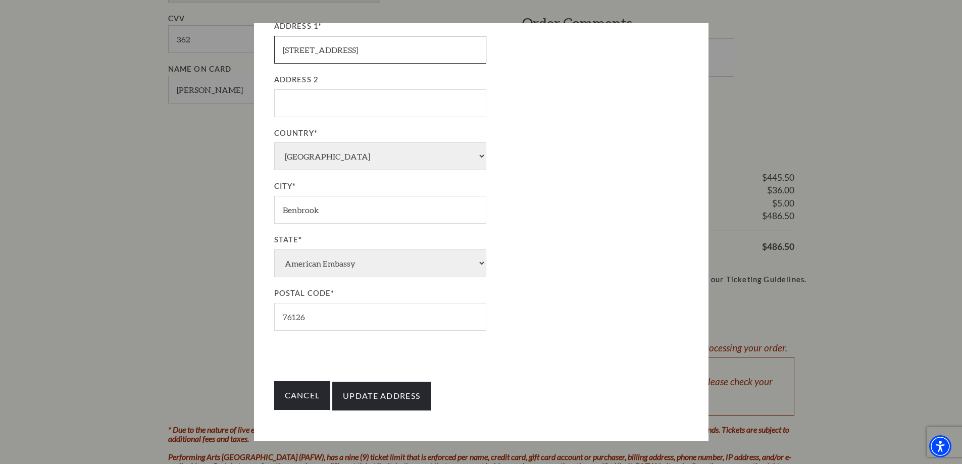
scroll to position [842, 0]
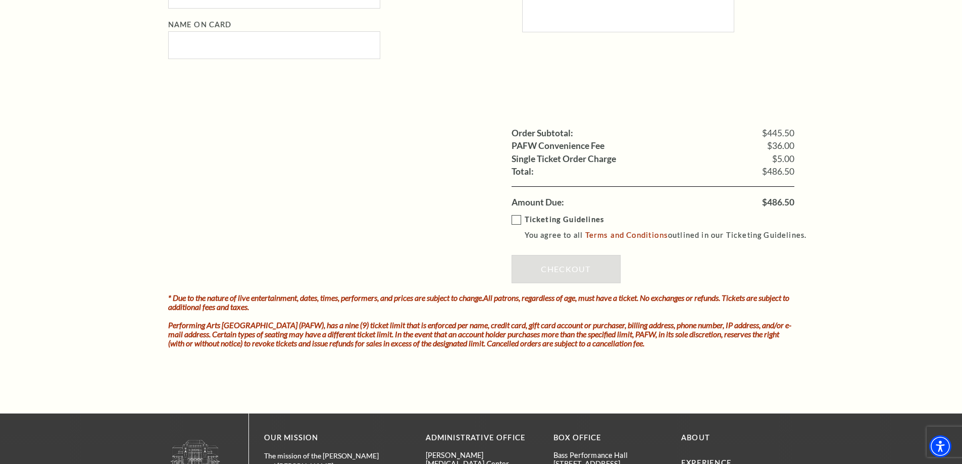
click at [514, 222] on label "Ticketing Guidelines You agree to all Terms and Conditions outlined in our Tick…" at bounding box center [664, 228] width 305 height 28
click at [0, 0] on input "Ticketing Guidelines You agree to all Terms and Conditions outlined in our Tick…" at bounding box center [0, 0] width 0 height 0
click at [545, 268] on link "Checkout" at bounding box center [566, 269] width 109 height 28
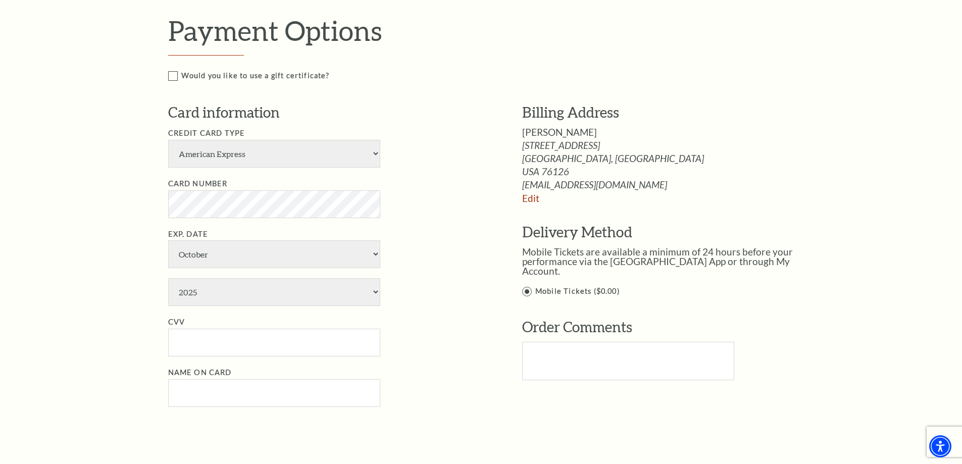
scroll to position [499, 0]
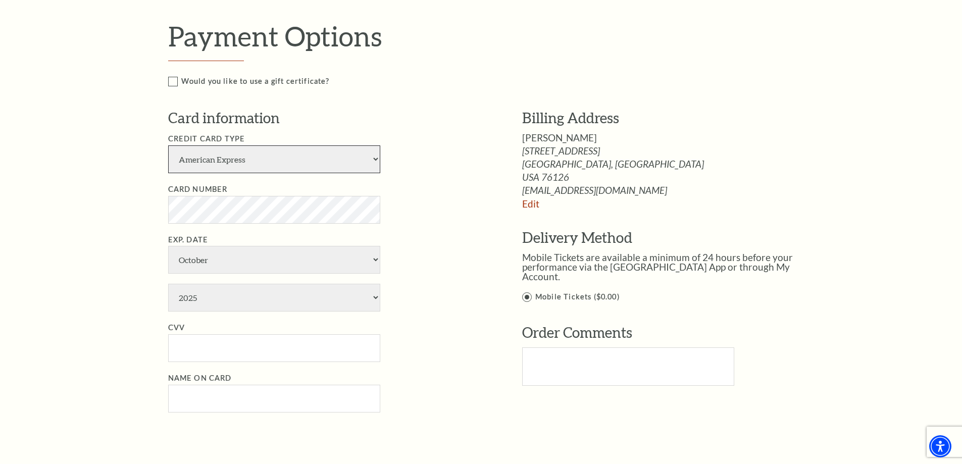
click at [375, 158] on select "American Express Visa Master Card Discover" at bounding box center [274, 159] width 212 height 28
select select "24"
click at [168, 145] on select "American Express Visa Master Card Discover" at bounding box center [274, 159] width 212 height 28
click at [377, 259] on select "January February March April May June July August September October November De…" at bounding box center [274, 260] width 212 height 28
select select "3"
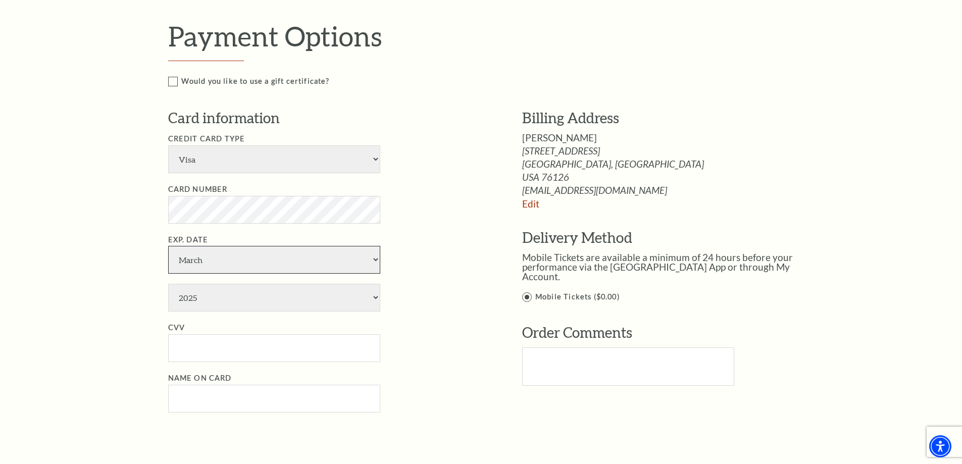
click at [168, 246] on select "January February March April May June July August September October November De…" at bounding box center [274, 260] width 212 height 28
click at [205, 304] on select "2025 2026 2027 2028 2029 2030 2031 2032 2033 2034" at bounding box center [274, 298] width 212 height 28
select select "2029"
click at [168, 284] on select "2025 2026 2027 2028 2029 2030 2031 2032 2033 2034" at bounding box center [274, 298] width 212 height 28
drag, startPoint x: 201, startPoint y: 344, endPoint x: 195, endPoint y: 346, distance: 6.2
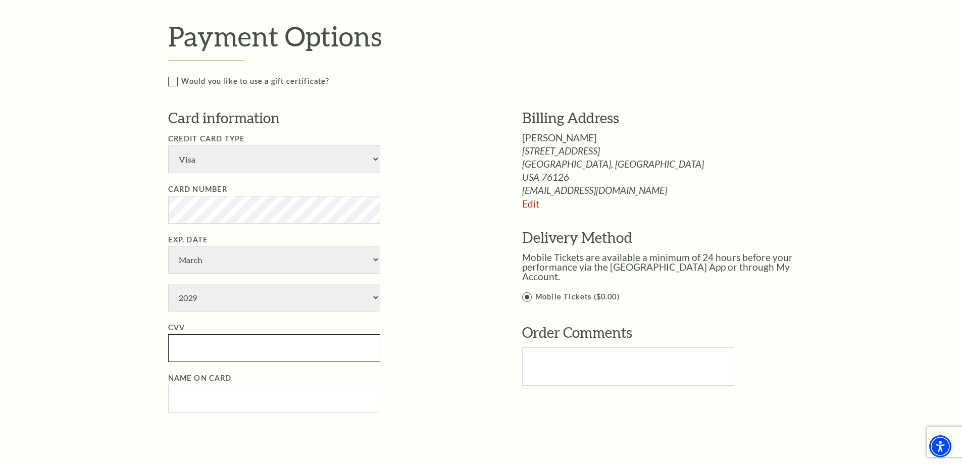
click at [200, 345] on input "CVV" at bounding box center [274, 348] width 212 height 28
type input "362"
click at [206, 399] on input "Name on Card" at bounding box center [274, 399] width 212 height 28
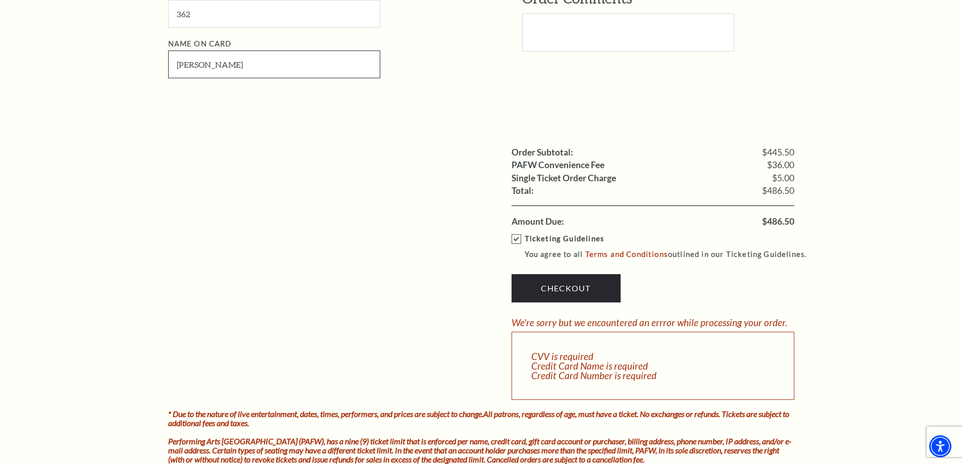
scroll to position [852, 0]
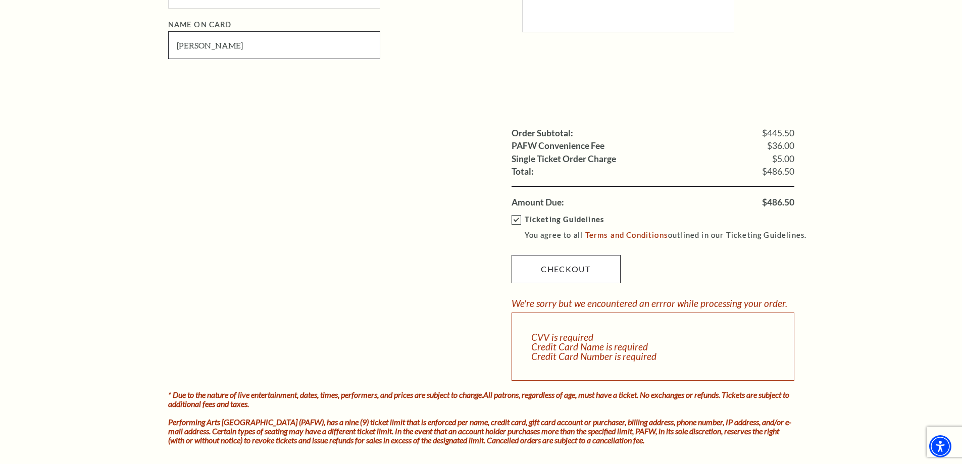
type input "Cindy Jo Eatman"
click at [532, 268] on link "Checkout" at bounding box center [566, 269] width 109 height 28
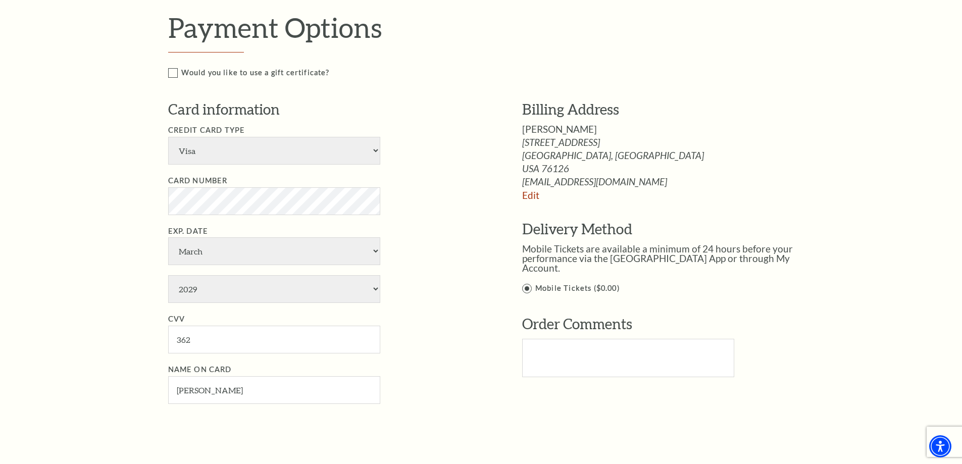
scroll to position [499, 0]
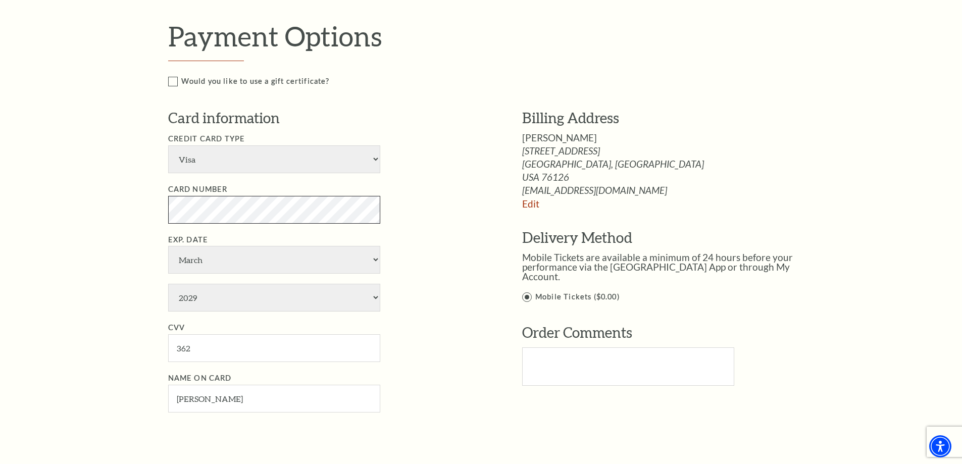
click at [149, 212] on div "Notice × Tickets cannot be removed during a Ticket Exchange. Choose Start Over …" at bounding box center [481, 215] width 962 height 1277
click at [377, 261] on select "January February March April May June July August September October November De…" at bounding box center [274, 260] width 212 height 28
select select "9"
click at [168, 246] on select "January February March April May June July August September October November De…" at bounding box center [274, 260] width 212 height 28
click at [208, 343] on input "362" at bounding box center [274, 348] width 212 height 28
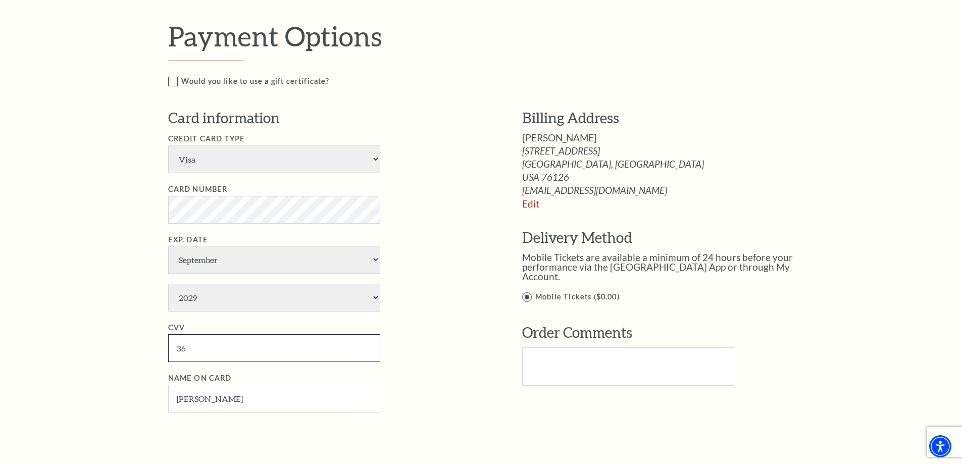
type input "3"
type input "789"
drag, startPoint x: 243, startPoint y: 401, endPoint x: 201, endPoint y: 404, distance: 42.0
click at [201, 404] on input "Cindy Jo Eatman" at bounding box center [274, 399] width 212 height 28
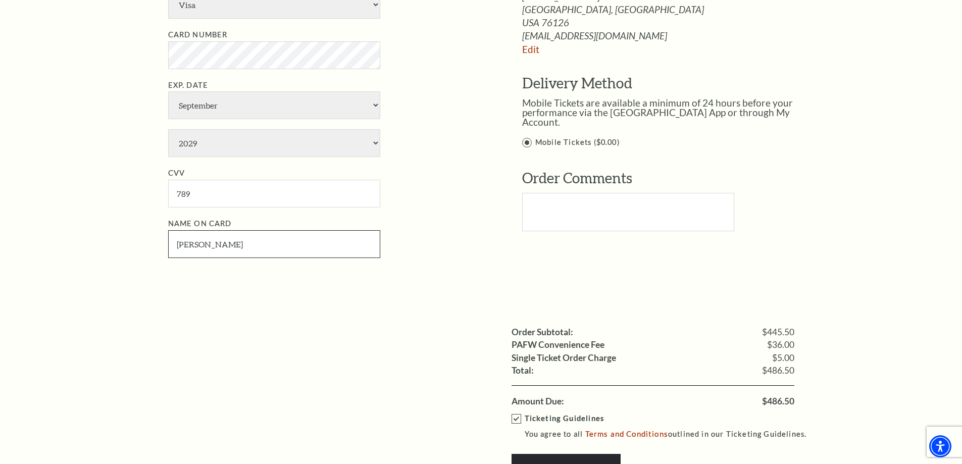
scroll to position [701, 0]
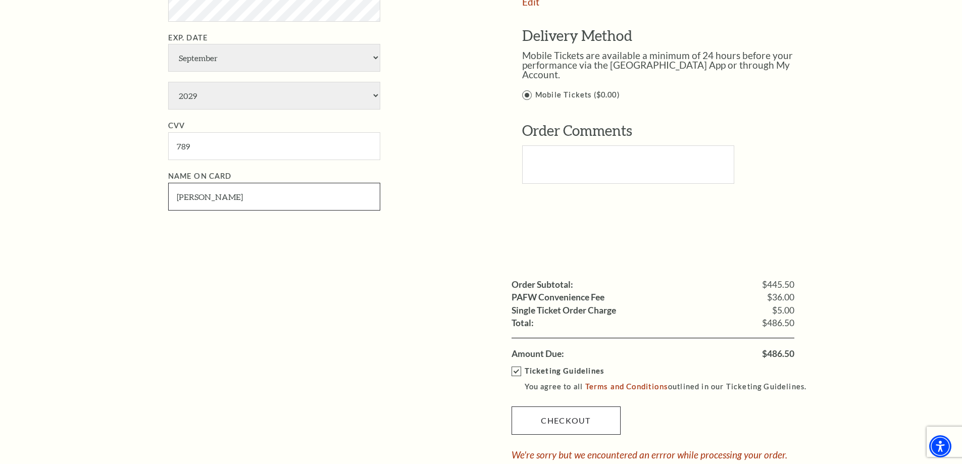
type input "Cindy Eatman"
click at [571, 418] on link "Checkout" at bounding box center [566, 421] width 109 height 28
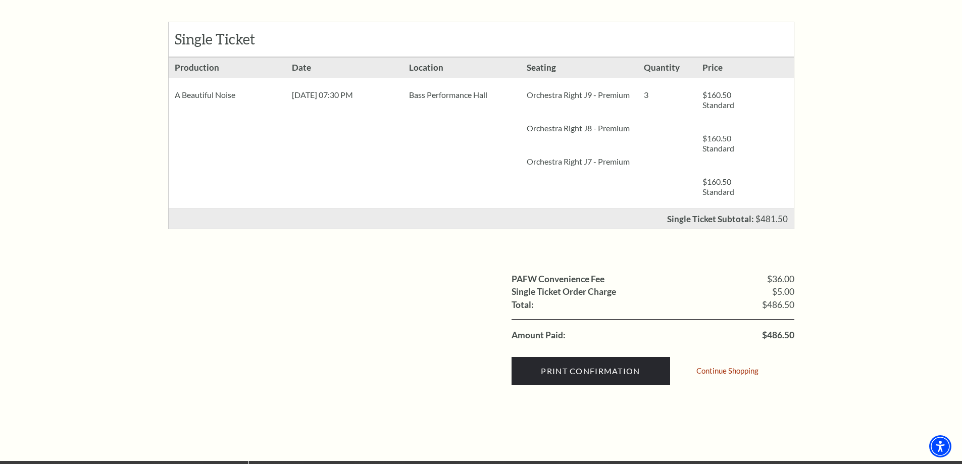
scroll to position [202, 0]
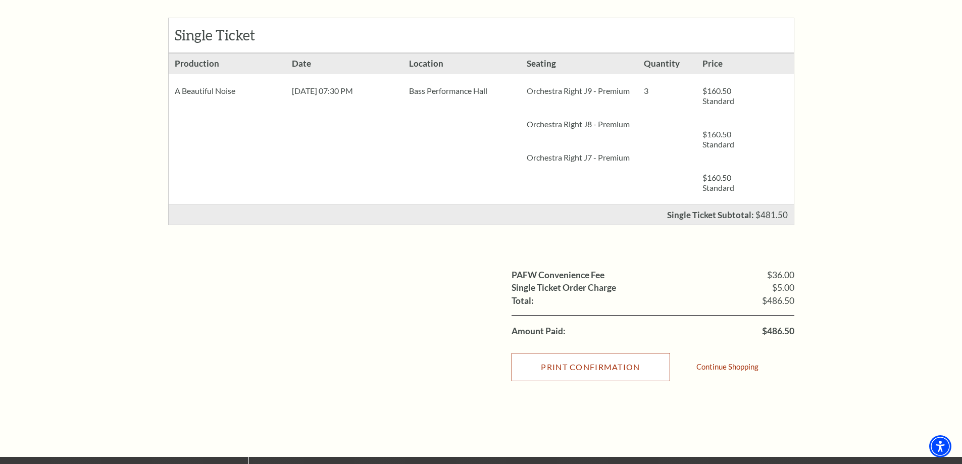
click at [560, 366] on input "Print Confirmation" at bounding box center [591, 367] width 159 height 28
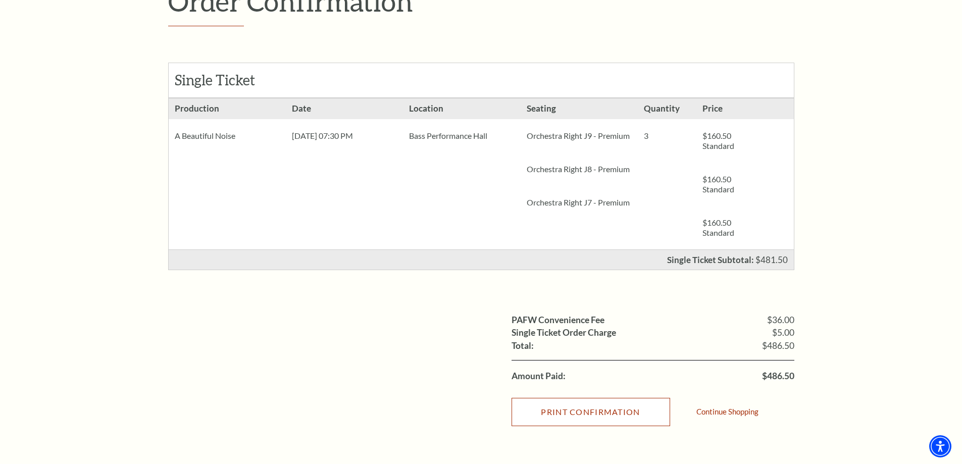
scroll to position [155, 0]
